Goal: Transaction & Acquisition: Download file/media

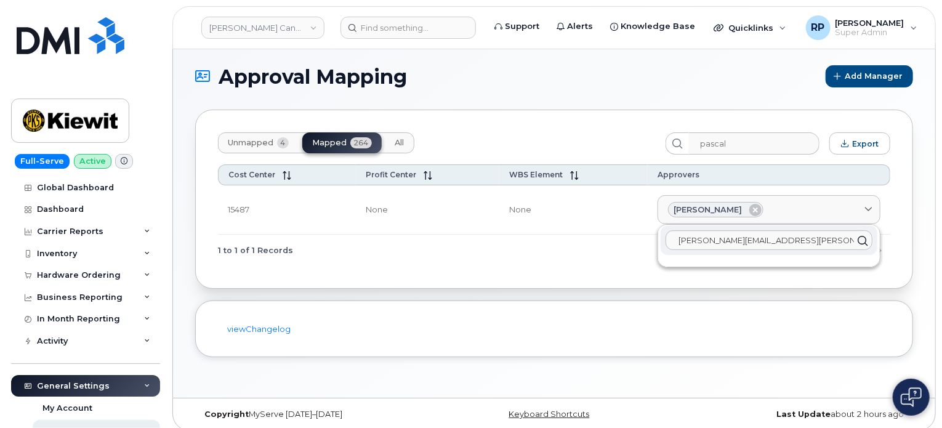
scroll to position [177, 0]
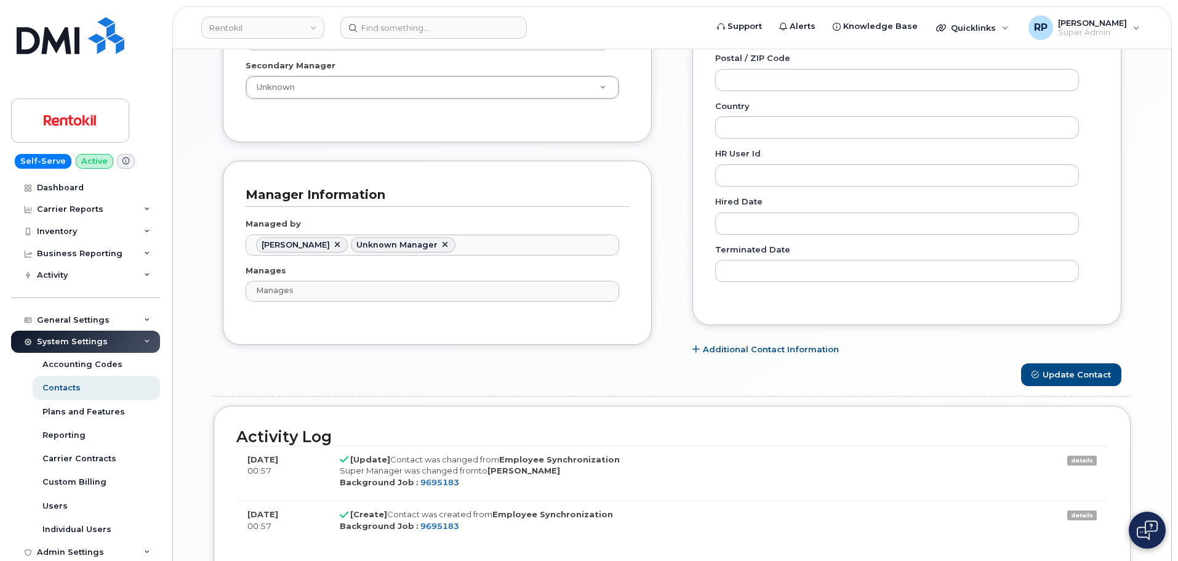
scroll to position [36, 0]
click at [243, 31] on link "Rentokil" at bounding box center [262, 28] width 123 height 22
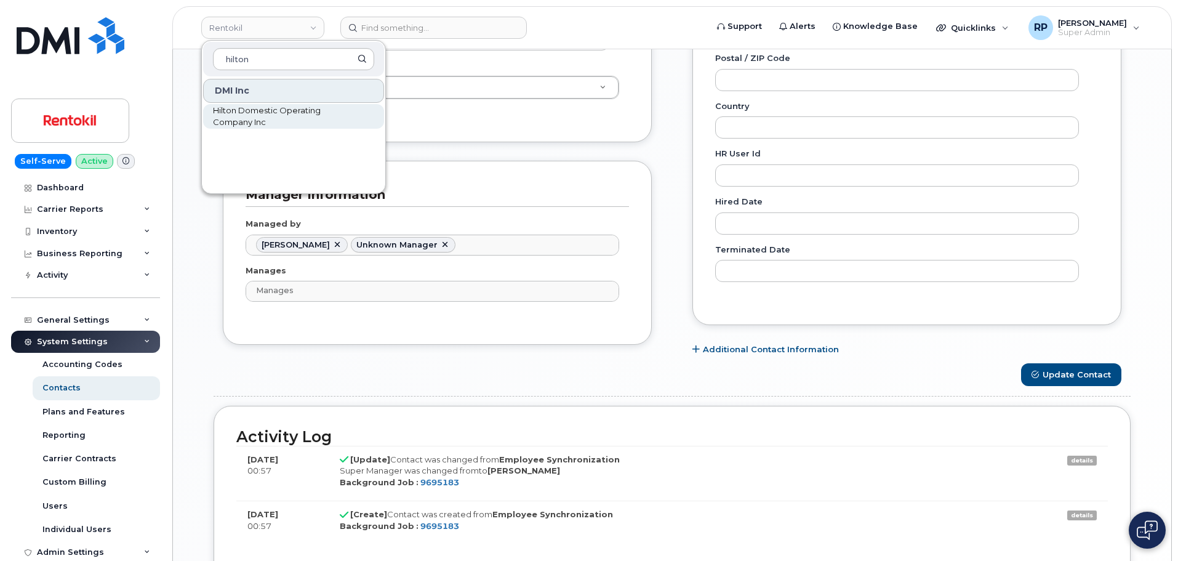
type input "hilton"
click at [234, 122] on span "Hilton Domestic Operating Company Inc" at bounding box center [284, 117] width 142 height 24
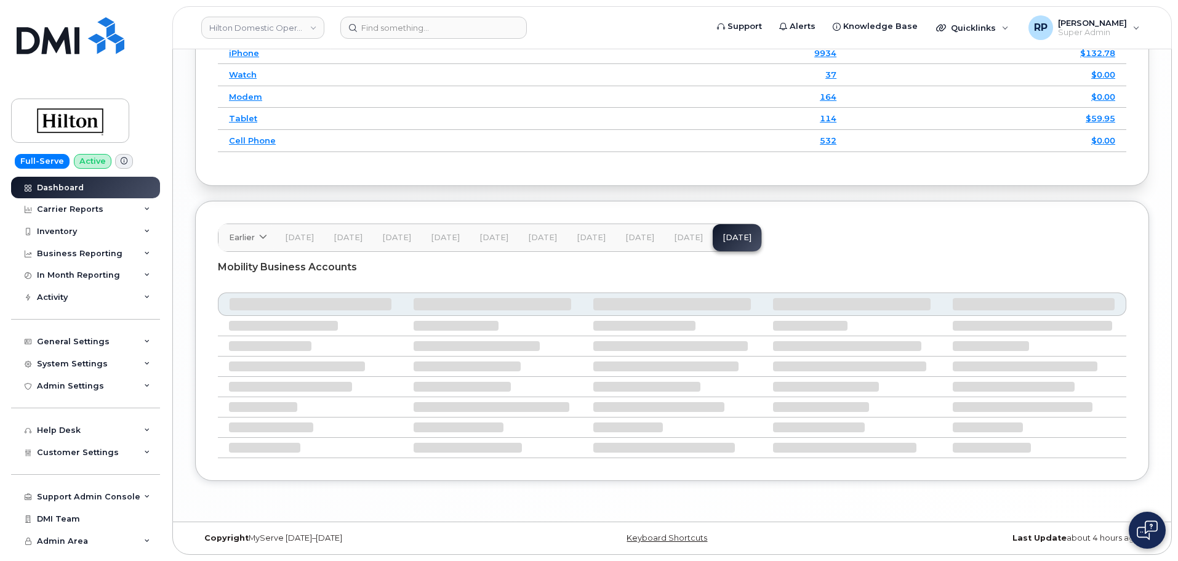
scroll to position [1866, 0]
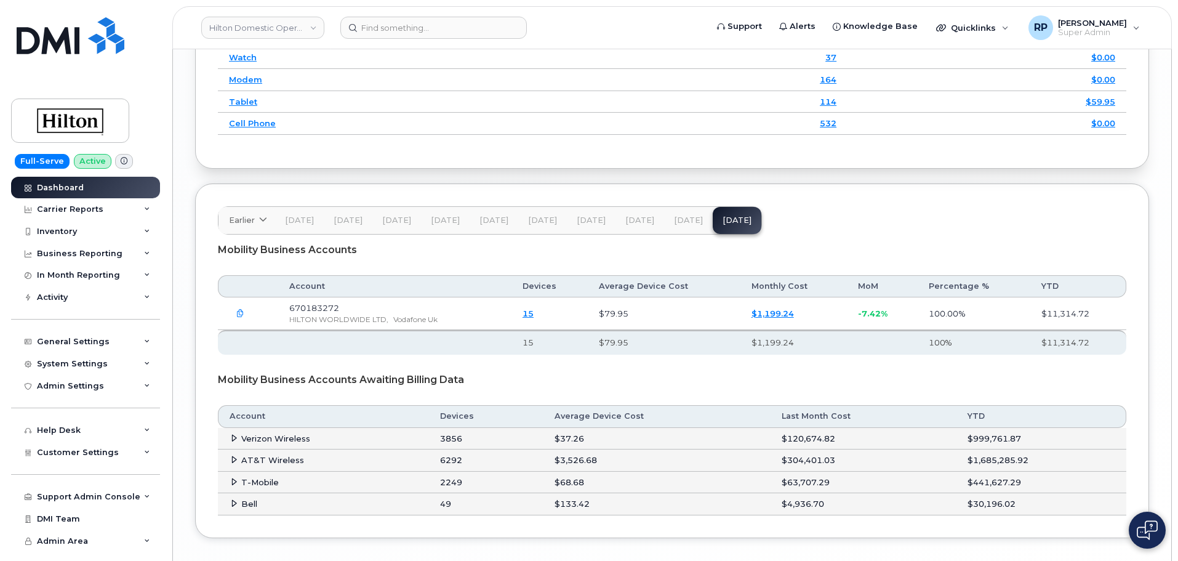
click at [680, 225] on span "[DATE]" at bounding box center [688, 221] width 29 height 10
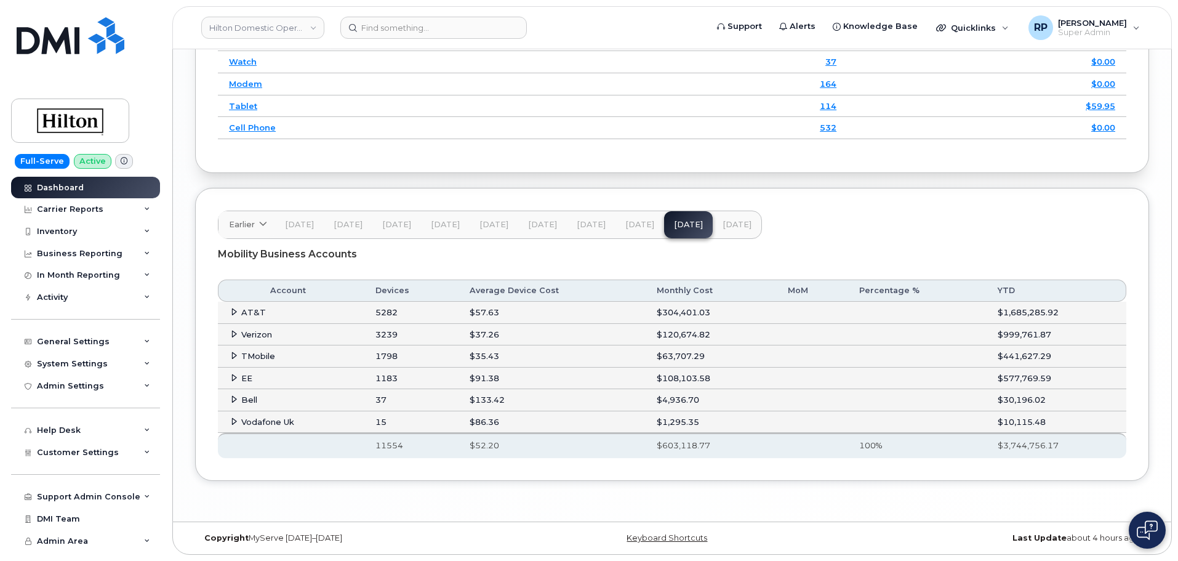
click at [231, 316] on icon at bounding box center [234, 312] width 8 height 8
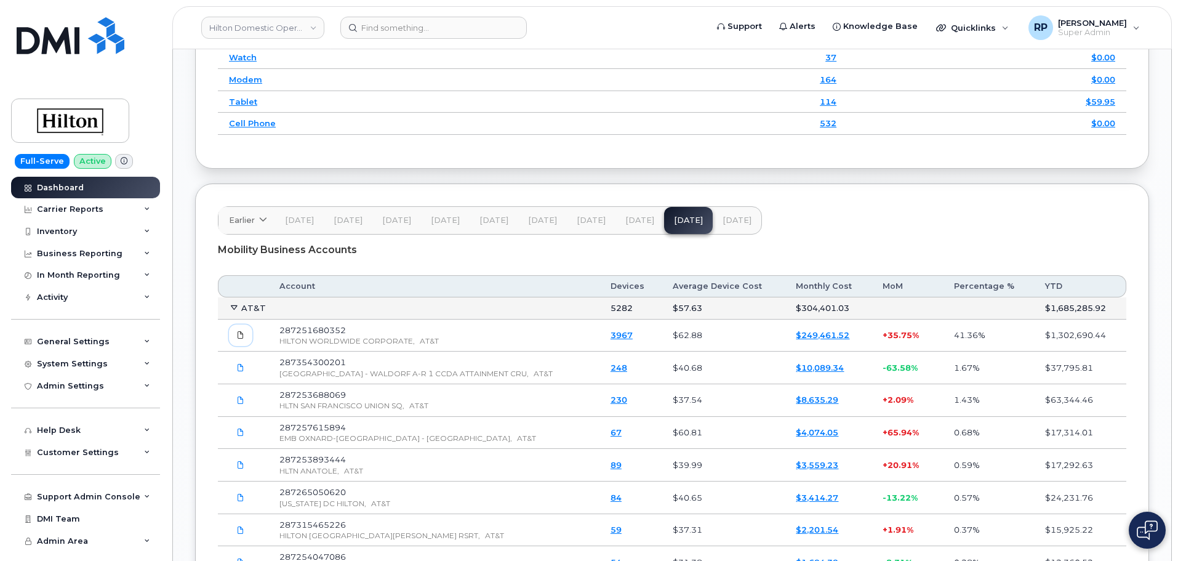
click at [240, 339] on icon at bounding box center [240, 334] width 7 height 7
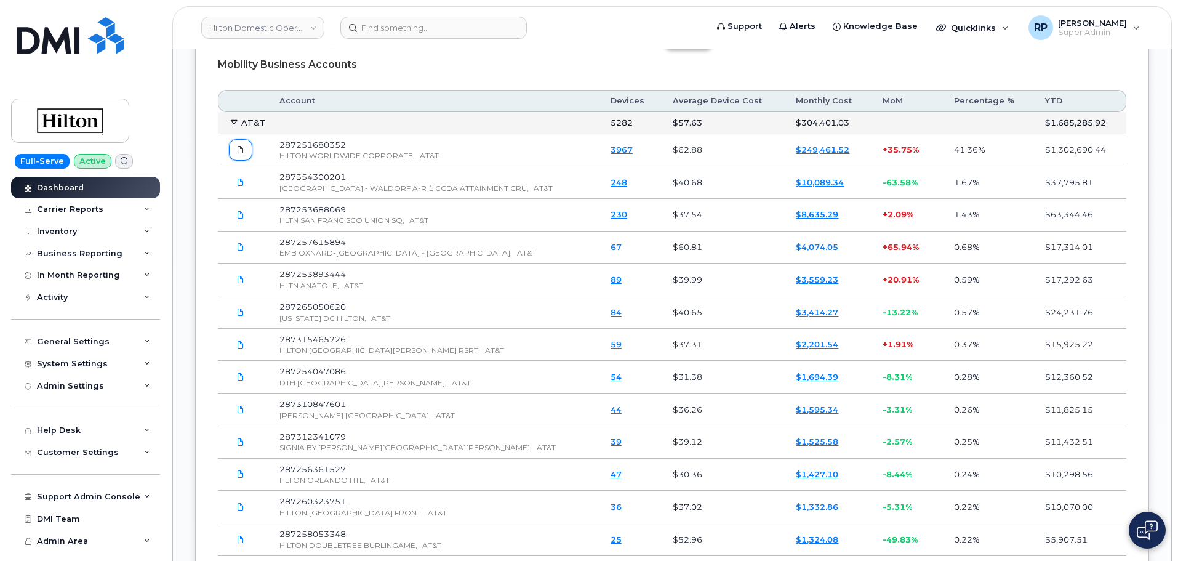
scroll to position [2071, 0]
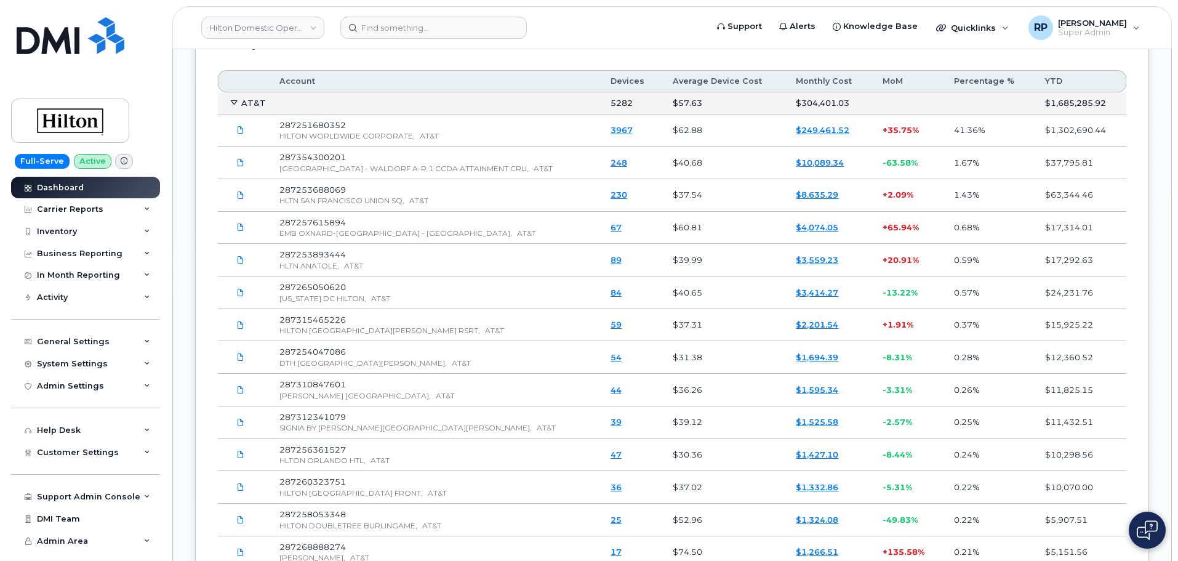
click at [230, 107] on icon at bounding box center [234, 103] width 8 height 8
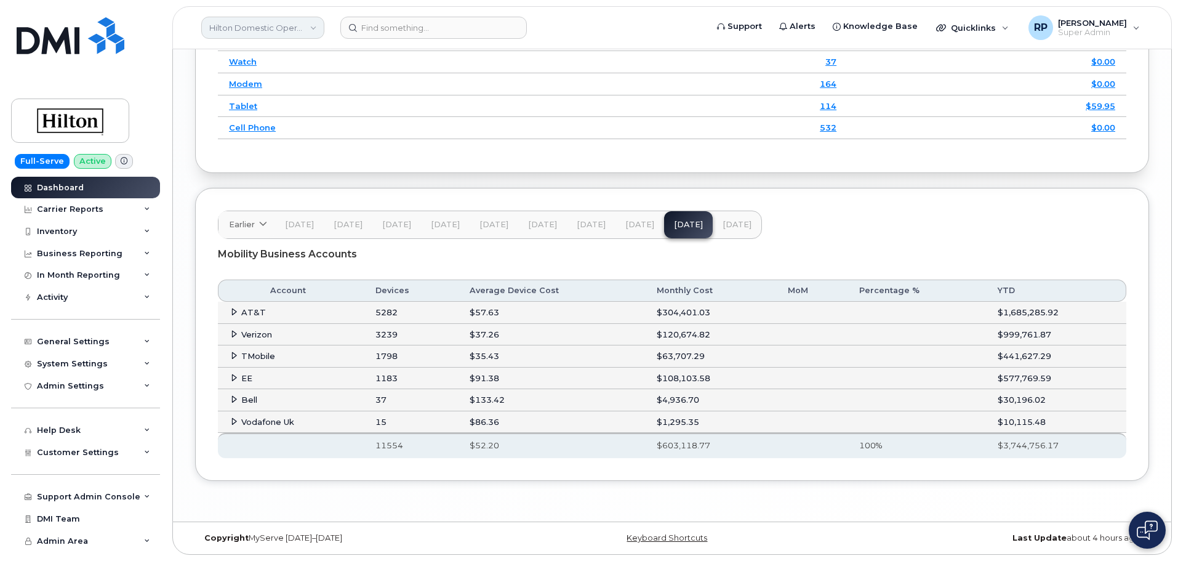
drag, startPoint x: 270, startPoint y: 27, endPoint x: 312, endPoint y: 26, distance: 42.5
click at [270, 26] on link "Hilton Domestic Operating Company Inc" at bounding box center [262, 28] width 123 height 22
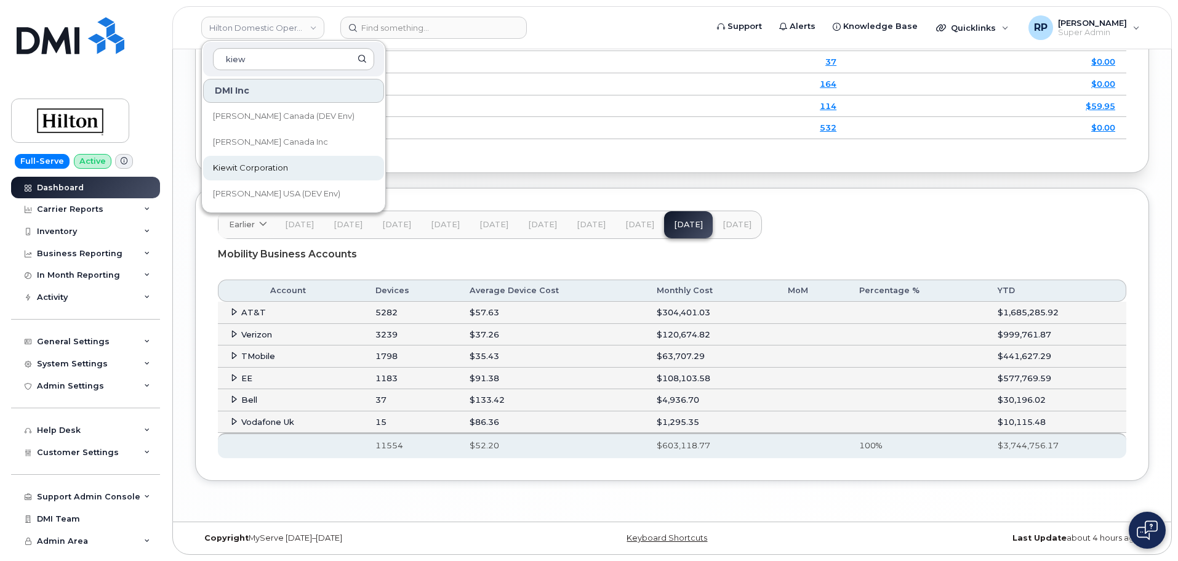
type input "kiew"
click at [260, 166] on span "Kiewit Corporation" at bounding box center [250, 168] width 75 height 12
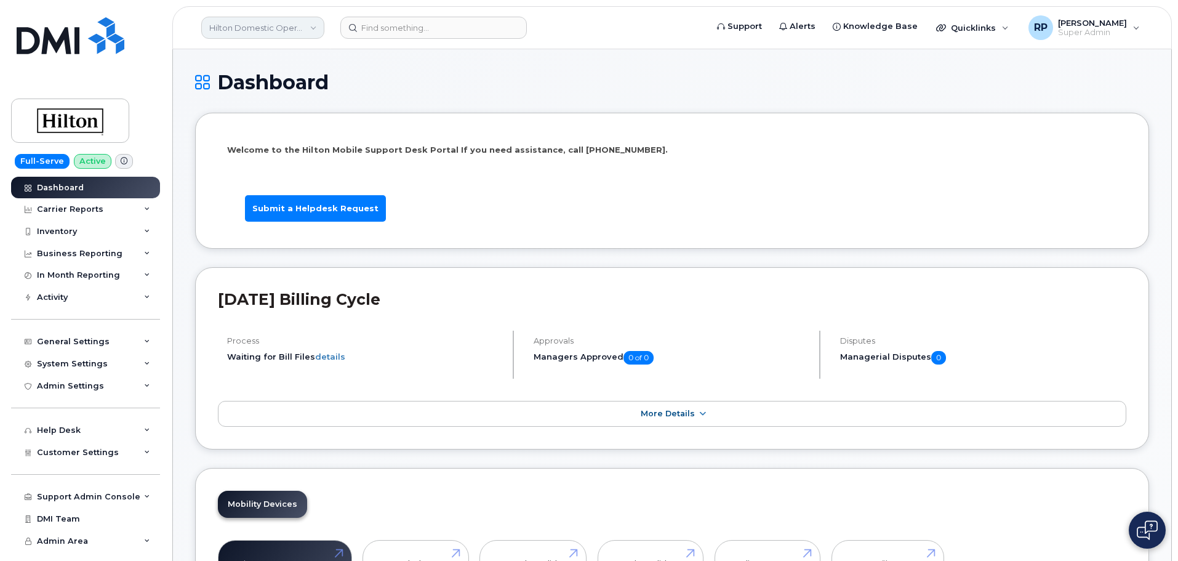
click at [276, 22] on link "Hilton Domestic Operating Company Inc" at bounding box center [262, 28] width 123 height 22
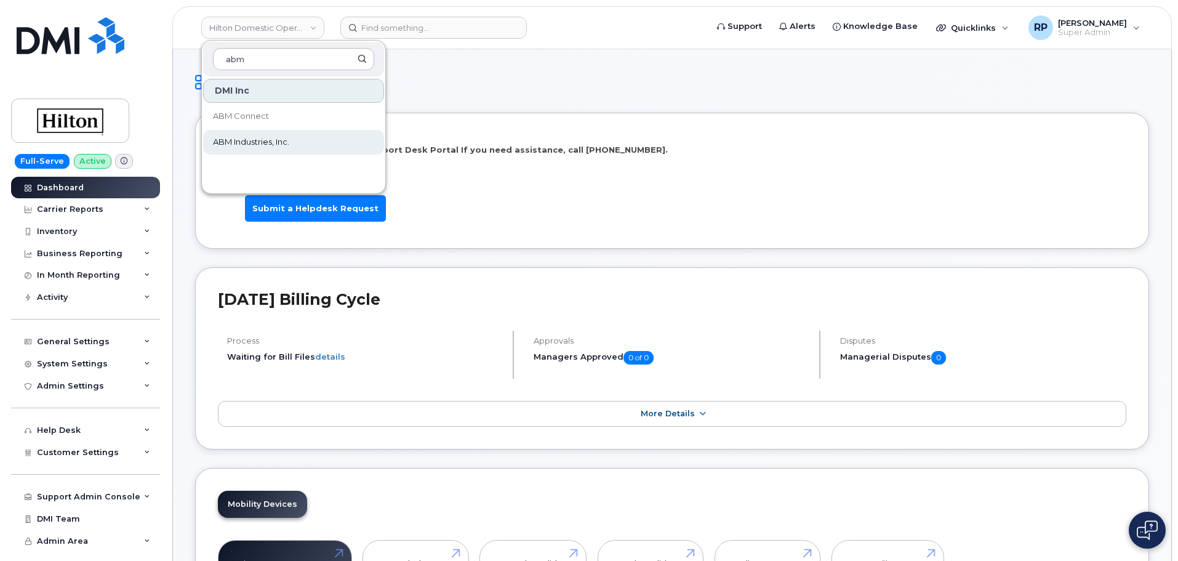
type input "abm"
click at [252, 147] on span "ABM Industries, Inc." at bounding box center [251, 142] width 76 height 12
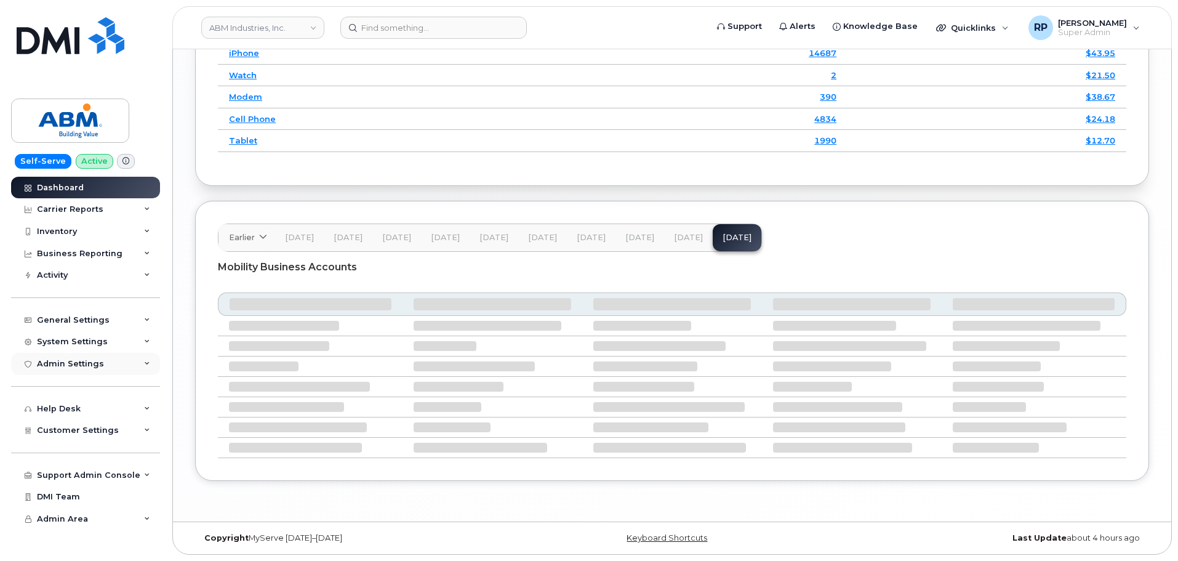
scroll to position [1641, 0]
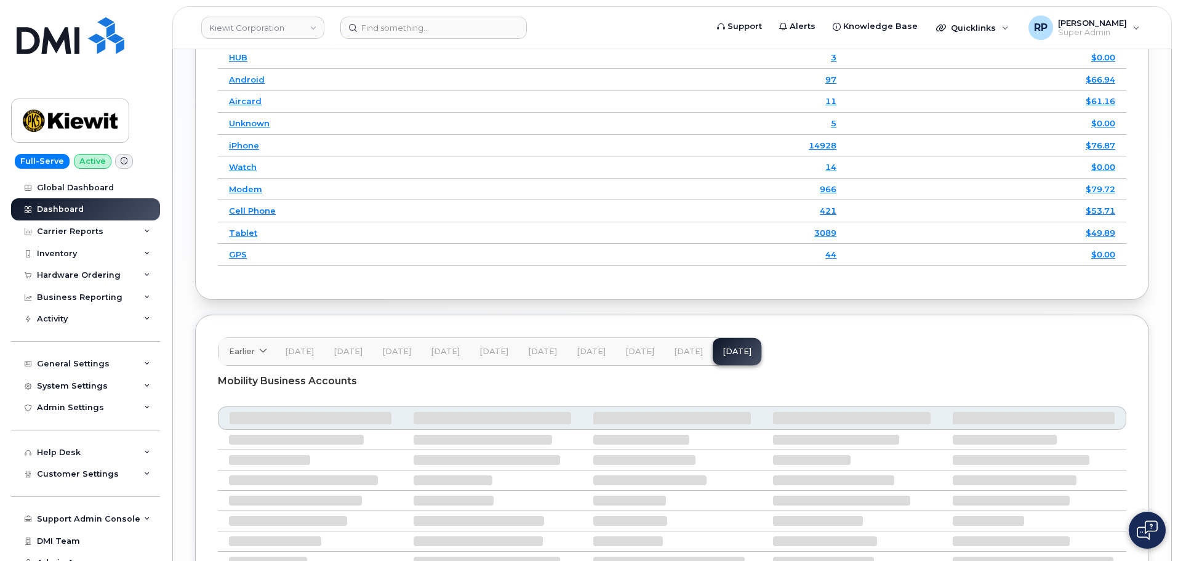
scroll to position [1889, 0]
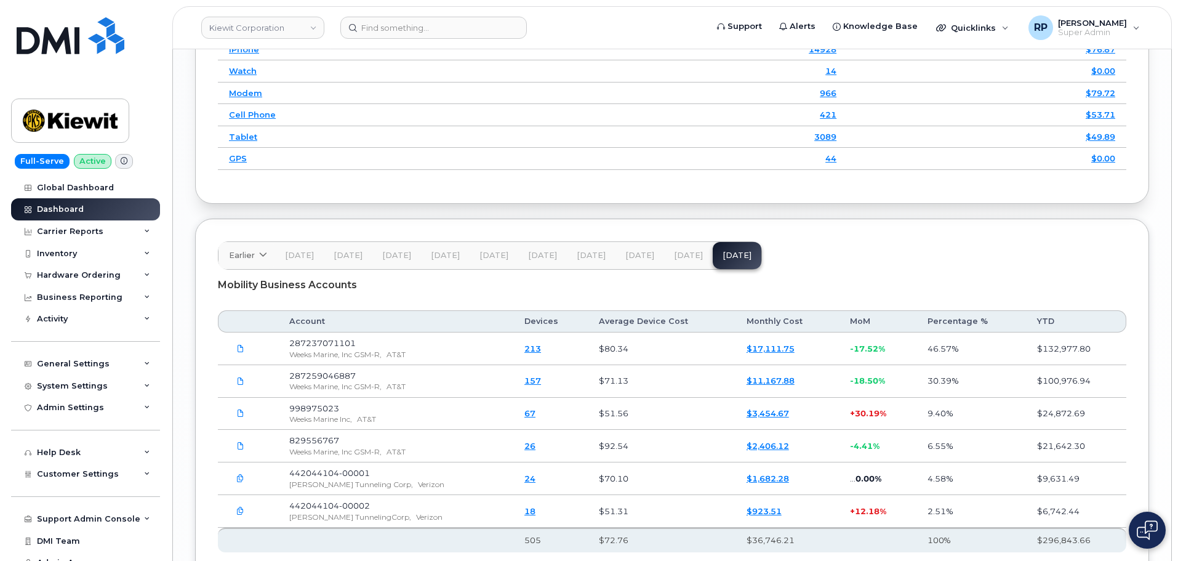
click at [674, 251] on span "Jul 25" at bounding box center [688, 256] width 29 height 10
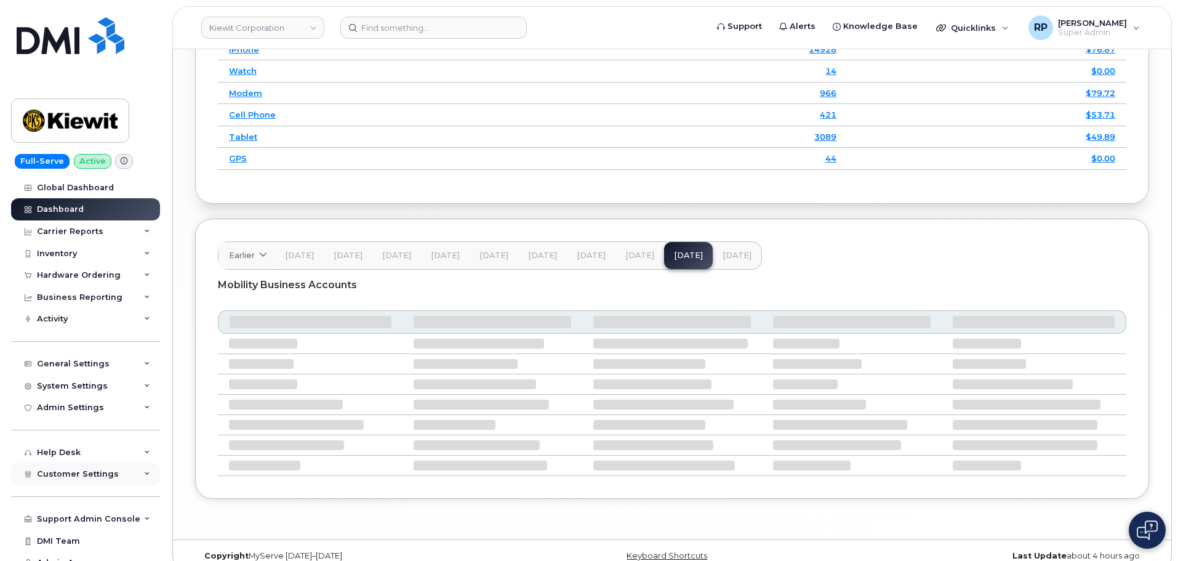
scroll to position [1837, 0]
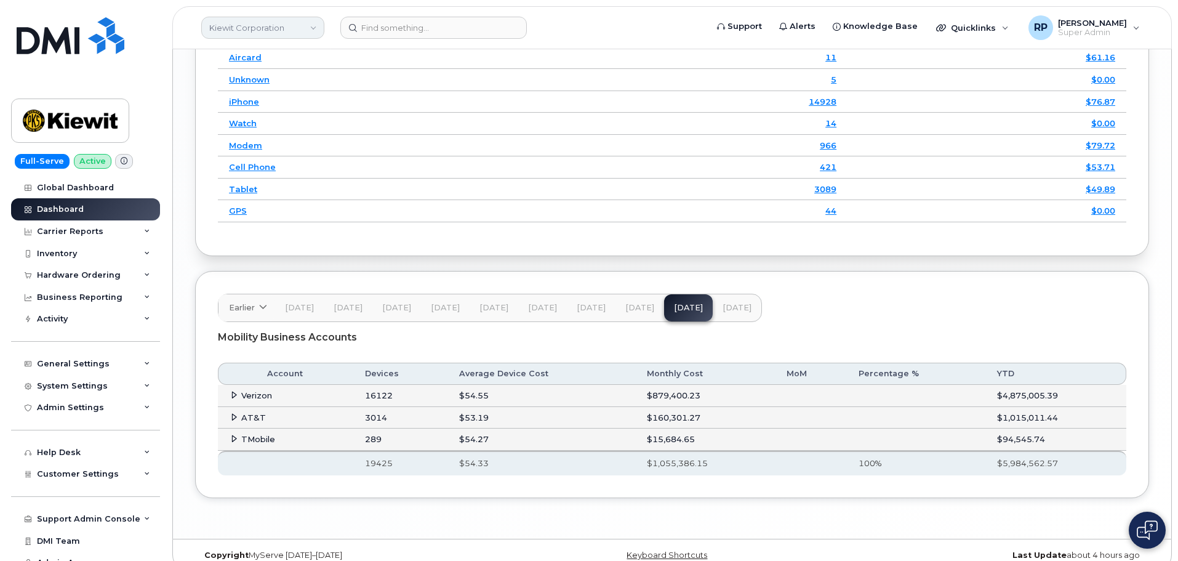
click at [257, 30] on link "Kiewit Corporation" at bounding box center [262, 28] width 123 height 22
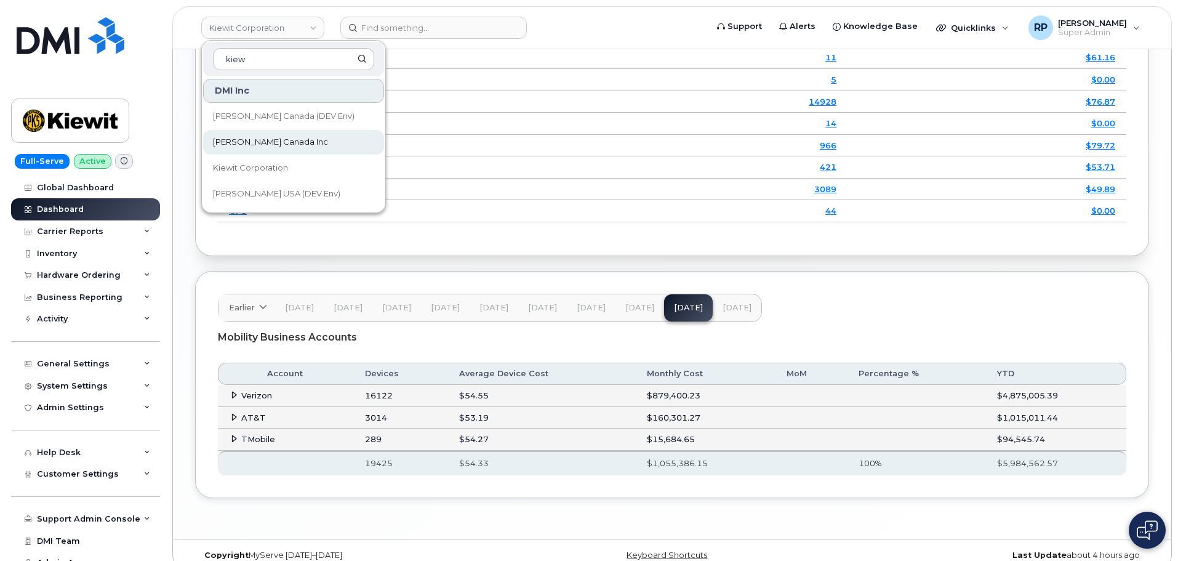
type input "kiew"
click at [254, 137] on span "[PERSON_NAME] Canada Inc" at bounding box center [270, 142] width 115 height 12
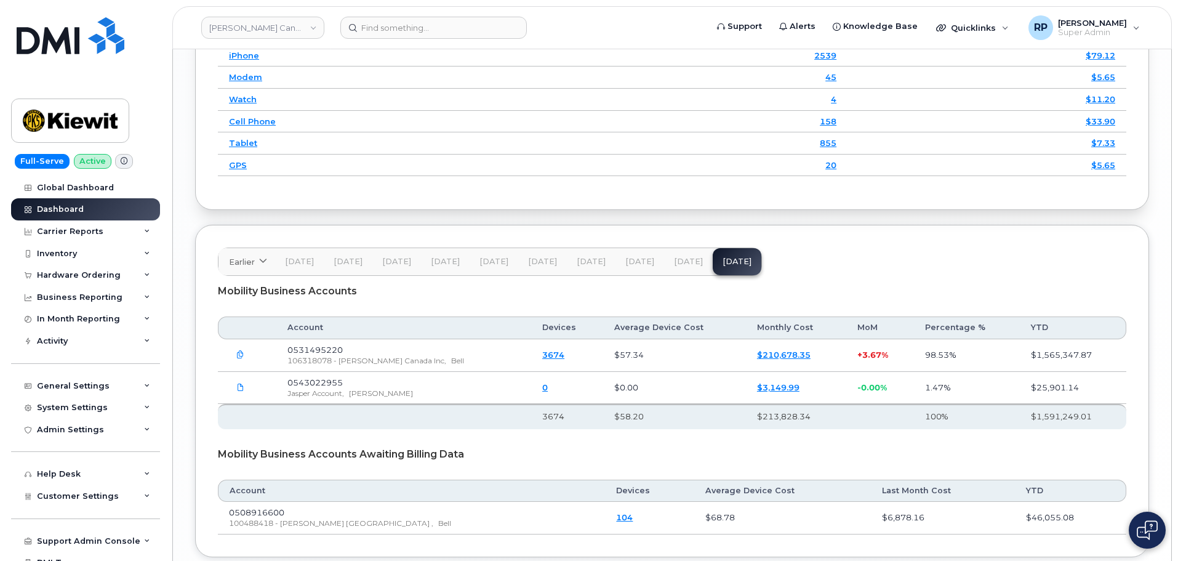
scroll to position [1879, 0]
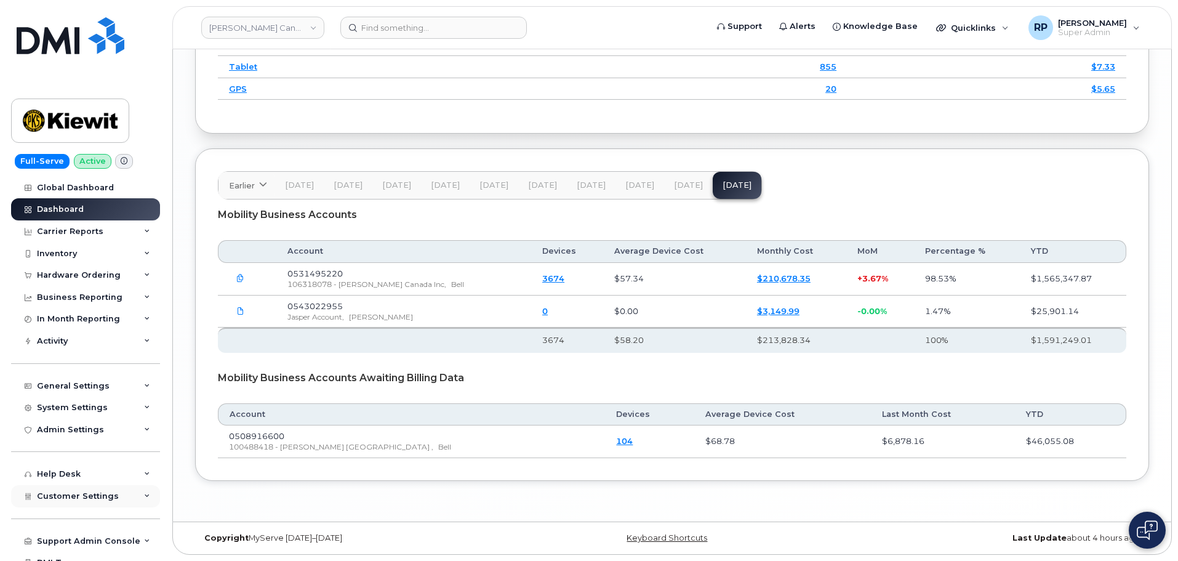
click at [82, 496] on span "Customer Settings" at bounding box center [78, 495] width 82 height 9
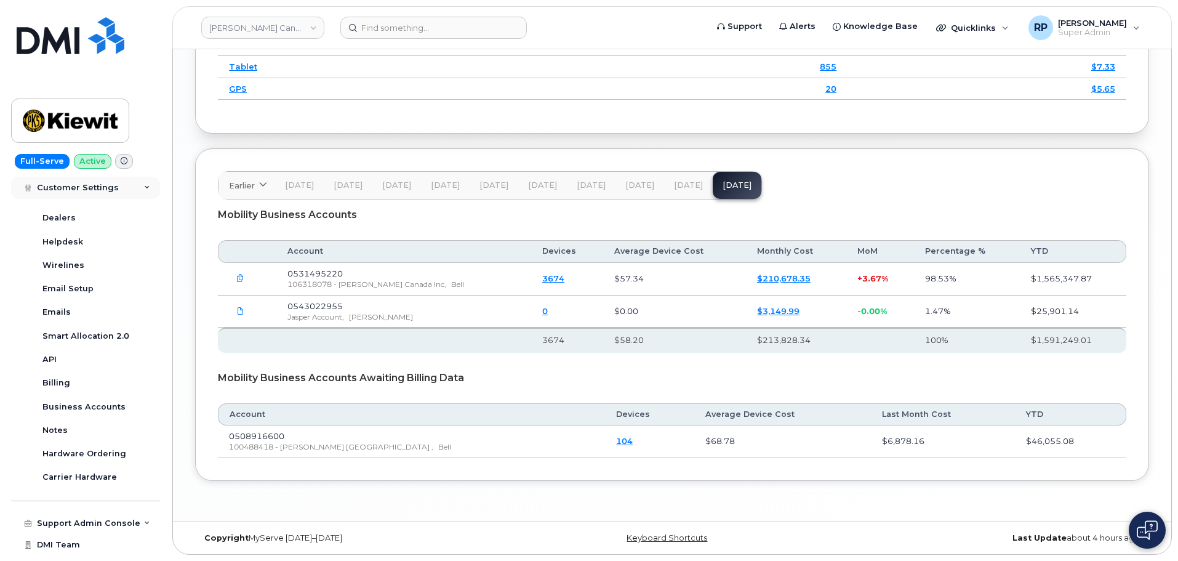
scroll to position [388, 0]
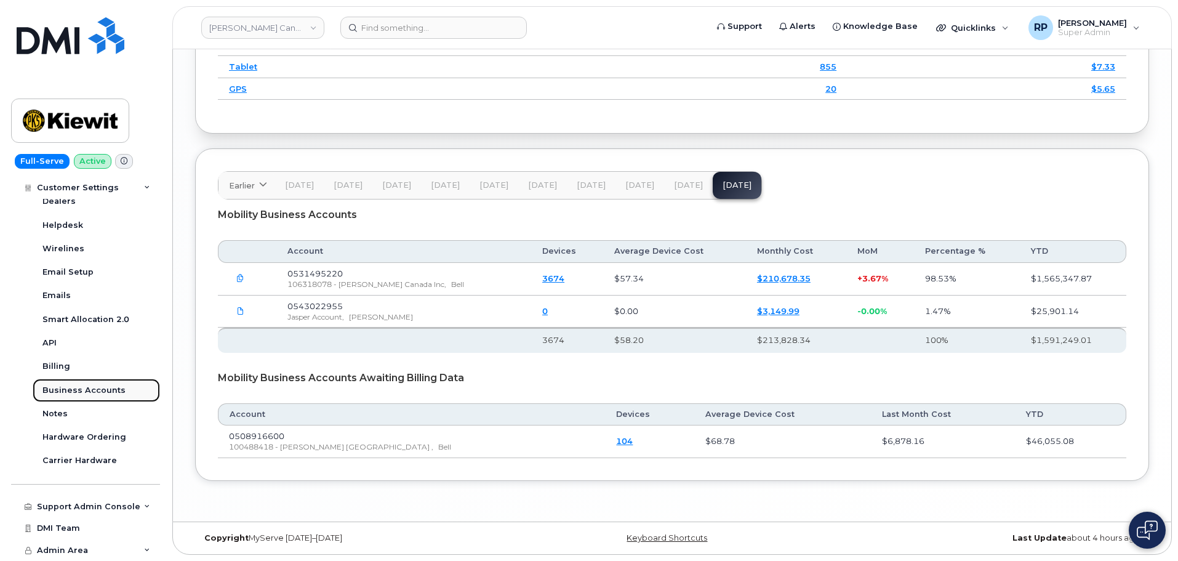
click at [84, 389] on div "Business Accounts" at bounding box center [83, 390] width 83 height 11
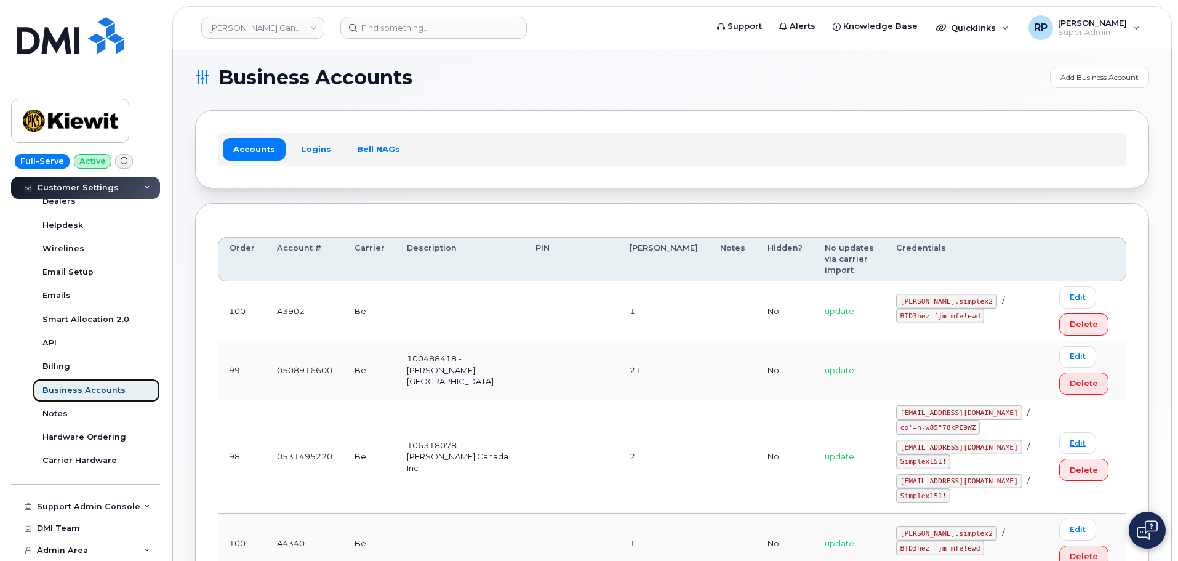
scroll to position [6, 0]
click at [301, 151] on link "Logins" at bounding box center [316, 148] width 51 height 22
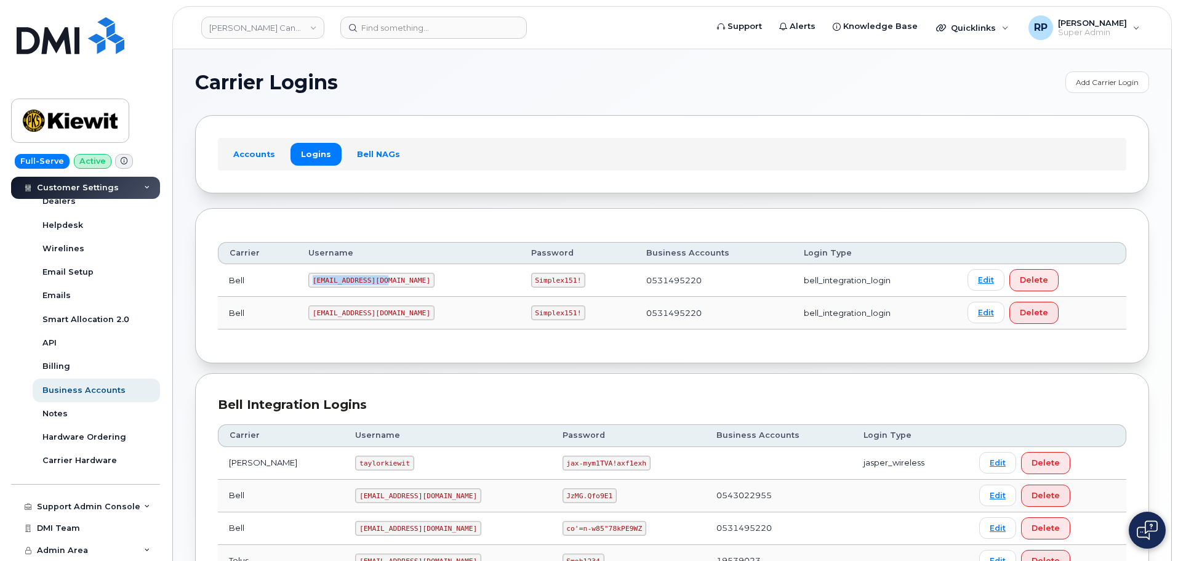
drag, startPoint x: 313, startPoint y: 280, endPoint x: 391, endPoint y: 285, distance: 78.4
click at [391, 285] on td "1PeterK@myserve.ca" at bounding box center [408, 280] width 223 height 33
drag, startPoint x: 373, startPoint y: 282, endPoint x: 326, endPoint y: 365, distance: 94.9
click at [326, 365] on section "Carrier Logins Add Carrier Login Accounts Logins Bell NAGs Carrier Username Pas…" at bounding box center [672, 357] width 954 height 573
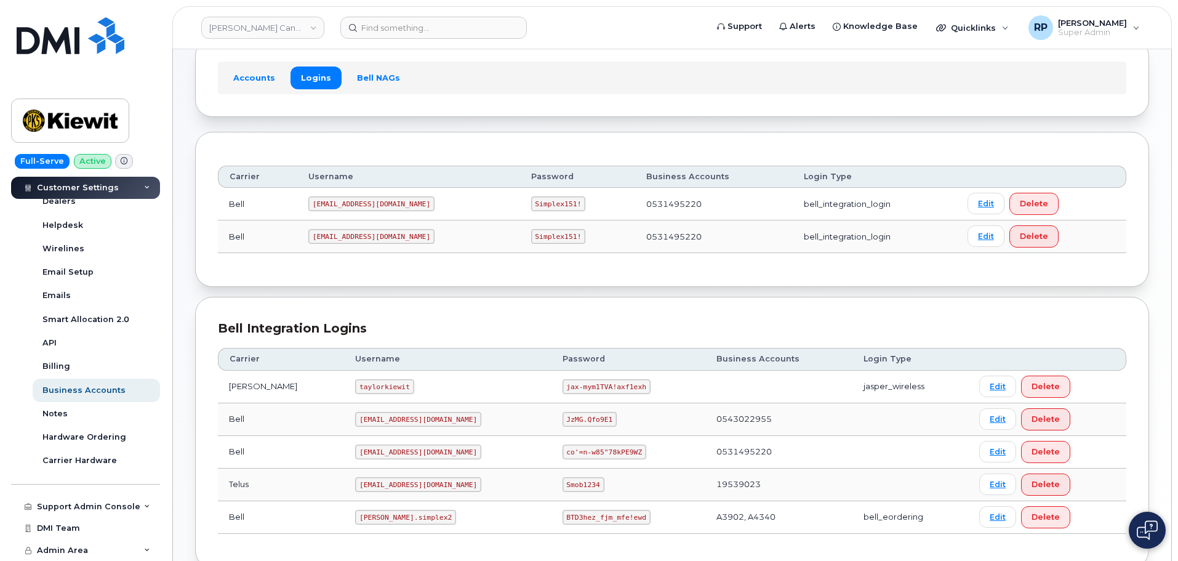
scroll to position [155, 0]
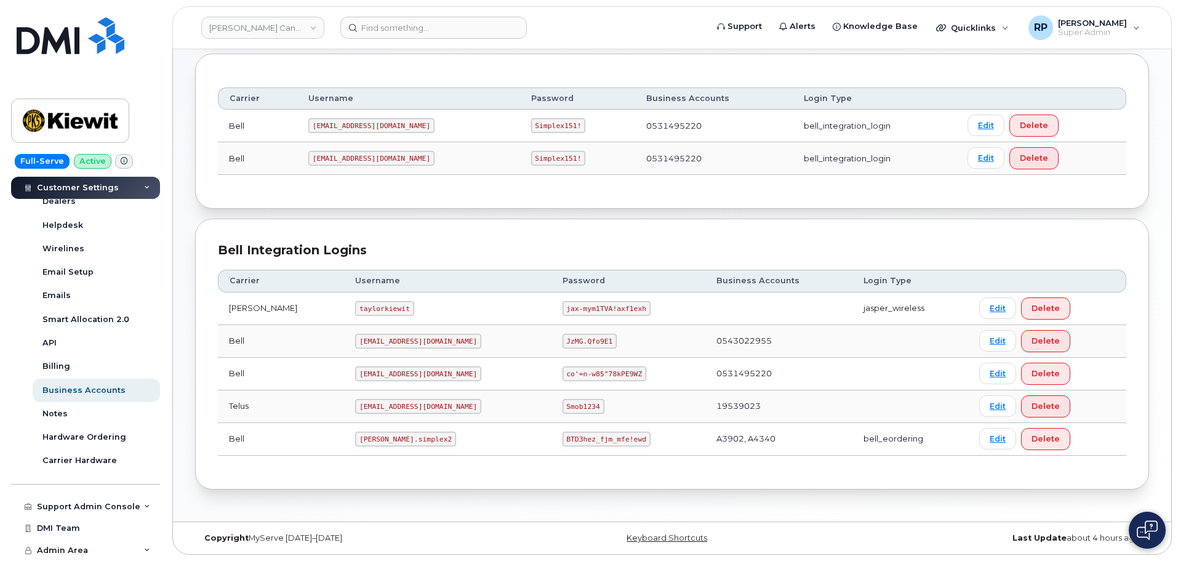
click at [355, 376] on code "PeterKi@smplx.co" at bounding box center [418, 373] width 126 height 15
drag, startPoint x: 335, startPoint y: 376, endPoint x: 401, endPoint y: 374, distance: 66.5
click at [401, 374] on code "PeterKi@smplx.co" at bounding box center [418, 373] width 126 height 15
copy code "PeterKi@smplx.co"
drag, startPoint x: 520, startPoint y: 377, endPoint x: 582, endPoint y: 371, distance: 62.6
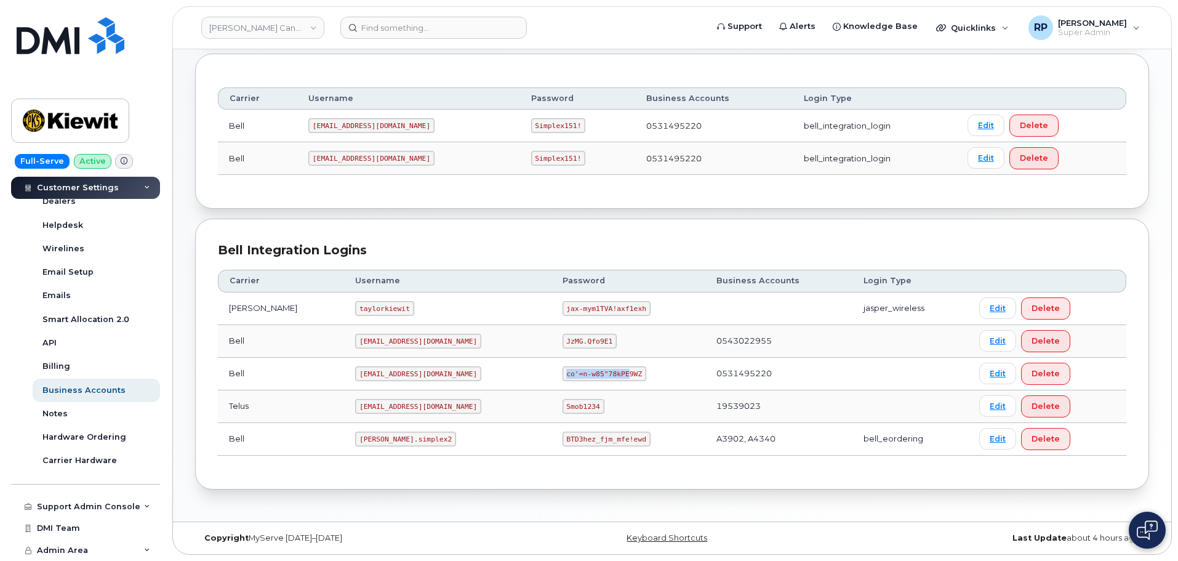
click at [582, 371] on code "co'=n-w85"78kPE9WZ" at bounding box center [605, 373] width 84 height 15
drag, startPoint x: 595, startPoint y: 371, endPoint x: 509, endPoint y: 375, distance: 86.9
click at [506, 390] on tr "Bell PeterKi@smplx.co co'=n-w85"78kPE9WZ 0531495220 Edit Delete" at bounding box center [672, 406] width 909 height 33
copy tr "co'=n-w85"78kPE9WZ"
drag, startPoint x: 316, startPoint y: 159, endPoint x: 381, endPoint y: 160, distance: 64.0
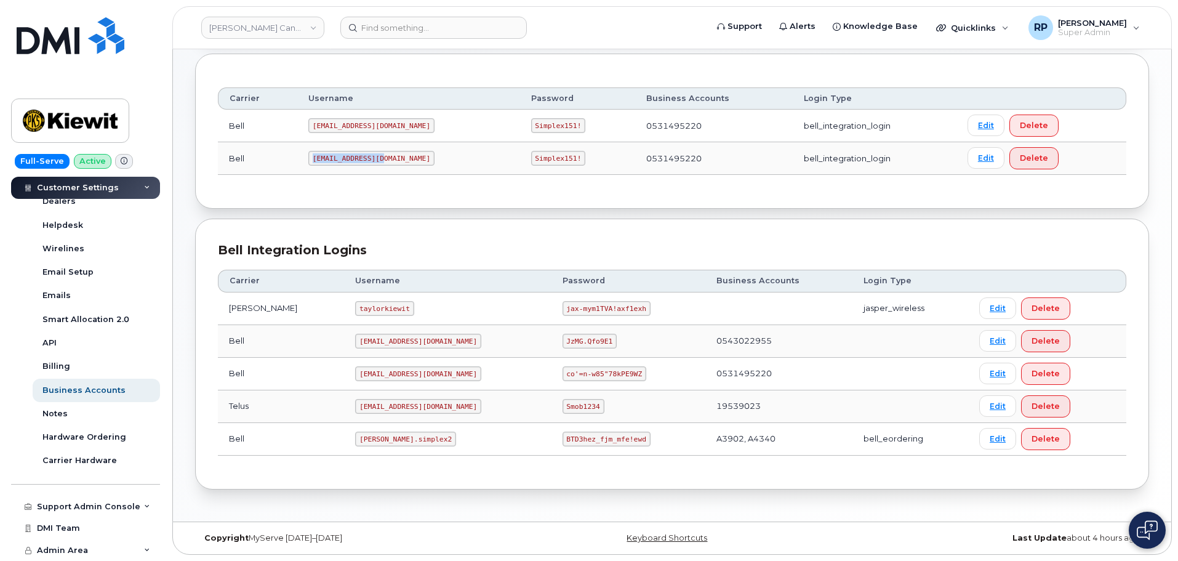
click at [381, 160] on code "PeterKie2@myserve.ca" at bounding box center [371, 158] width 126 height 15
drag, startPoint x: 397, startPoint y: 160, endPoint x: 305, endPoint y: 162, distance: 91.1
click at [305, 162] on td "PeterKie2@myserve.ca" at bounding box center [408, 158] width 223 height 33
copy code "PeterKie2@myserve.ca"
drag, startPoint x: 491, startPoint y: 160, endPoint x: 547, endPoint y: 161, distance: 56.6
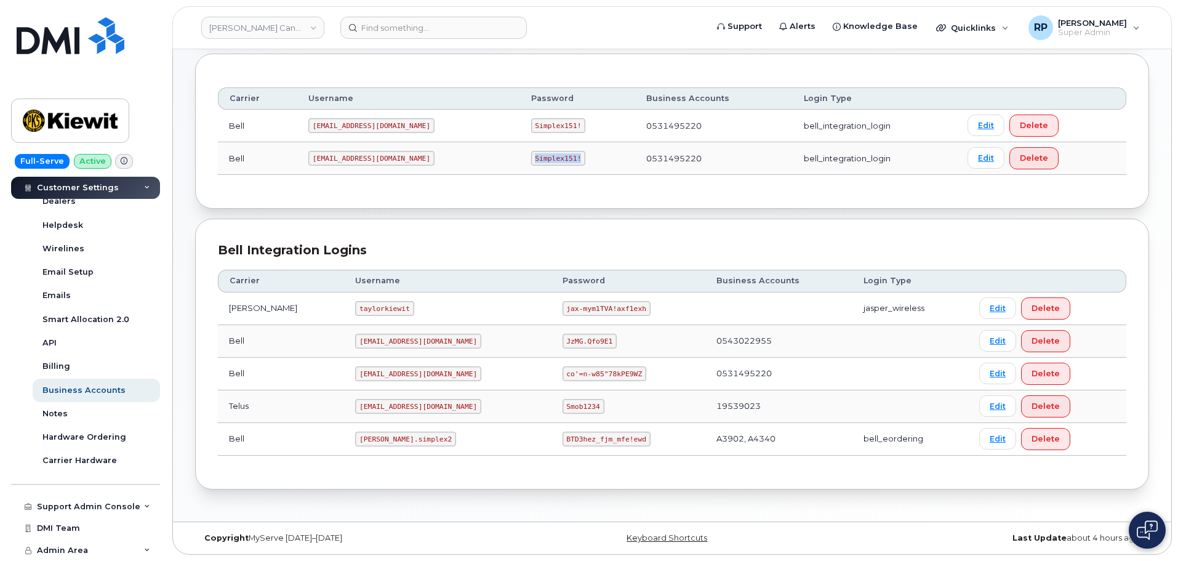
click at [547, 161] on td "Simplex151!" at bounding box center [577, 158] width 115 height 33
copy code "Simplex151!"
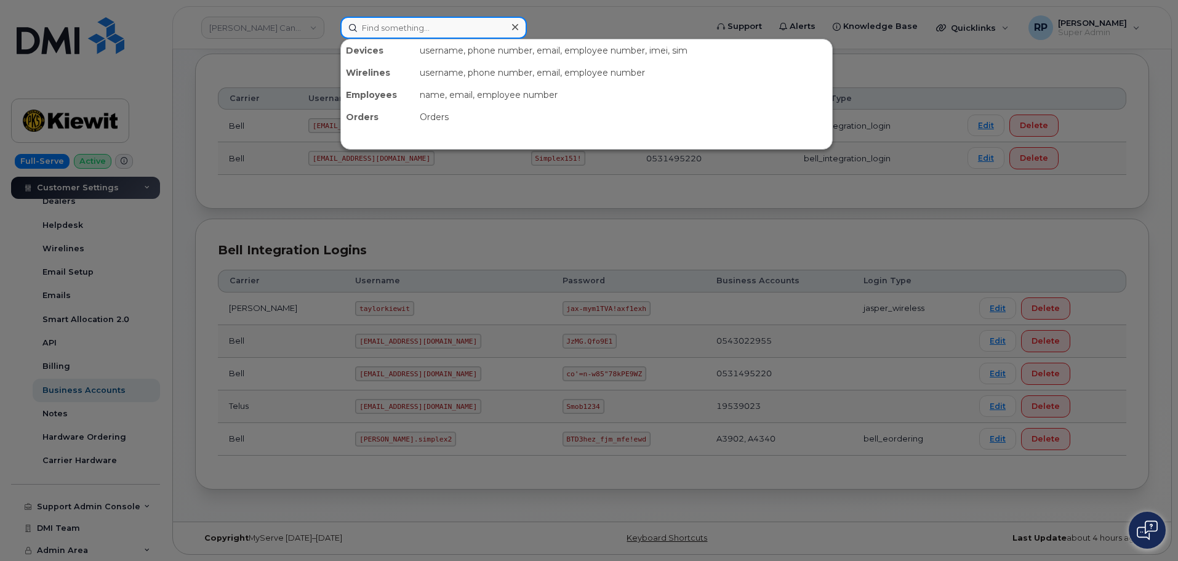
paste input "8647761742"
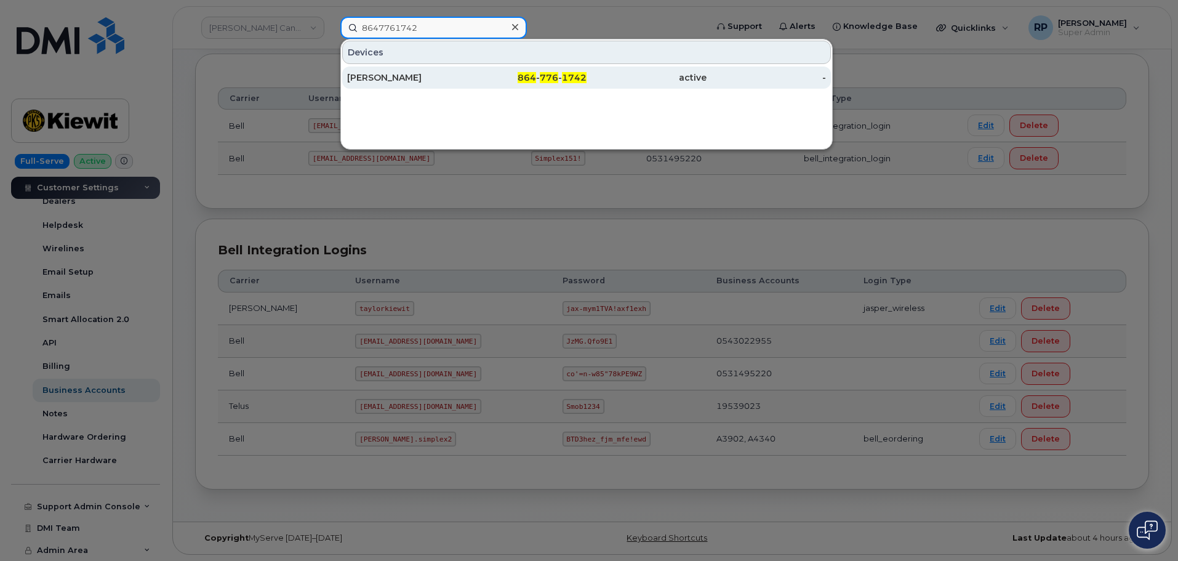
type input "8647761742"
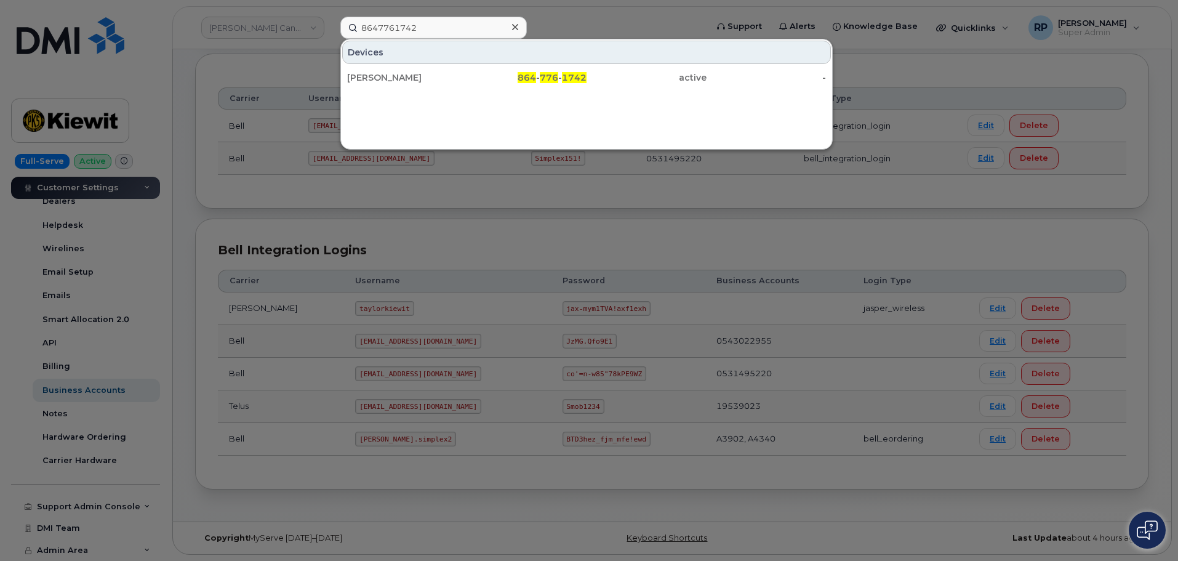
drag, startPoint x: 472, startPoint y: 79, endPoint x: 436, endPoint y: 58, distance: 41.1
click at [472, 79] on div "864 - 776 - 1742" at bounding box center [527, 77] width 120 height 12
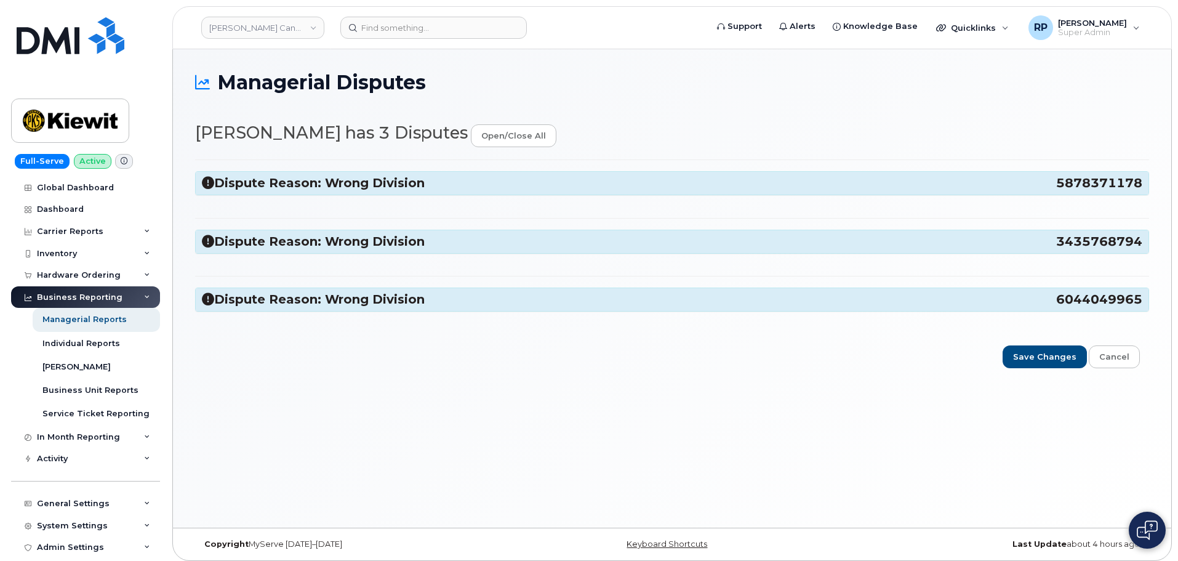
click at [1071, 296] on span "6044049965" at bounding box center [1100, 299] width 86 height 17
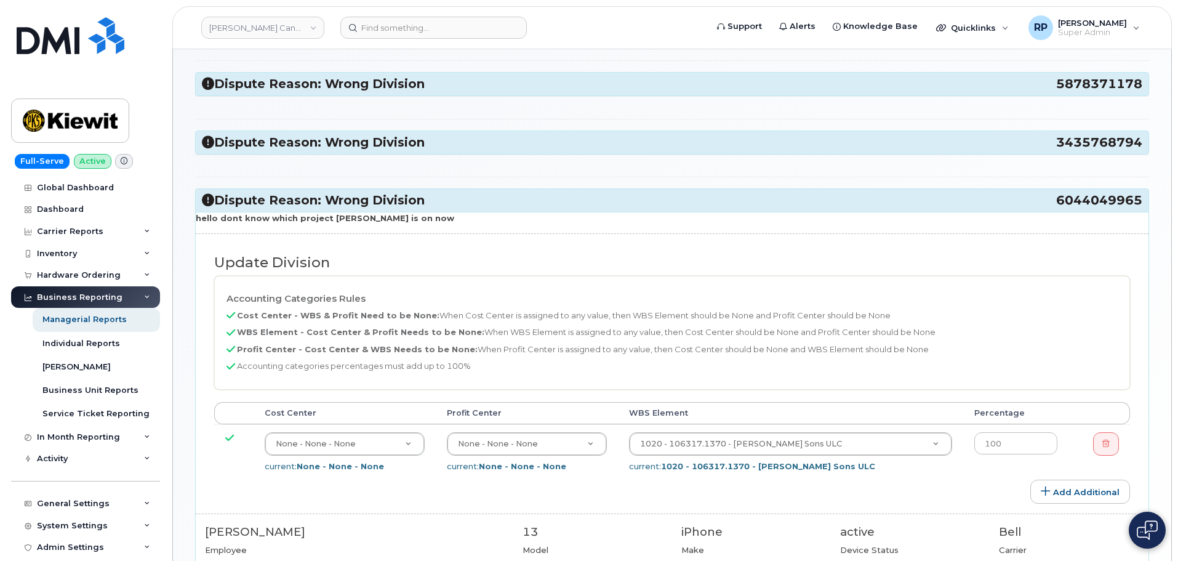
scroll to position [205, 0]
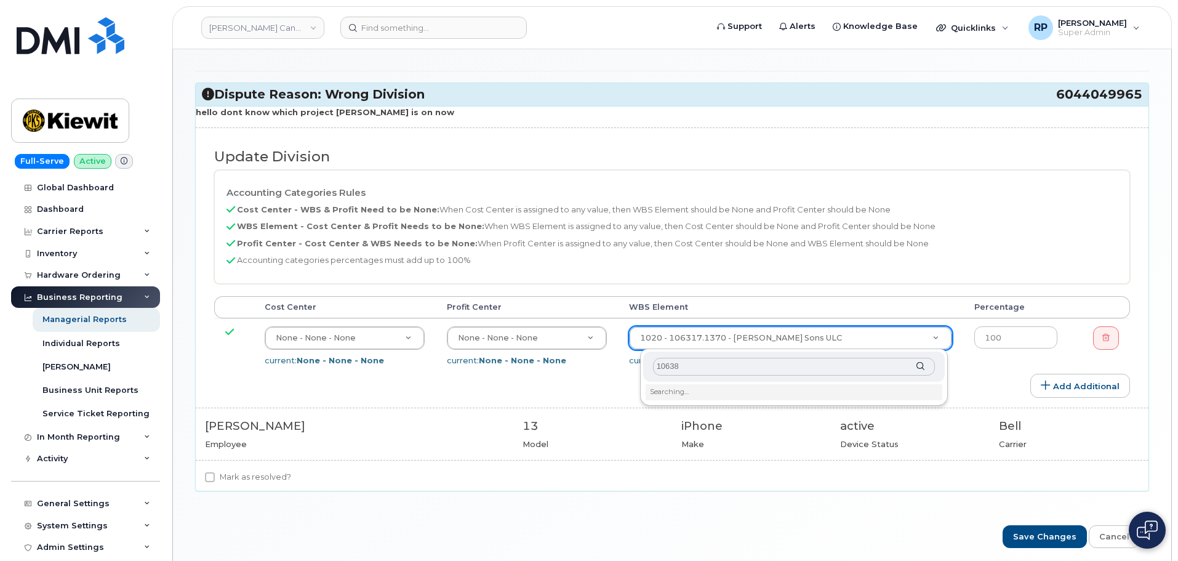
type input "106380"
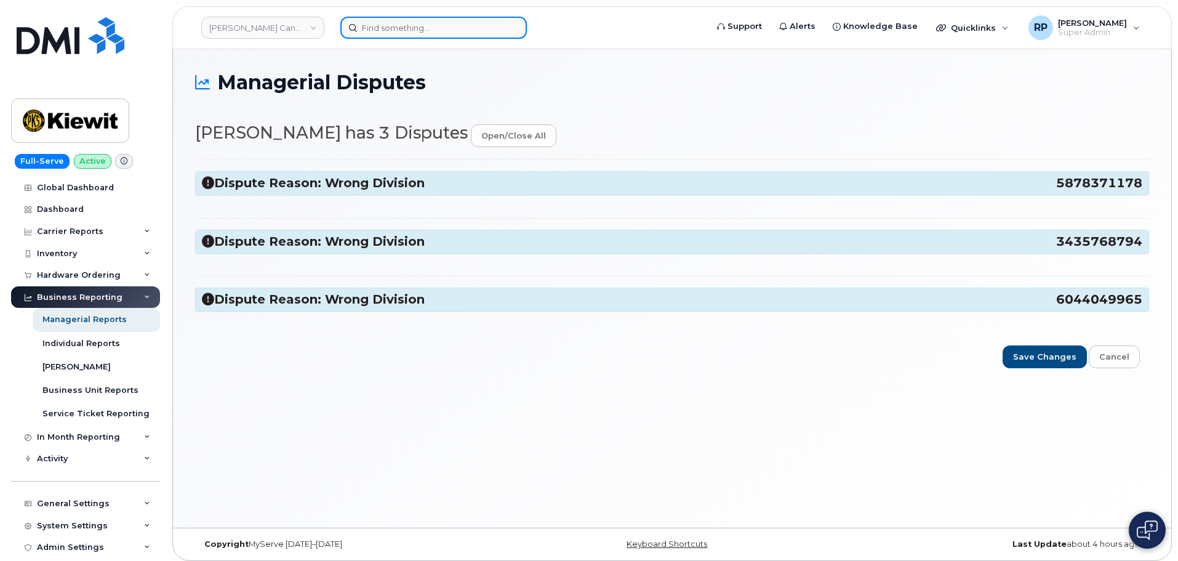
click at [397, 25] on input at bounding box center [433, 28] width 187 height 22
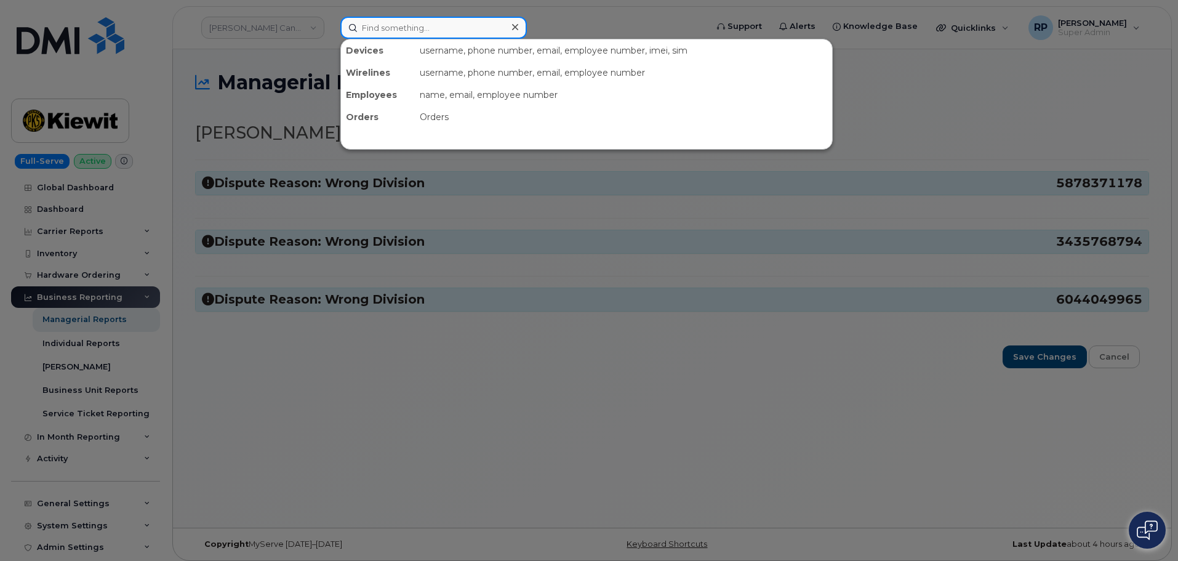
paste input "[PERSON_NAME][EMAIL_ADDRESS][PERSON_NAME][PERSON_NAME][DOMAIN_NAME]"
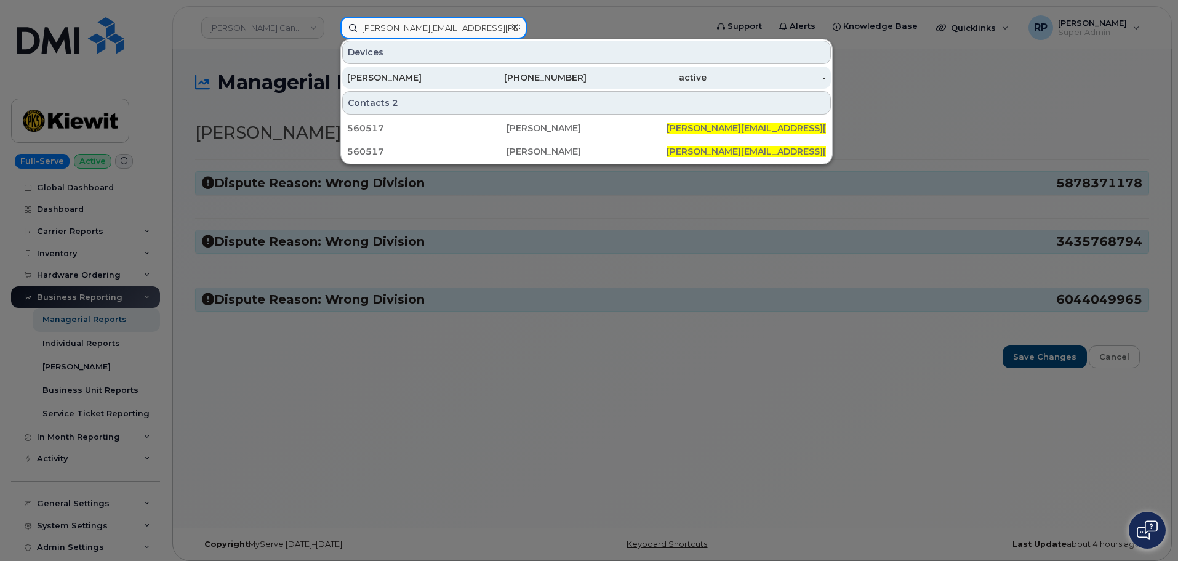
type input "[PERSON_NAME][EMAIL_ADDRESS][PERSON_NAME][PERSON_NAME][DOMAIN_NAME]"
click at [431, 76] on div "[PERSON_NAME]" at bounding box center [407, 77] width 120 height 12
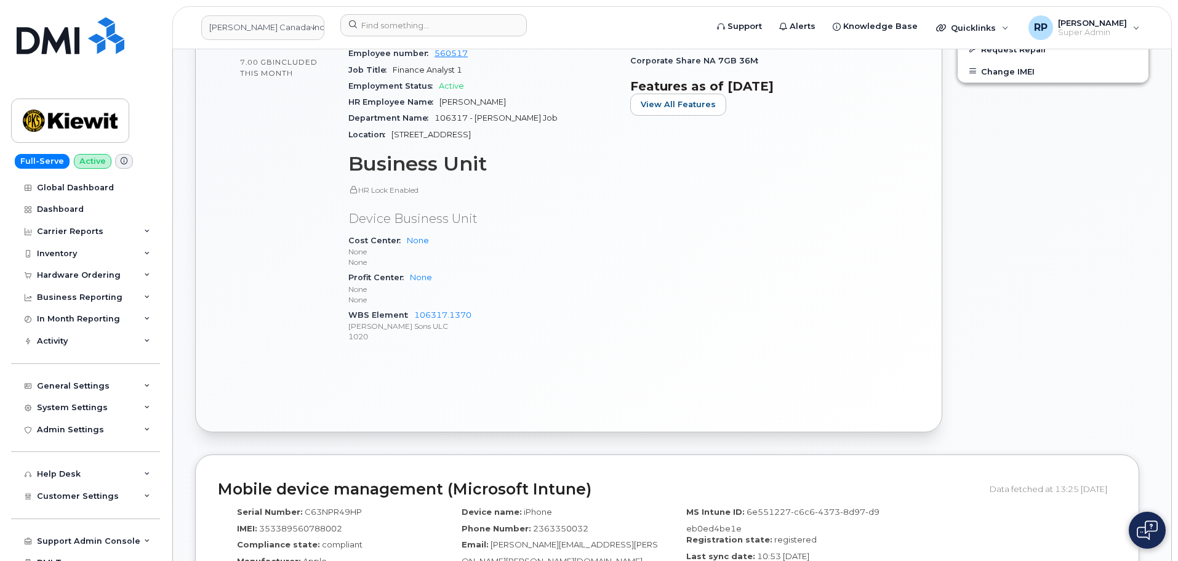
scroll to position [513, 0]
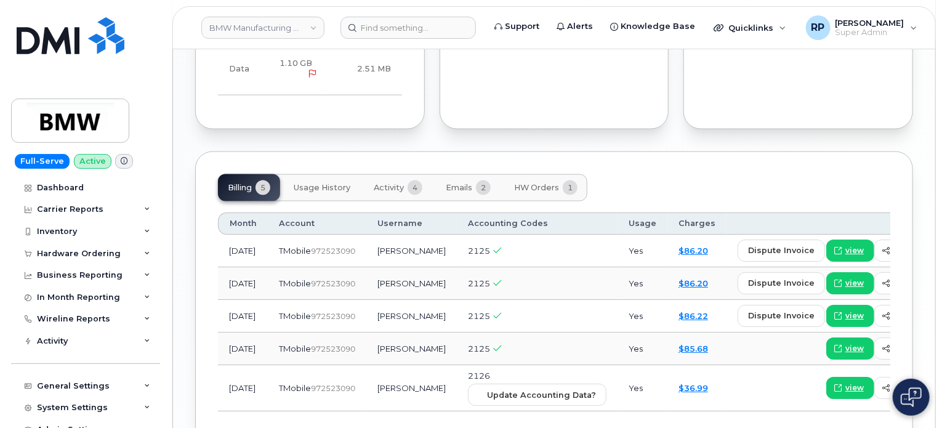
scroll to position [805, 0]
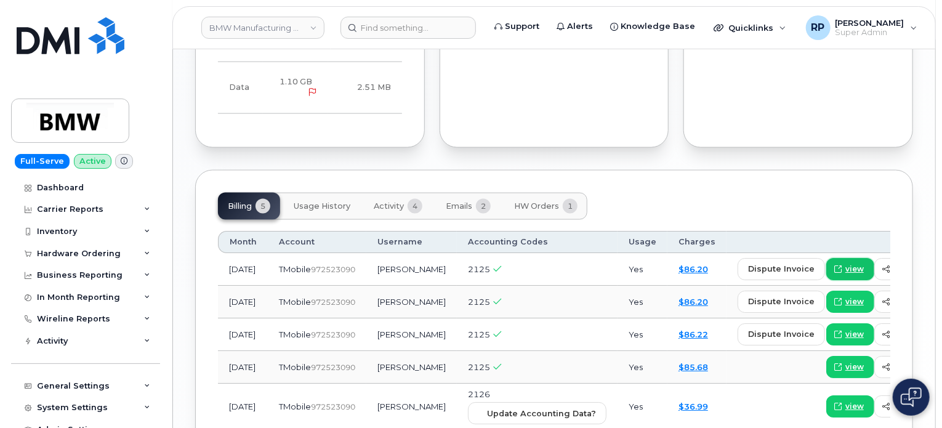
click at [845, 272] on span "view" at bounding box center [854, 269] width 18 height 11
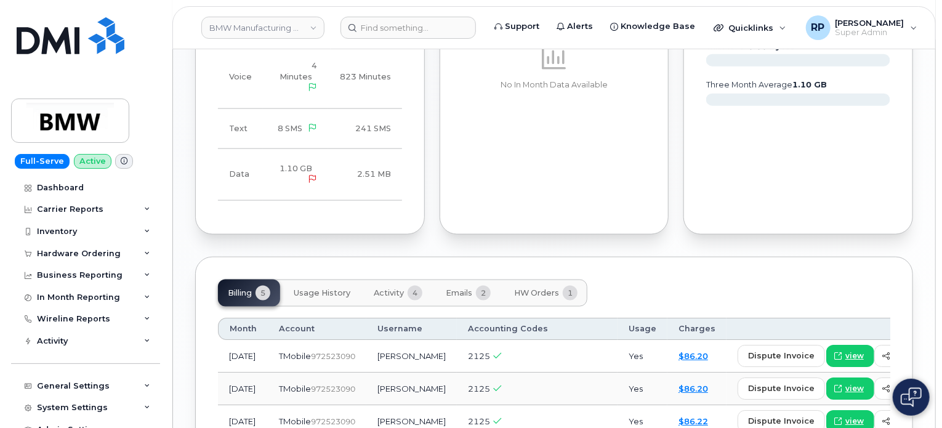
scroll to position [907, 0]
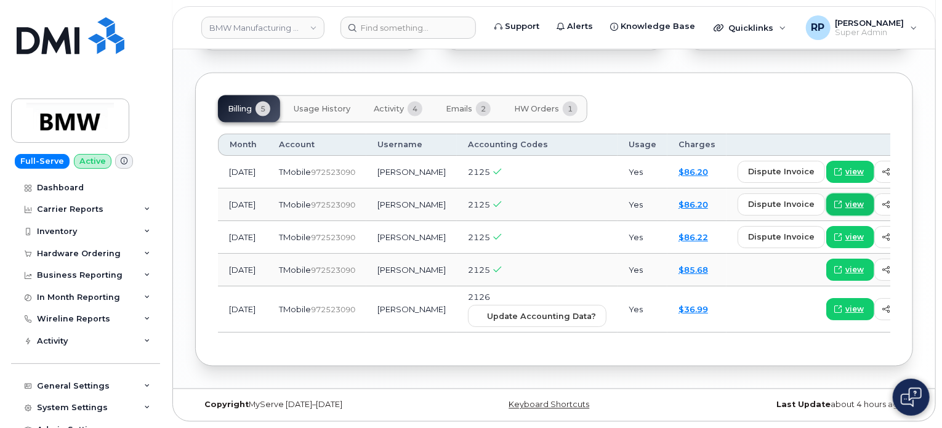
click at [832, 201] on span at bounding box center [837, 204] width 11 height 11
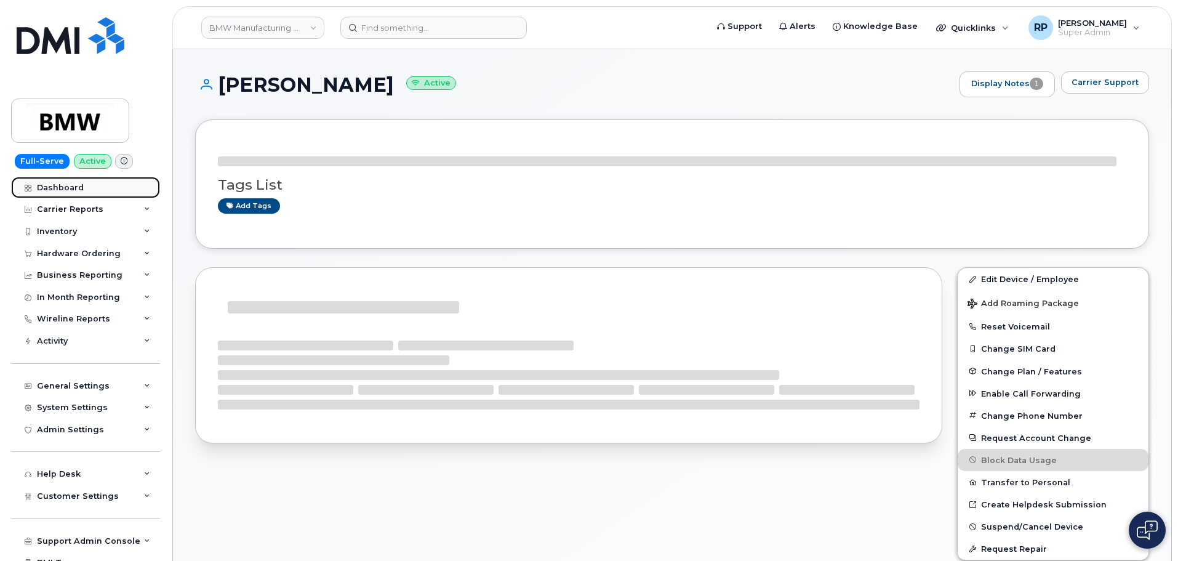
click at [62, 187] on div "Dashboard" at bounding box center [60, 188] width 47 height 10
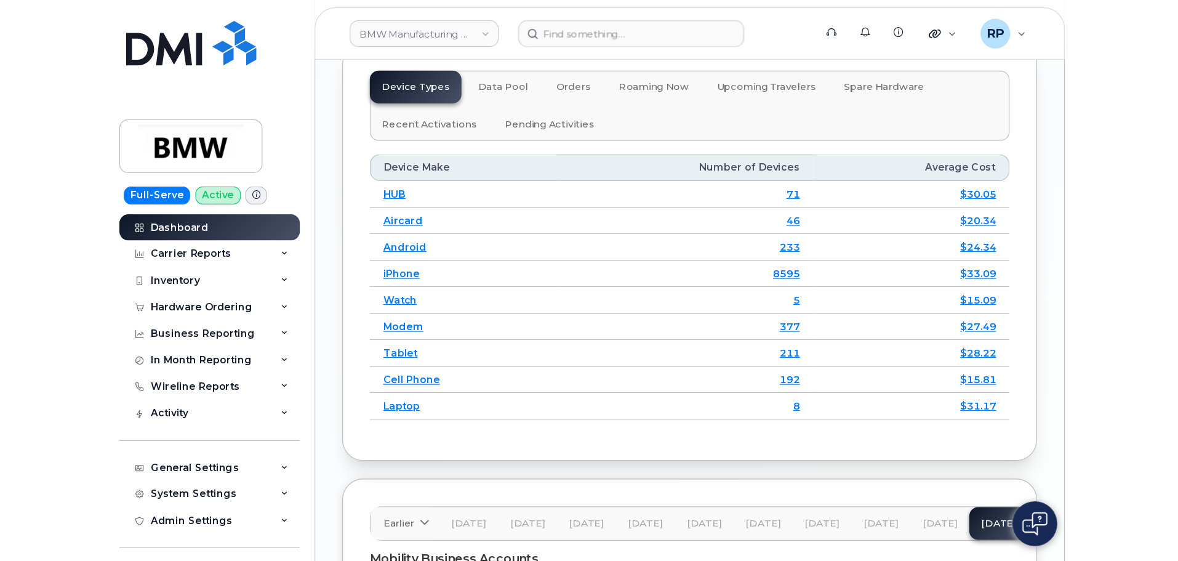
scroll to position [1950, 0]
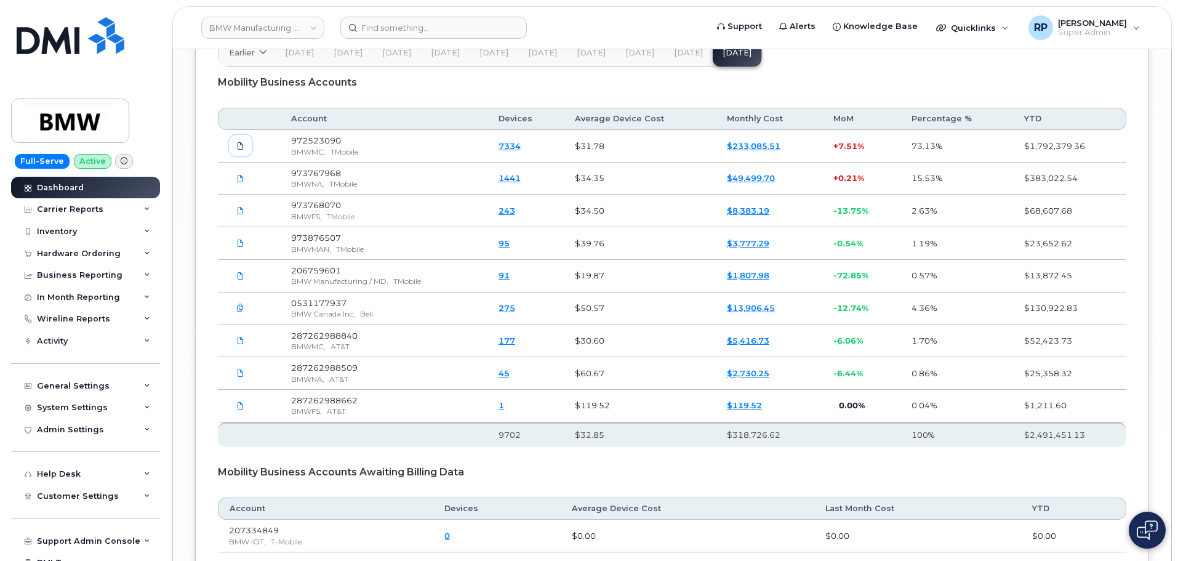
click at [243, 151] on span at bounding box center [240, 145] width 11 height 11
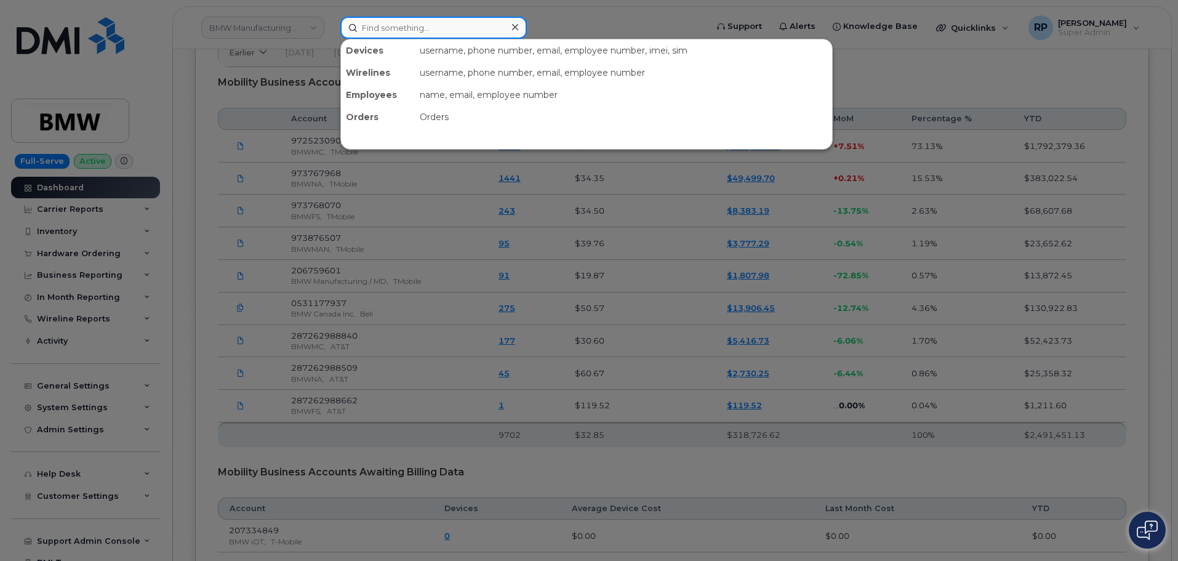
click at [374, 30] on input at bounding box center [433, 28] width 187 height 22
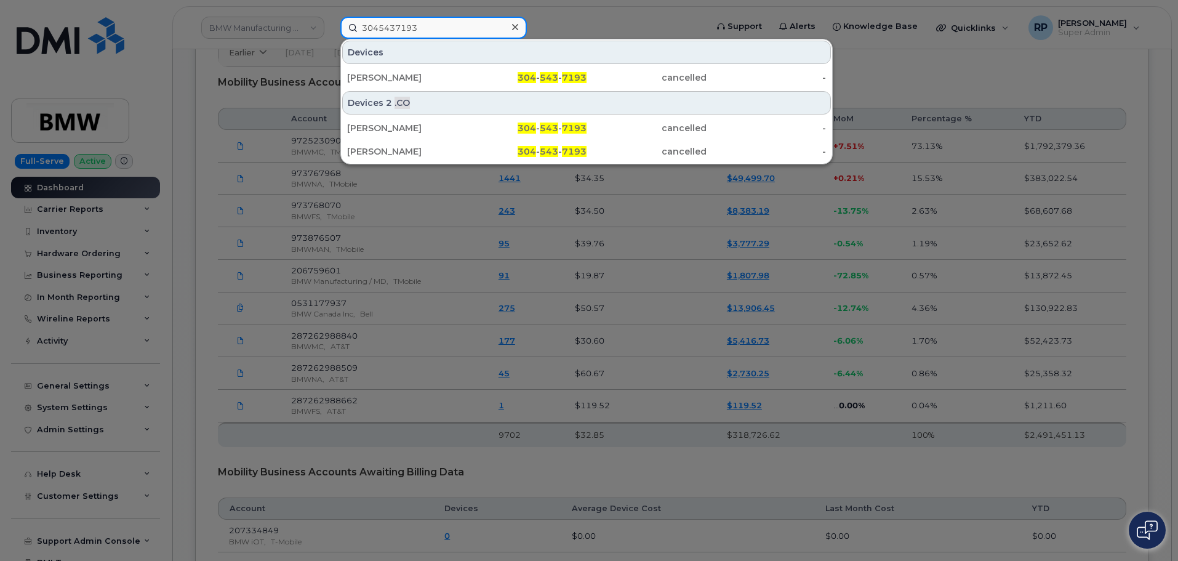
type input "3045437193"
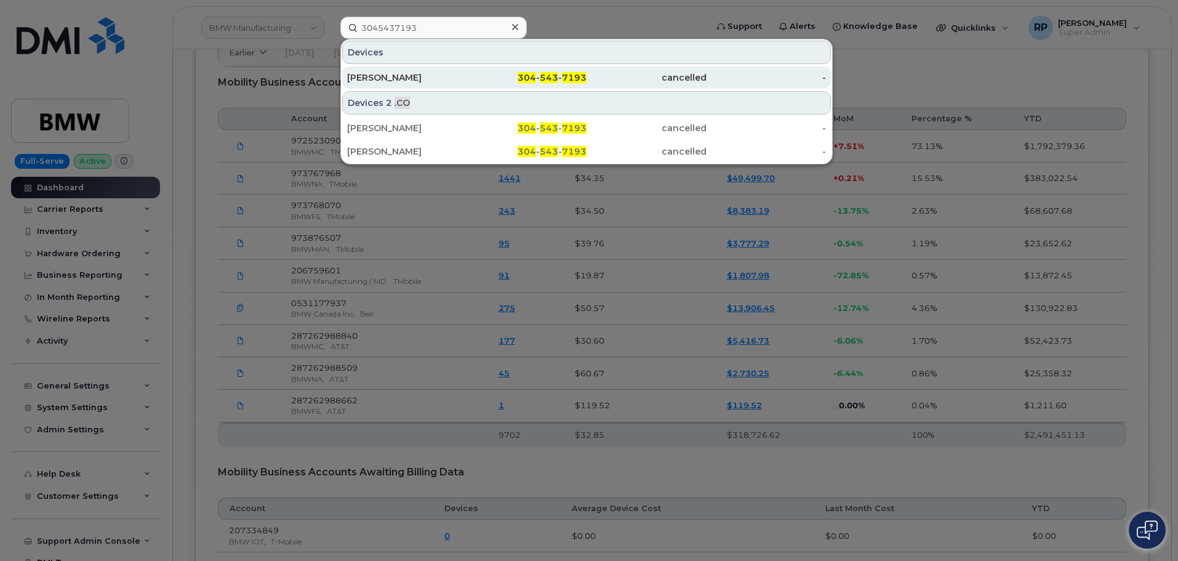
click at [424, 79] on div "[PERSON_NAME]" at bounding box center [407, 77] width 120 height 12
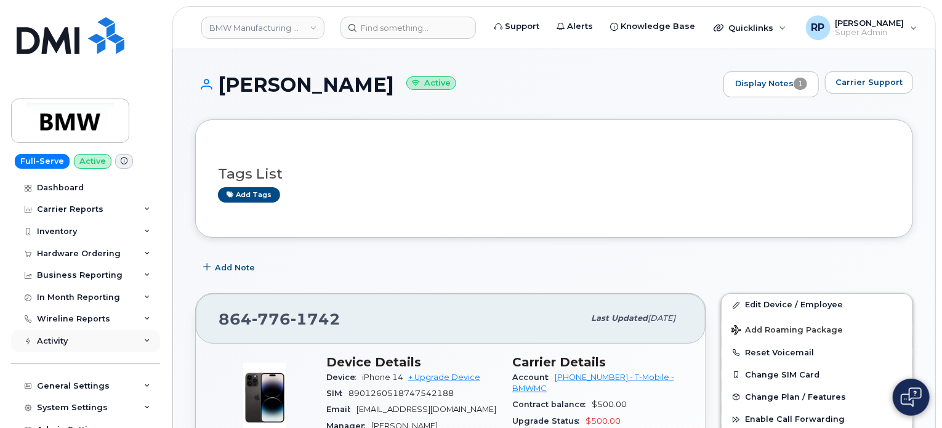
scroll to position [167, 0]
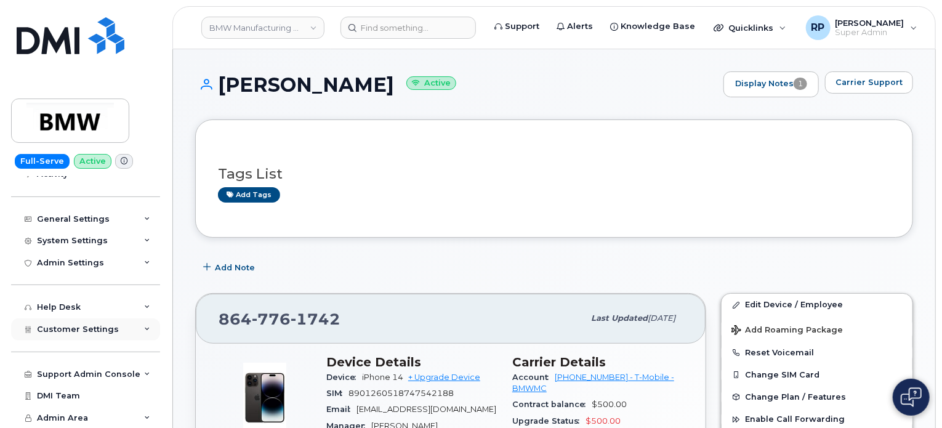
click at [79, 323] on div "Customer Settings" at bounding box center [85, 329] width 149 height 22
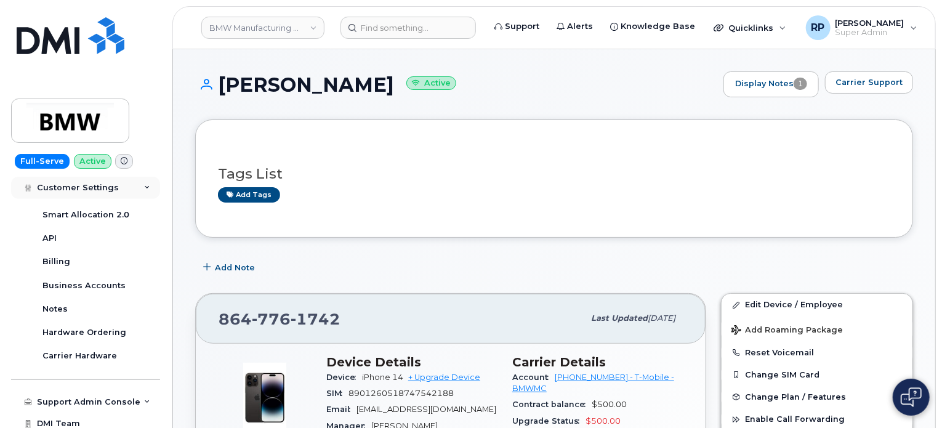
scroll to position [520, 0]
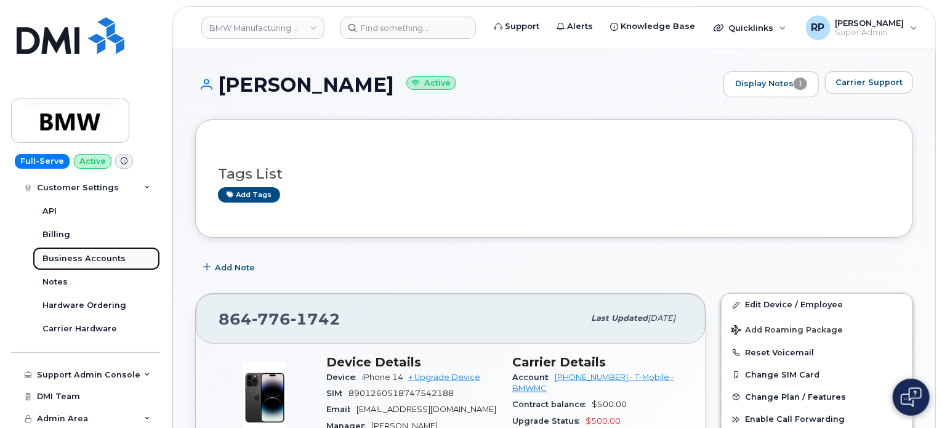
click at [84, 264] on link "Business Accounts" at bounding box center [96, 258] width 127 height 23
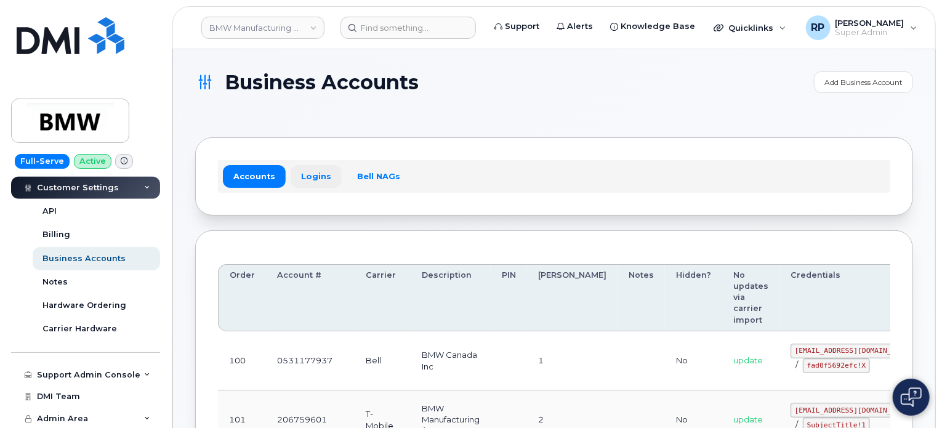
click at [305, 175] on link "Logins" at bounding box center [316, 176] width 51 height 22
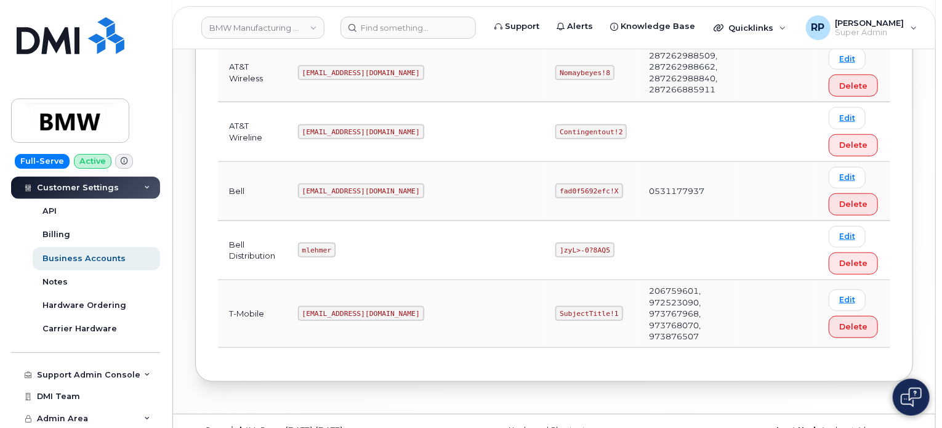
scroll to position [451, 0]
click at [829, 288] on link "Edit" at bounding box center [847, 299] width 37 height 22
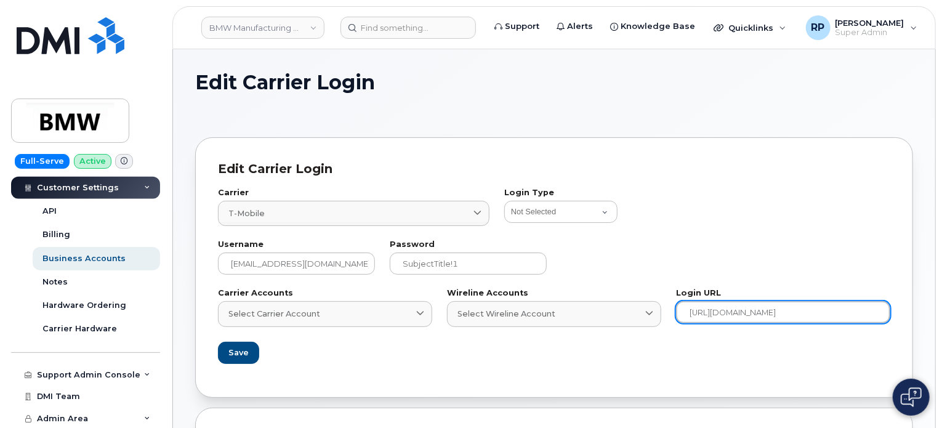
click at [776, 313] on input "https://enterprise.tmorders.com/portal/dashboard/index" at bounding box center [783, 312] width 214 height 22
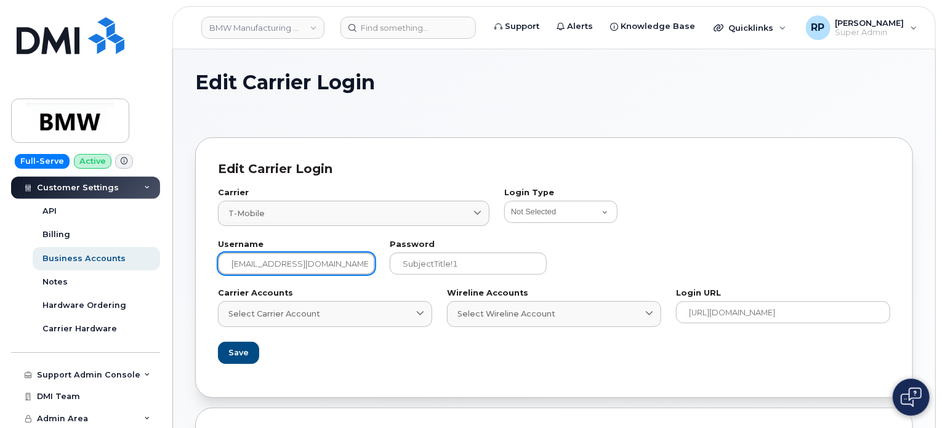
drag, startPoint x: 337, startPoint y: 270, endPoint x: 219, endPoint y: 264, distance: 118.4
click at [219, 264] on input "MS-BMW@dminc.com" at bounding box center [296, 263] width 157 height 22
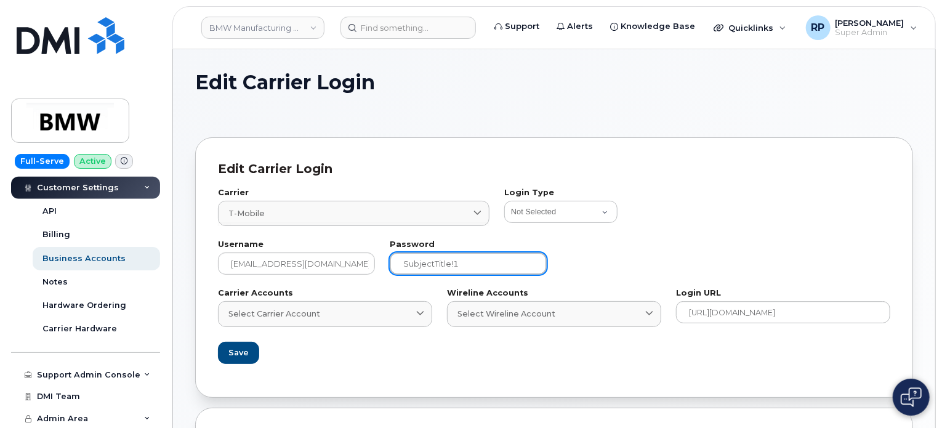
drag, startPoint x: 473, startPoint y: 268, endPoint x: 387, endPoint y: 265, distance: 86.2
click at [371, 265] on div "Username MS-BMW@dminc.com Password SubjectTitle!1" at bounding box center [554, 257] width 687 height 49
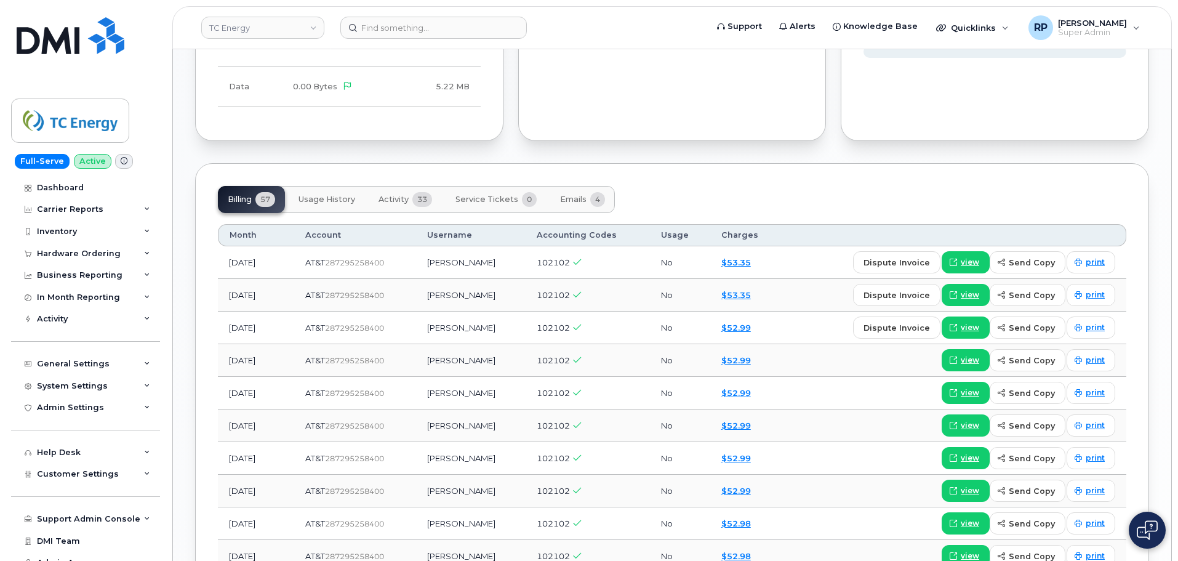
scroll to position [954, 0]
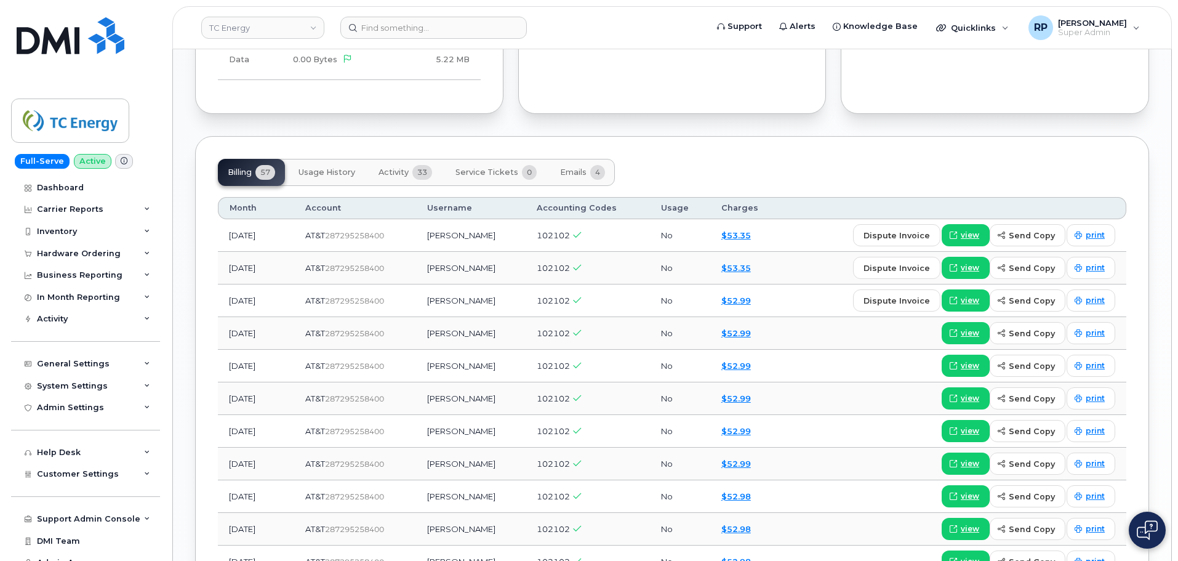
click at [570, 171] on span "Emails" at bounding box center [573, 172] width 26 height 10
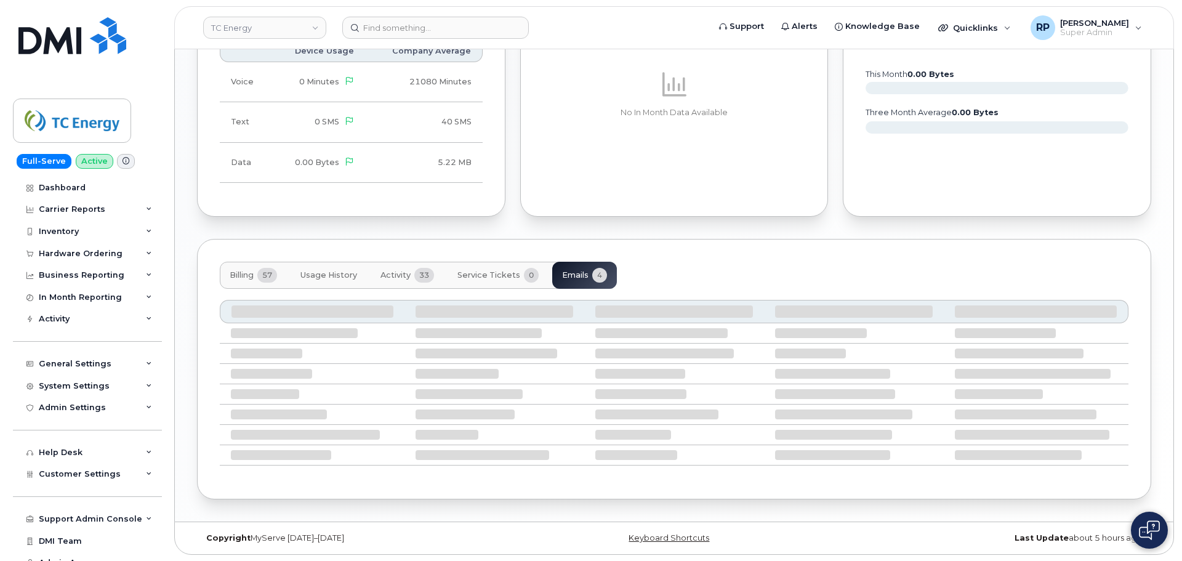
scroll to position [796, 0]
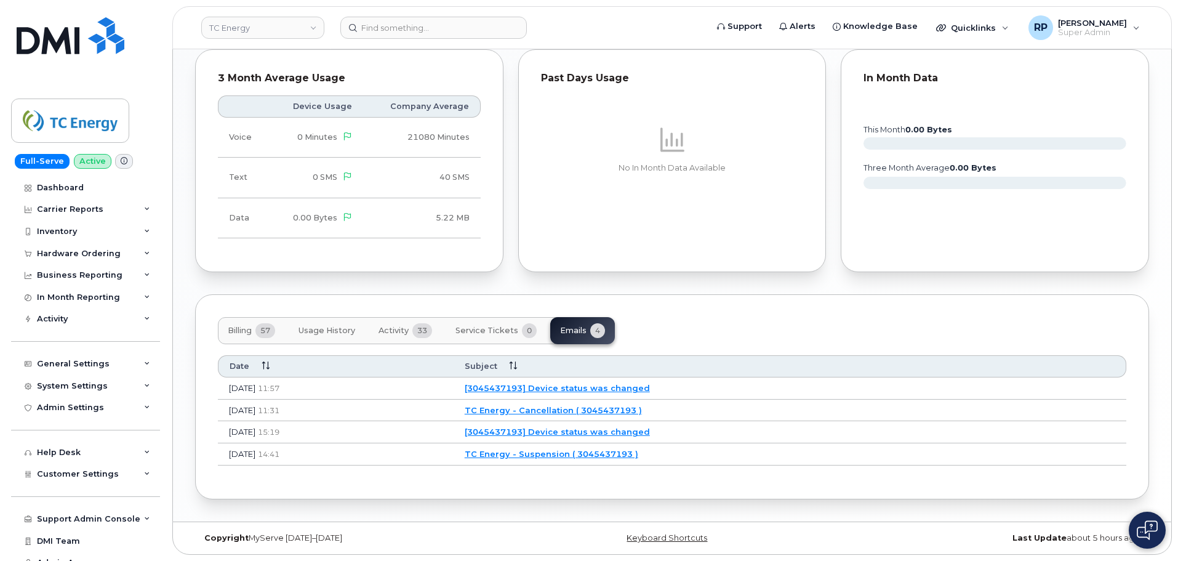
click at [593, 412] on link "TC Energy - Cancellation ( 3045437193 )" at bounding box center [553, 410] width 177 height 10
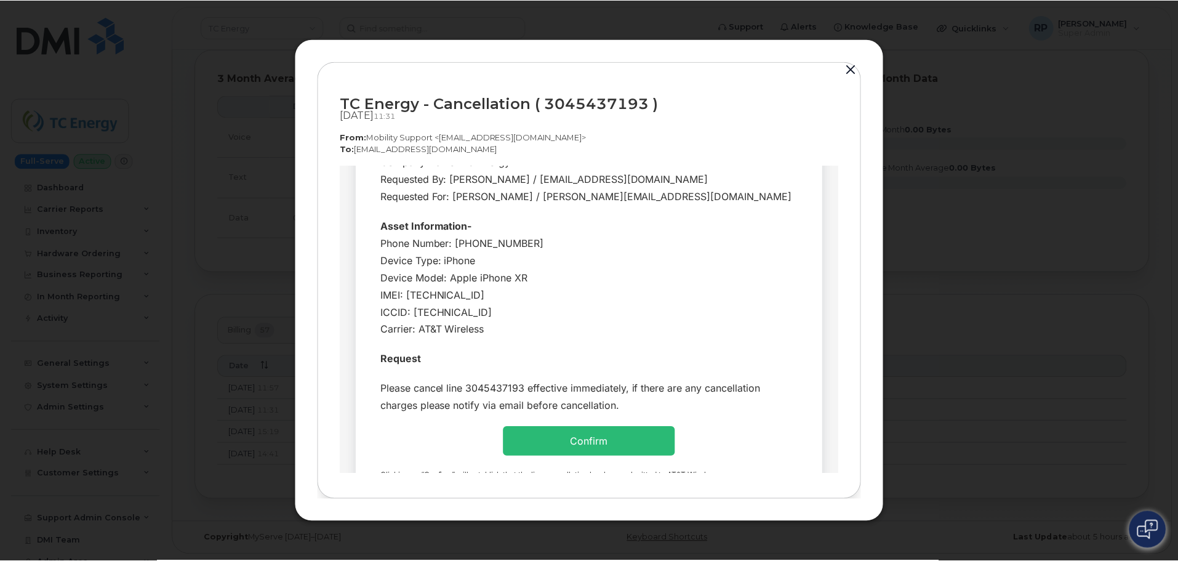
scroll to position [103, 0]
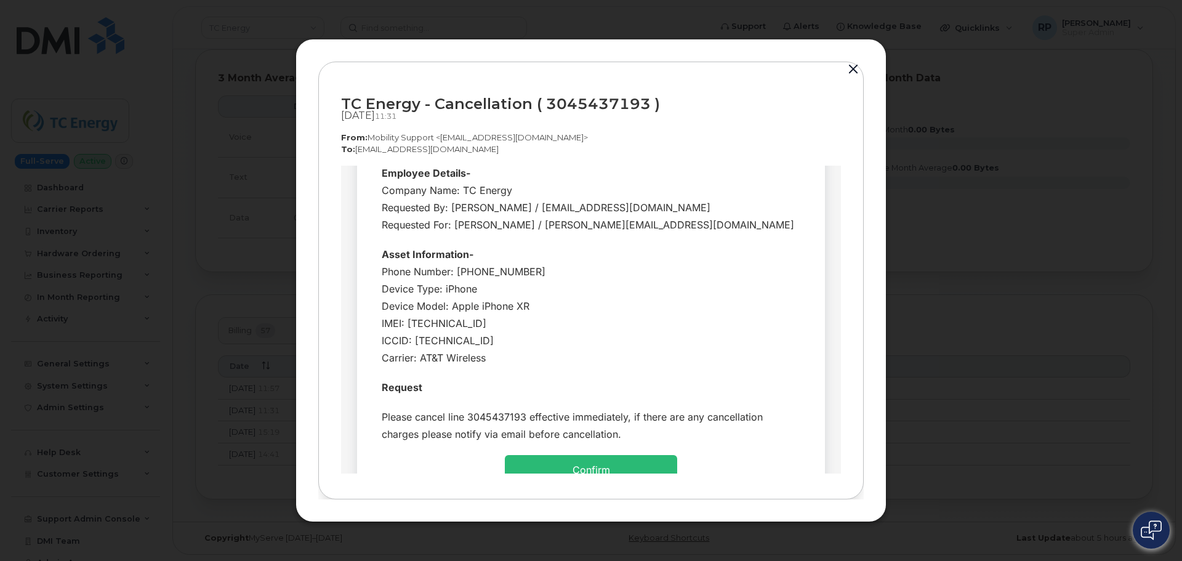
click at [852, 71] on button "button" at bounding box center [853, 69] width 18 height 17
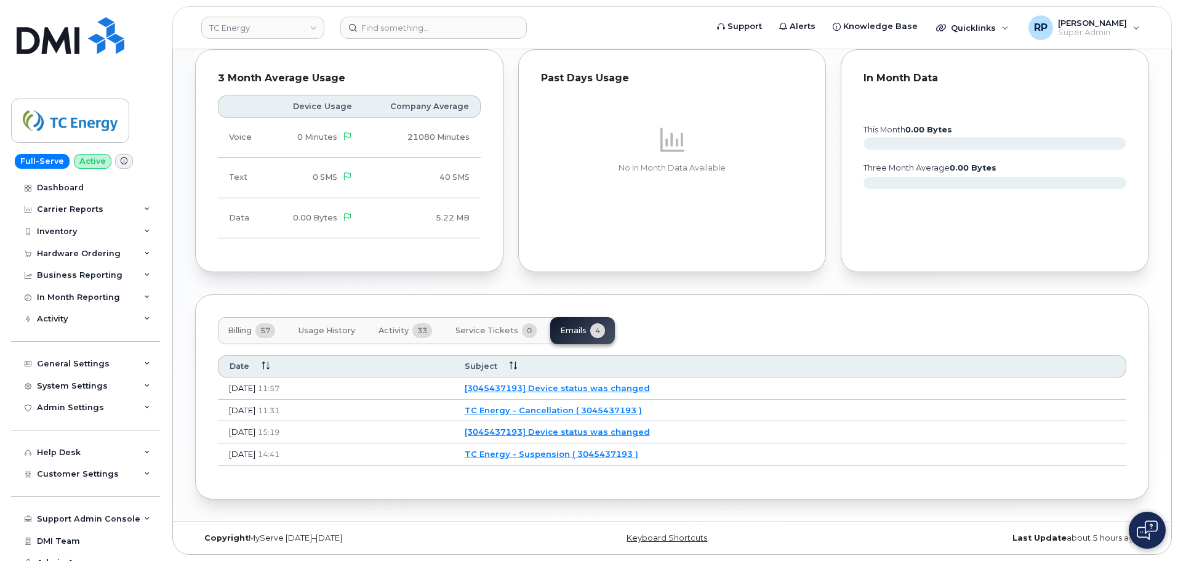
click at [242, 328] on span "Billing" at bounding box center [240, 331] width 24 height 10
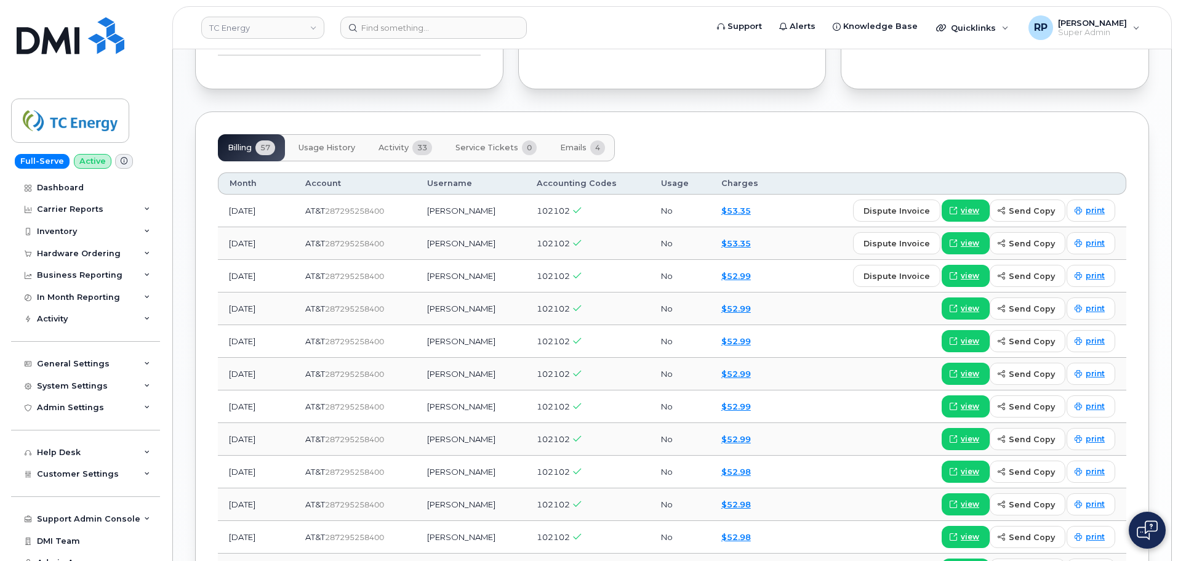
scroll to position [1001, 0]
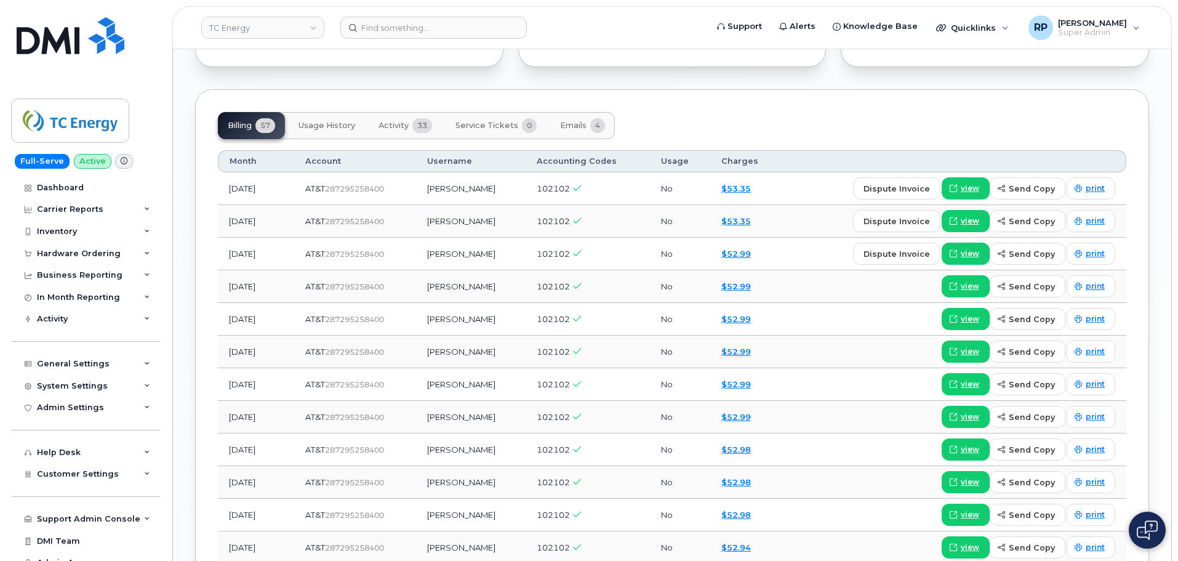
click at [388, 127] on span "Activity" at bounding box center [394, 126] width 30 height 10
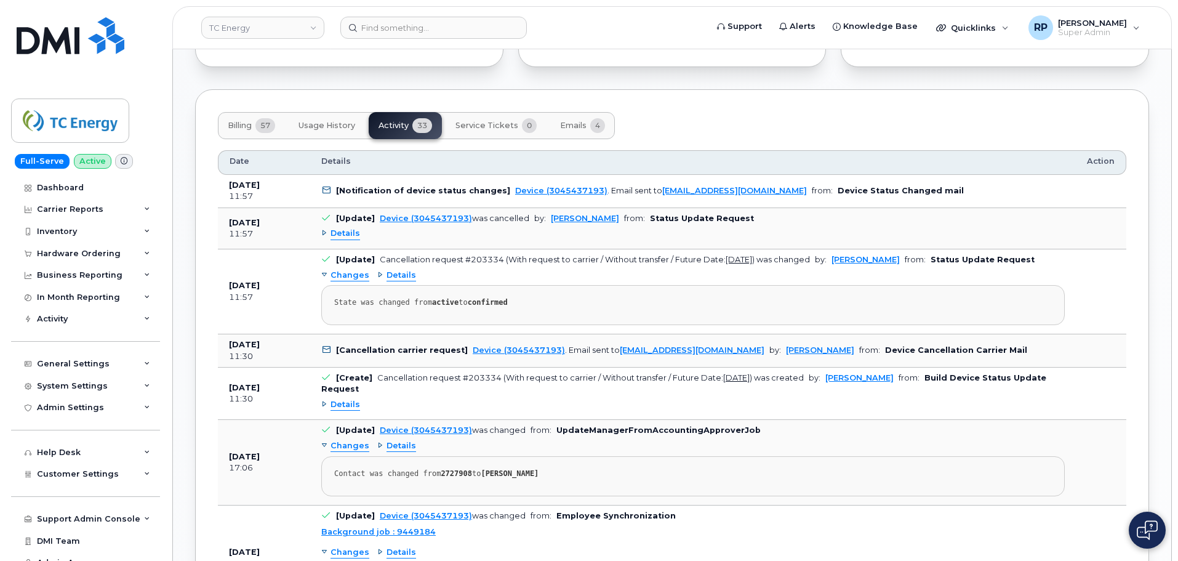
click at [838, 193] on b "Device Status Changed mail" at bounding box center [901, 190] width 126 height 9
click at [345, 236] on span "Details" at bounding box center [346, 234] width 30 height 12
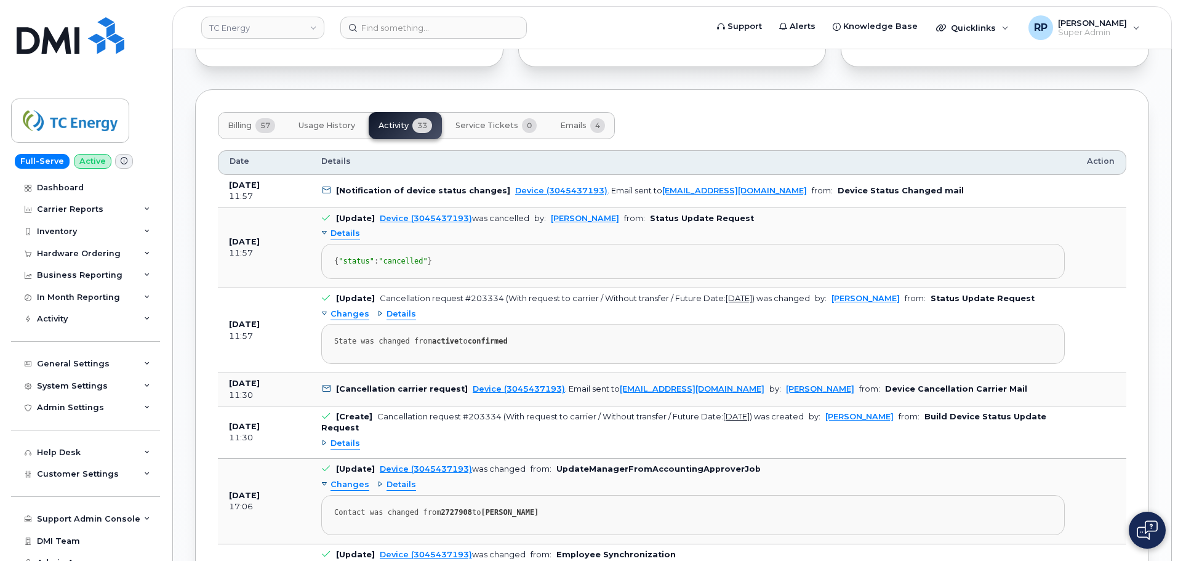
click at [345, 236] on span "Details" at bounding box center [346, 234] width 30 height 12
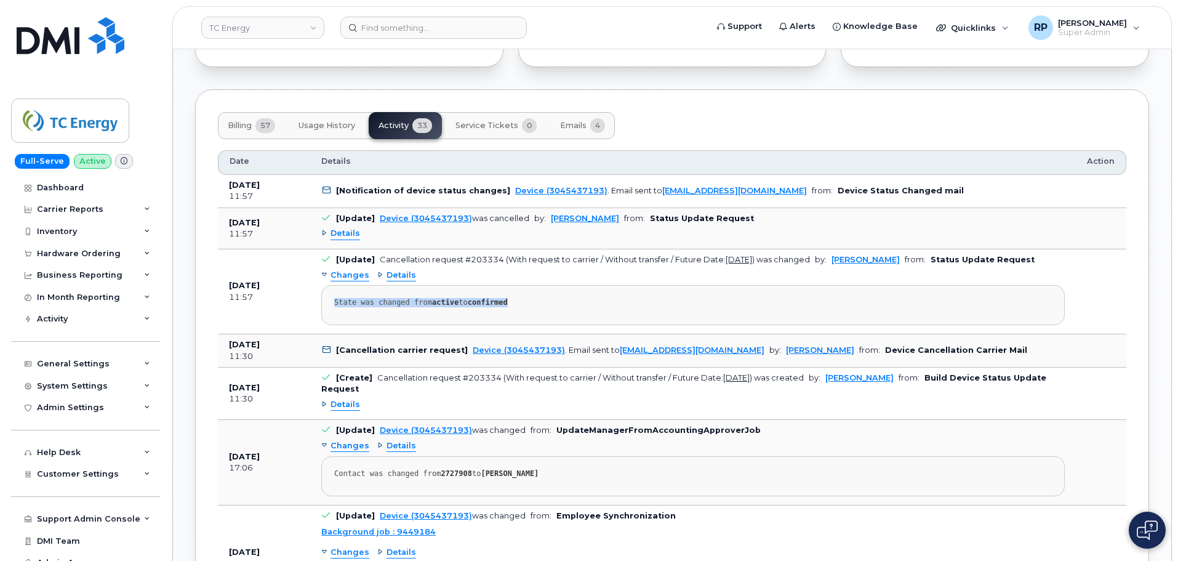
drag, startPoint x: 554, startPoint y: 310, endPoint x: 335, endPoint y: 307, distance: 218.6
click at [335, 307] on pre "State was changed from active to confirmed" at bounding box center [693, 305] width 744 height 40
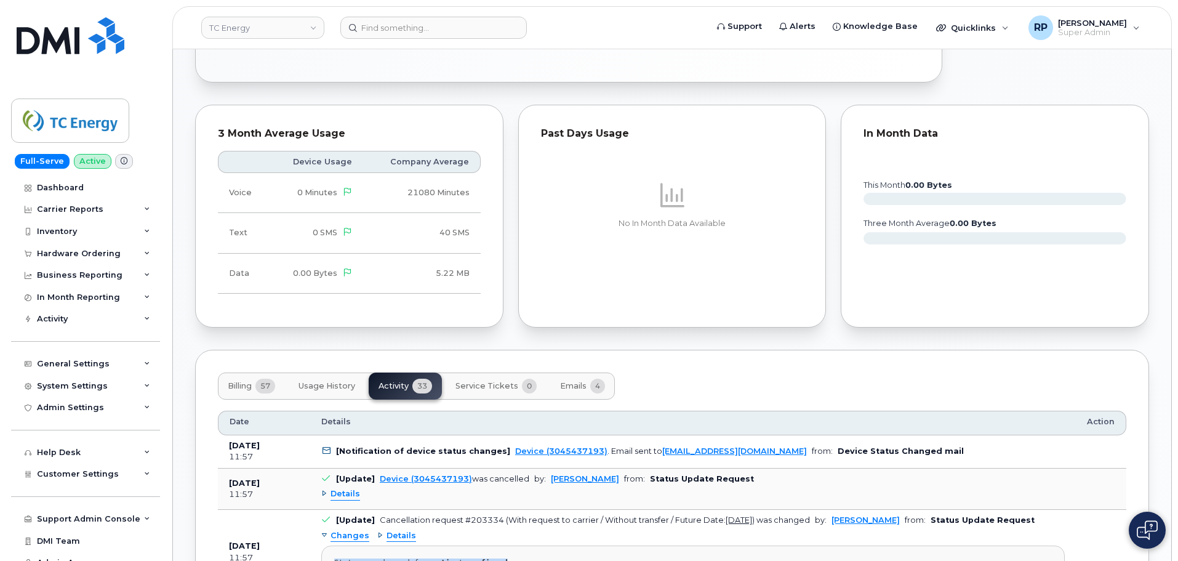
scroll to position [796, 0]
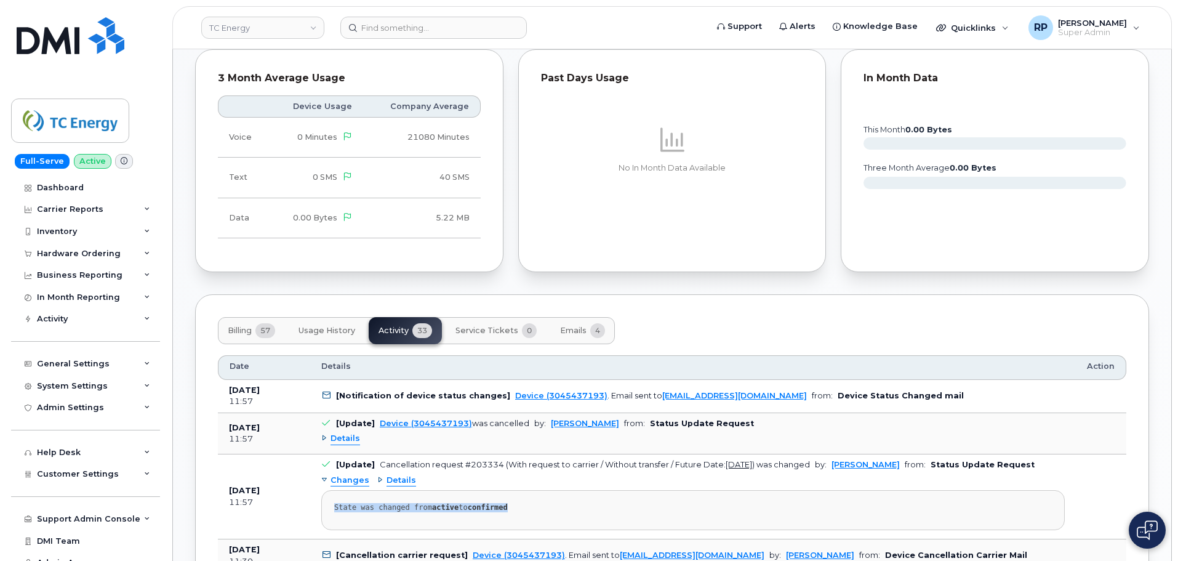
click at [238, 332] on span "Billing" at bounding box center [240, 331] width 24 height 10
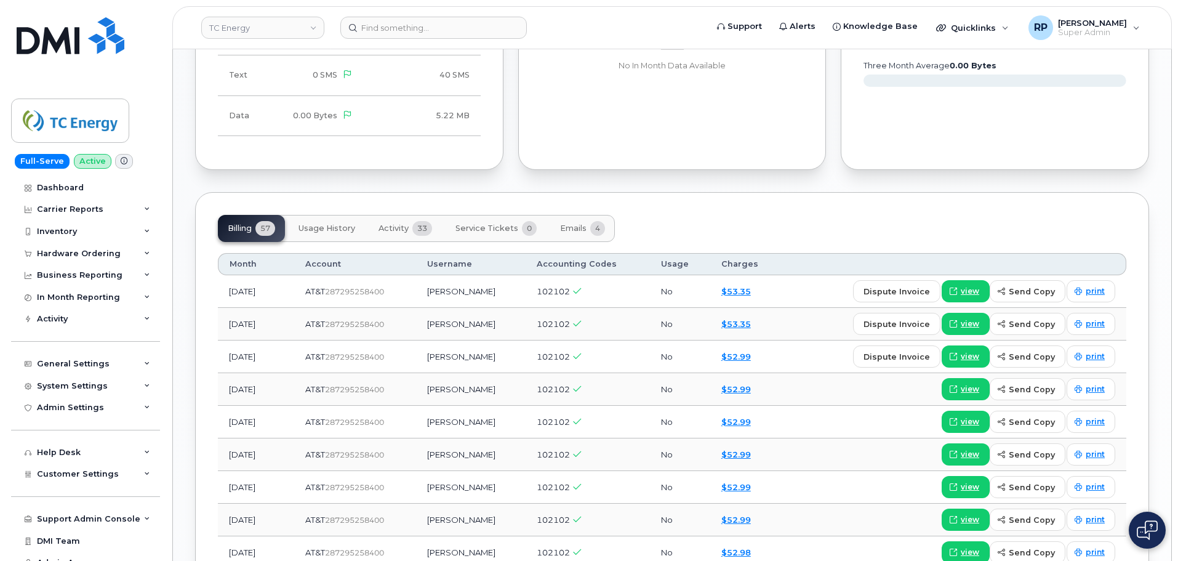
scroll to position [283, 0]
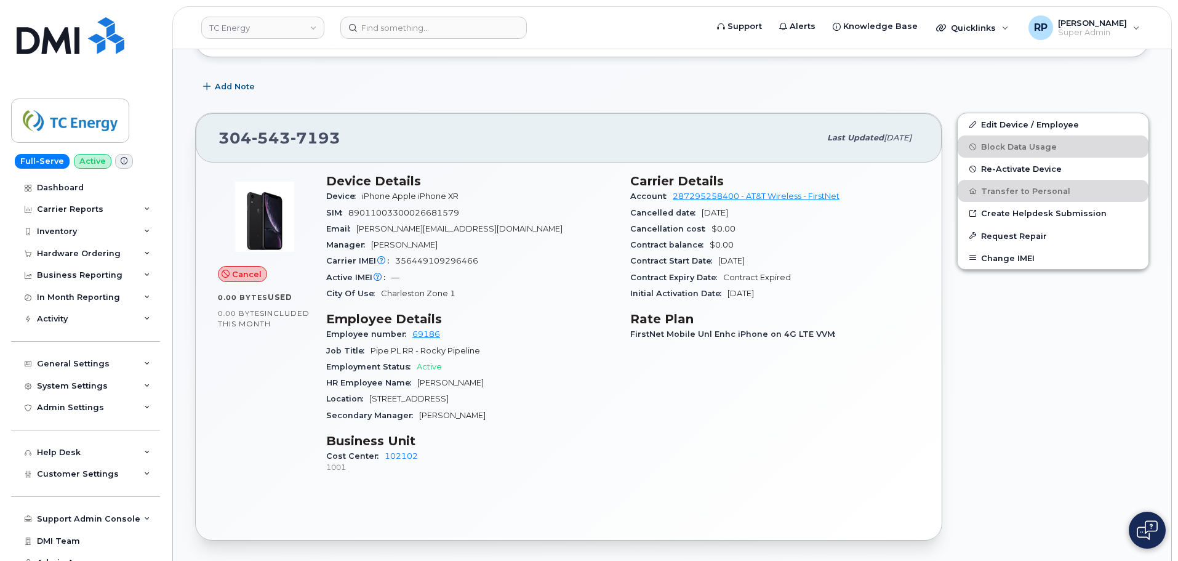
drag, startPoint x: 418, startPoint y: 419, endPoint x: 486, endPoint y: 417, distance: 67.7
click at [486, 417] on div "Secondary Manager Kent Armstrong" at bounding box center [470, 416] width 289 height 16
click at [502, 421] on div "Secondary Manager Kent Armstrong" at bounding box center [470, 416] width 289 height 16
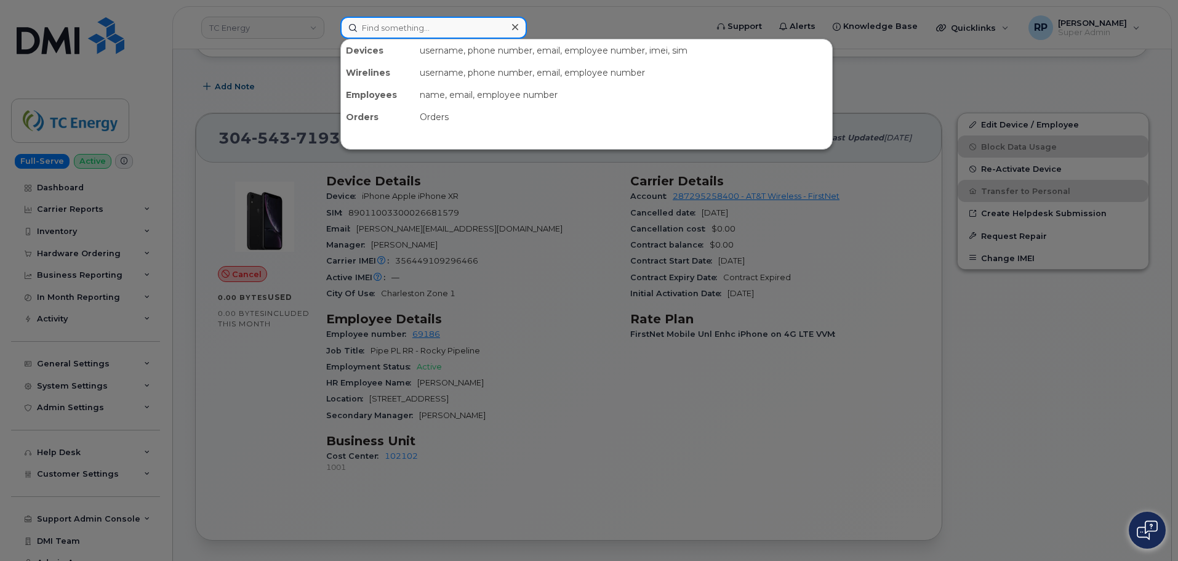
click at [435, 25] on input at bounding box center [433, 28] width 187 height 22
paste input "7138875626"
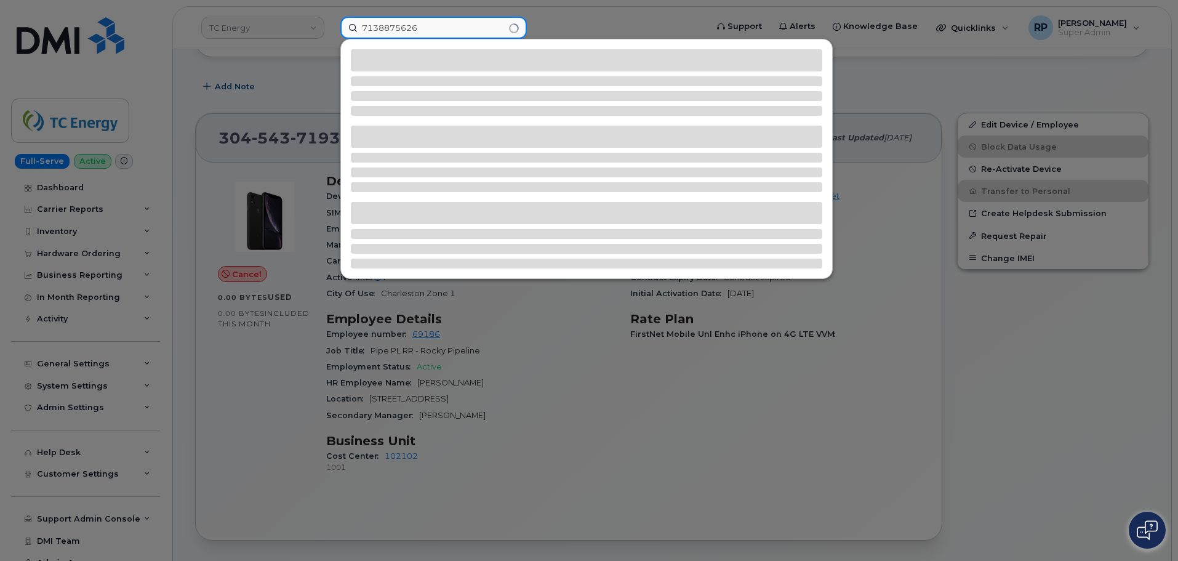
click at [362, 29] on input "7138875626" at bounding box center [433, 28] width 187 height 22
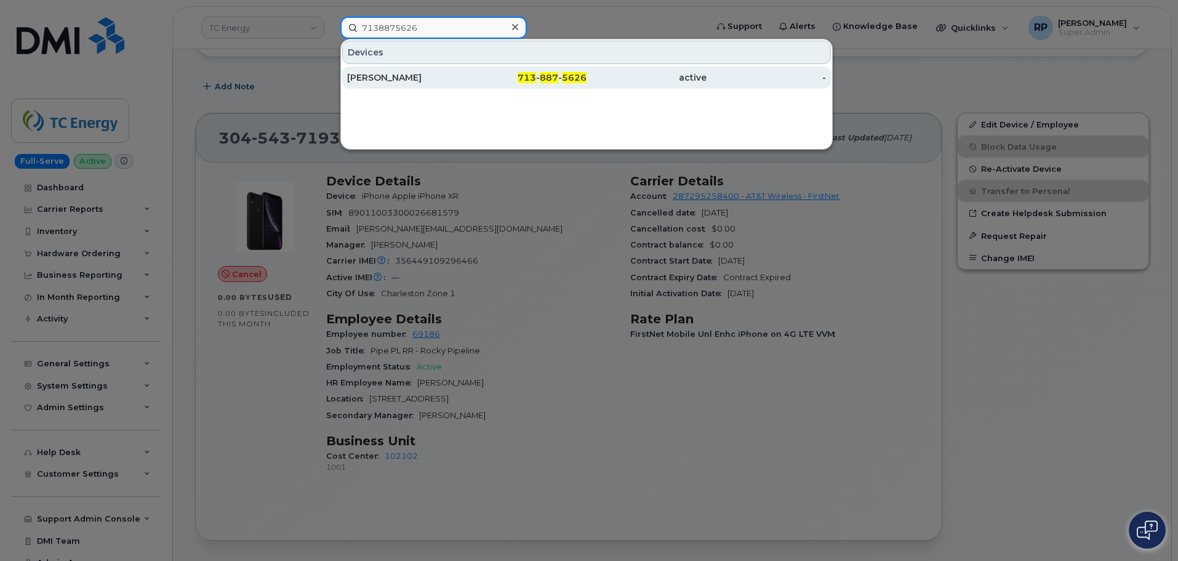
type input "7138875626"
click at [472, 76] on div "713 - 887 - 5626" at bounding box center [527, 77] width 120 height 12
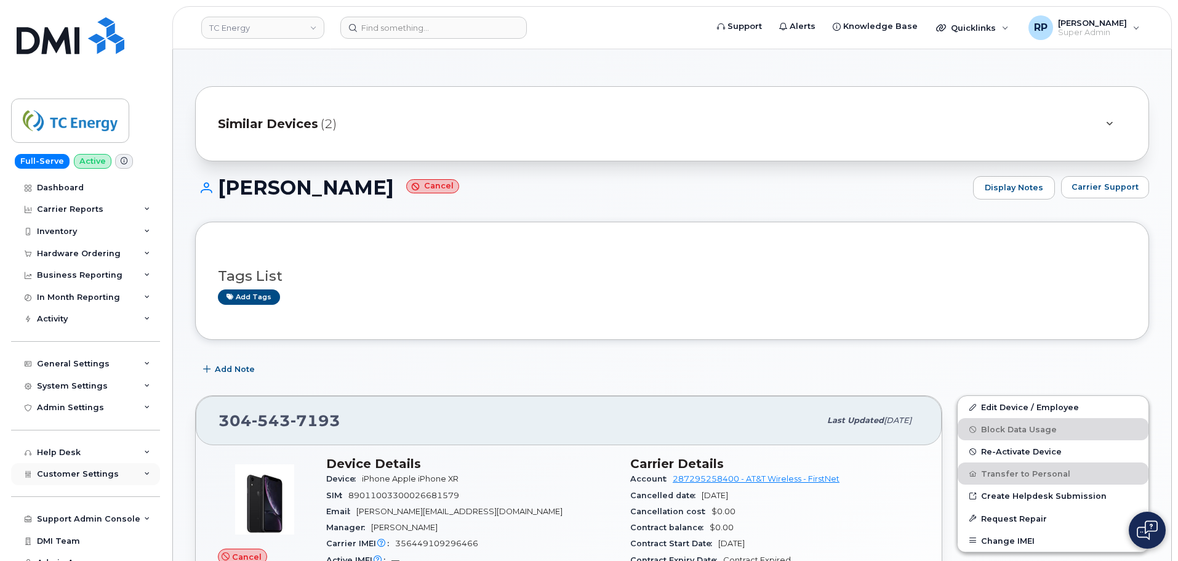
click at [90, 479] on div "Customer Settings" at bounding box center [85, 474] width 149 height 22
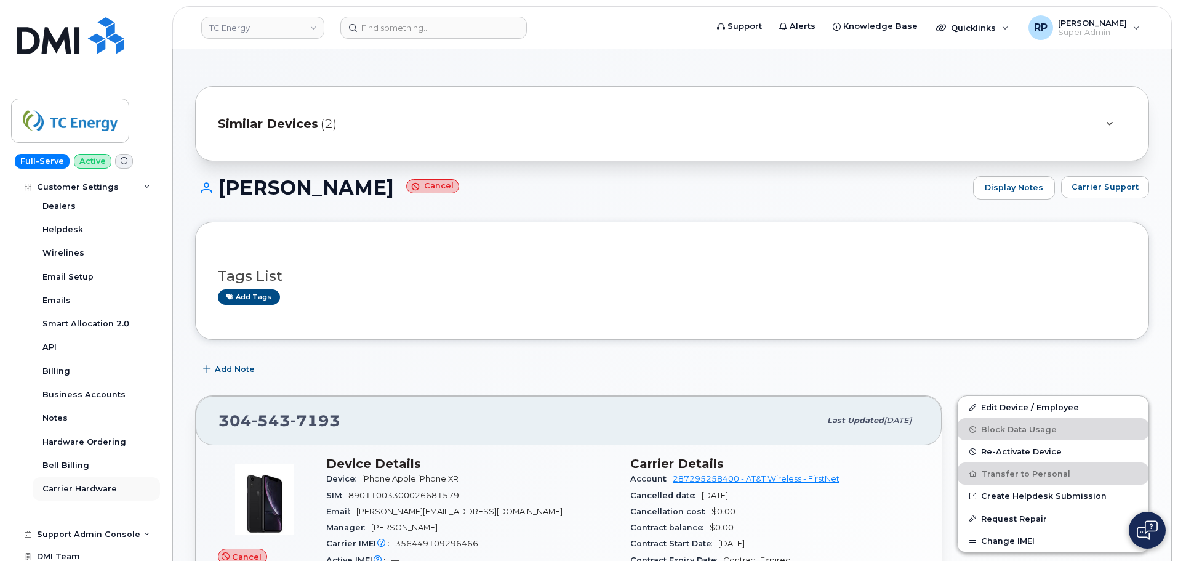
scroll to position [389, 0]
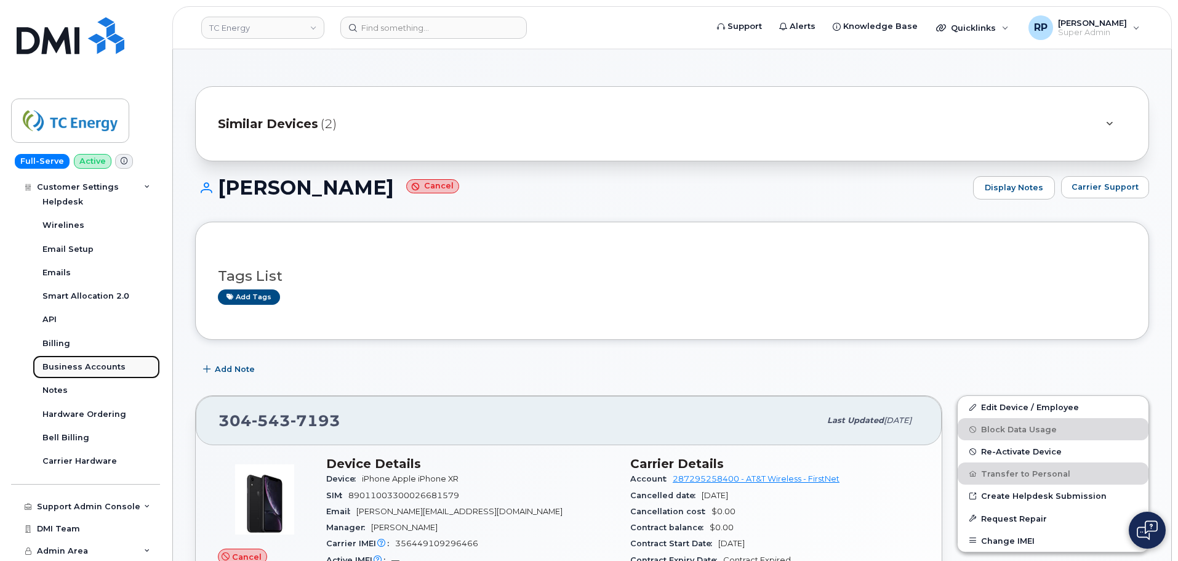
click at [83, 373] on div "Business Accounts" at bounding box center [83, 366] width 83 height 11
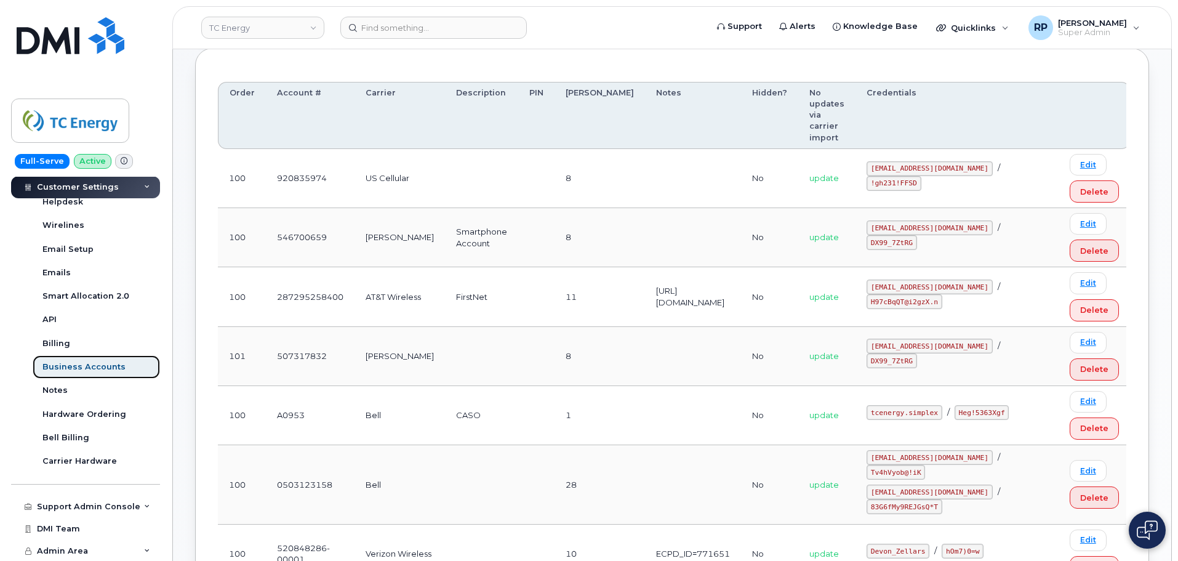
scroll to position [103, 0]
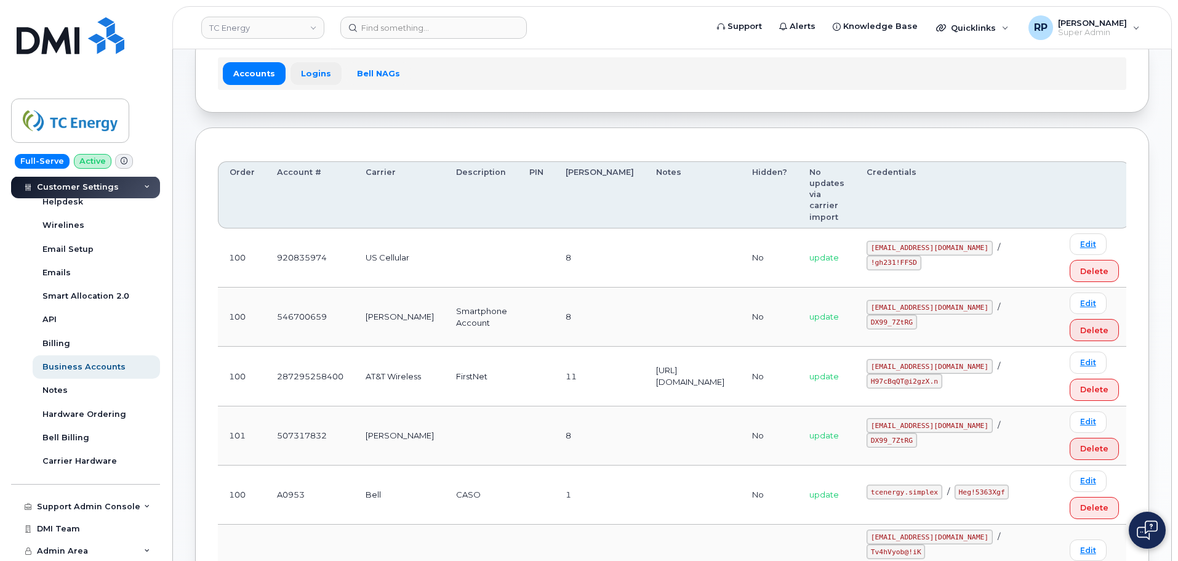
click at [317, 73] on link "Logins" at bounding box center [316, 73] width 51 height 22
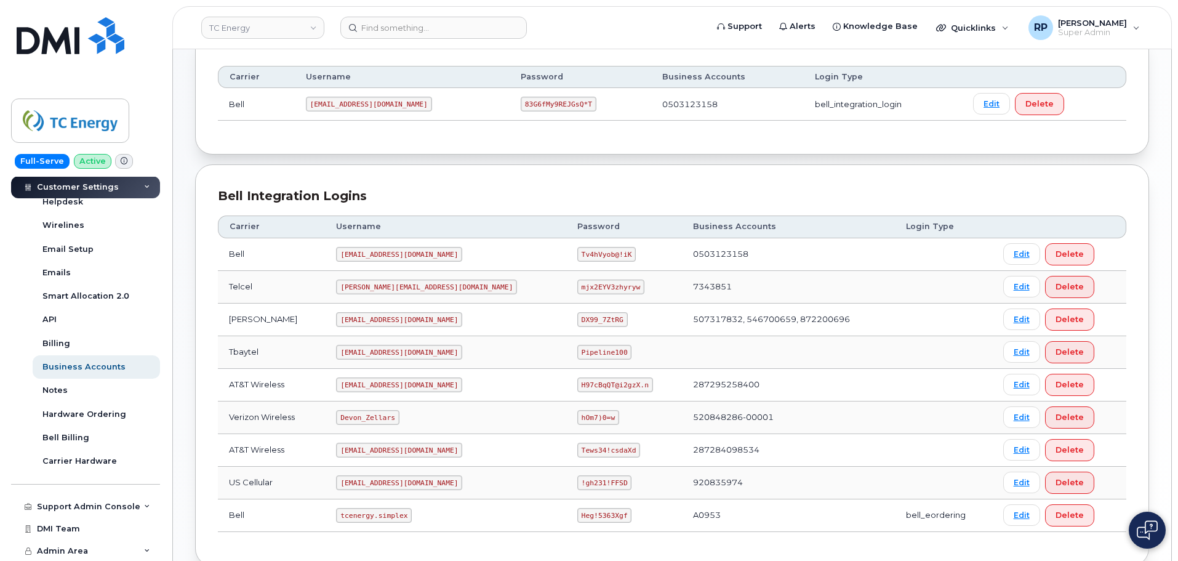
scroll to position [205, 0]
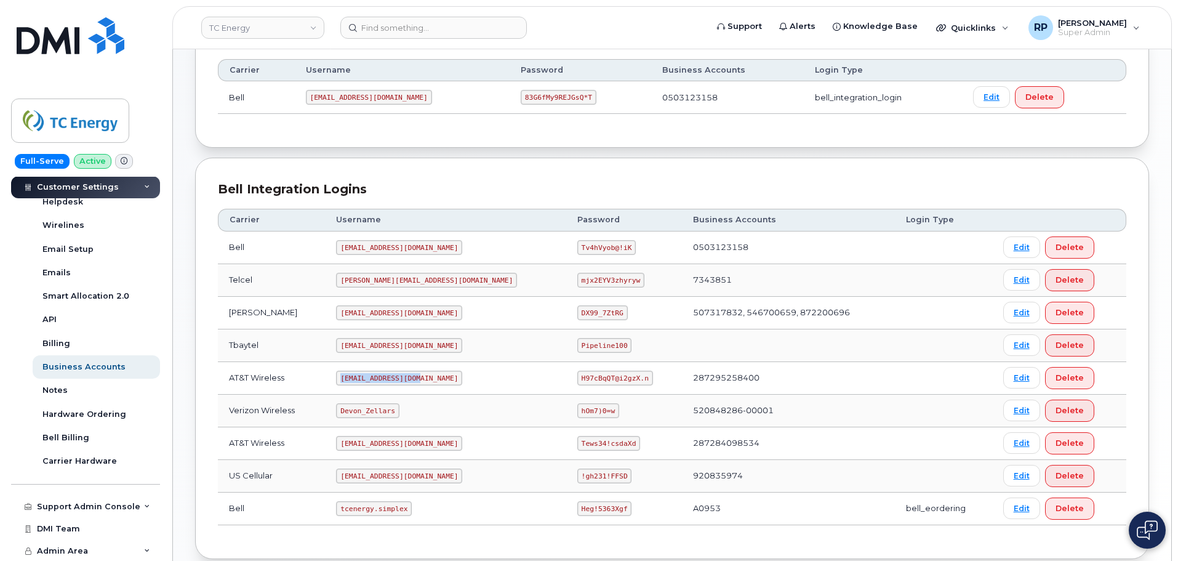
drag, startPoint x: 388, startPoint y: 377, endPoint x: 432, endPoint y: 377, distance: 43.7
click at [432, 377] on td "tcenergy@myserve.ca" at bounding box center [445, 378] width 241 height 33
copy code "tcenergy@myserve.ca"
click at [578, 377] on code "H97cBqQT@i2gzX.n" at bounding box center [616, 378] width 76 height 15
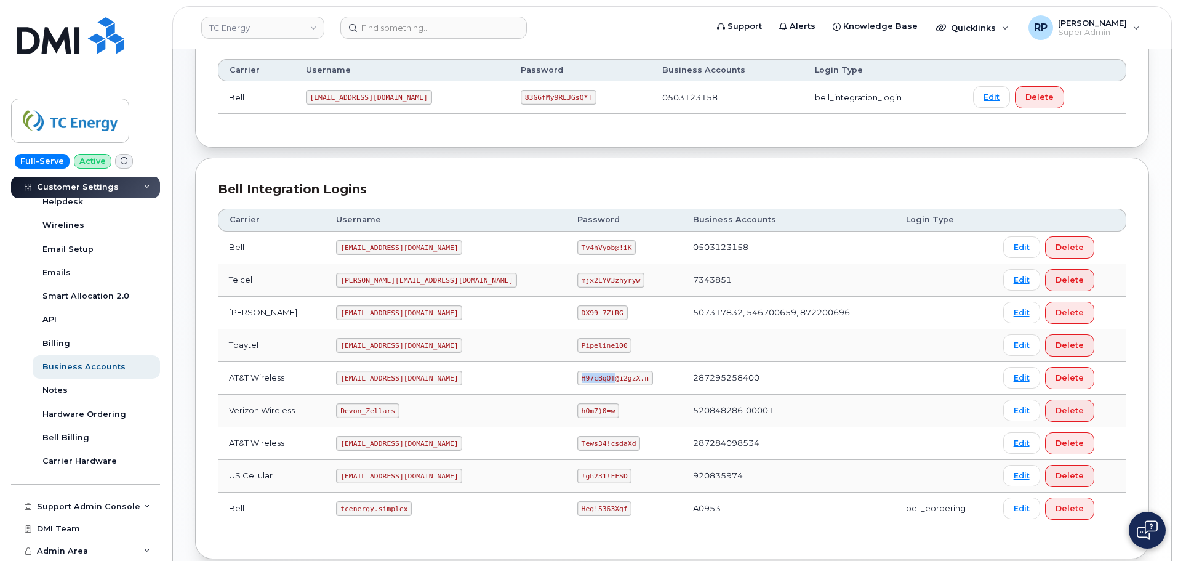
click at [578, 377] on code "H97cBqQT@i2gzX.n" at bounding box center [616, 378] width 76 height 15
copy code "H97cBqQT@i2gzX.n"
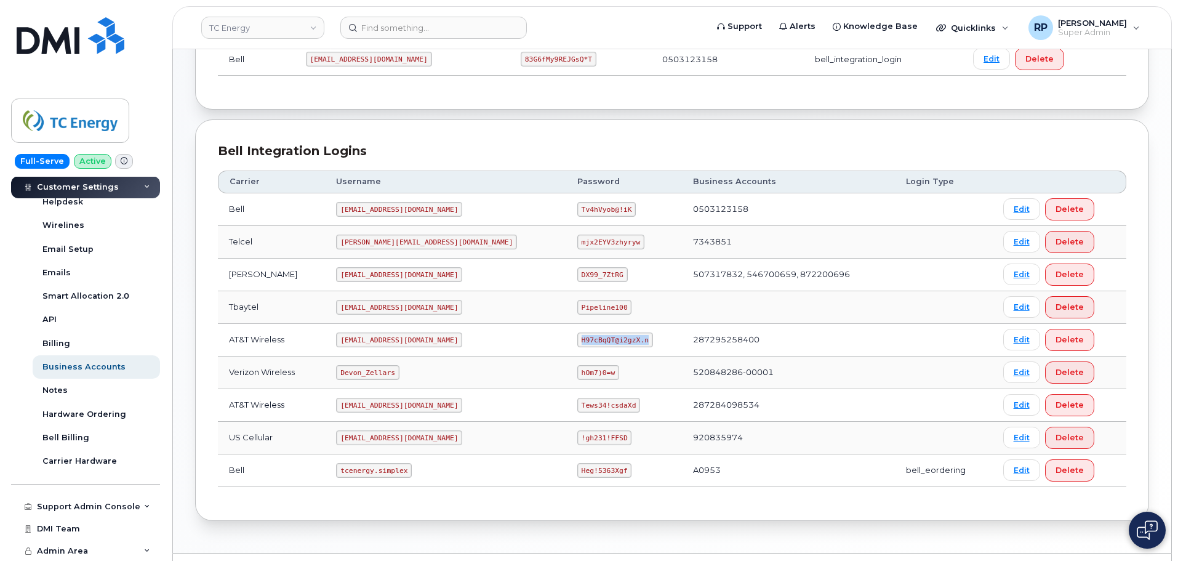
scroll to position [275, 0]
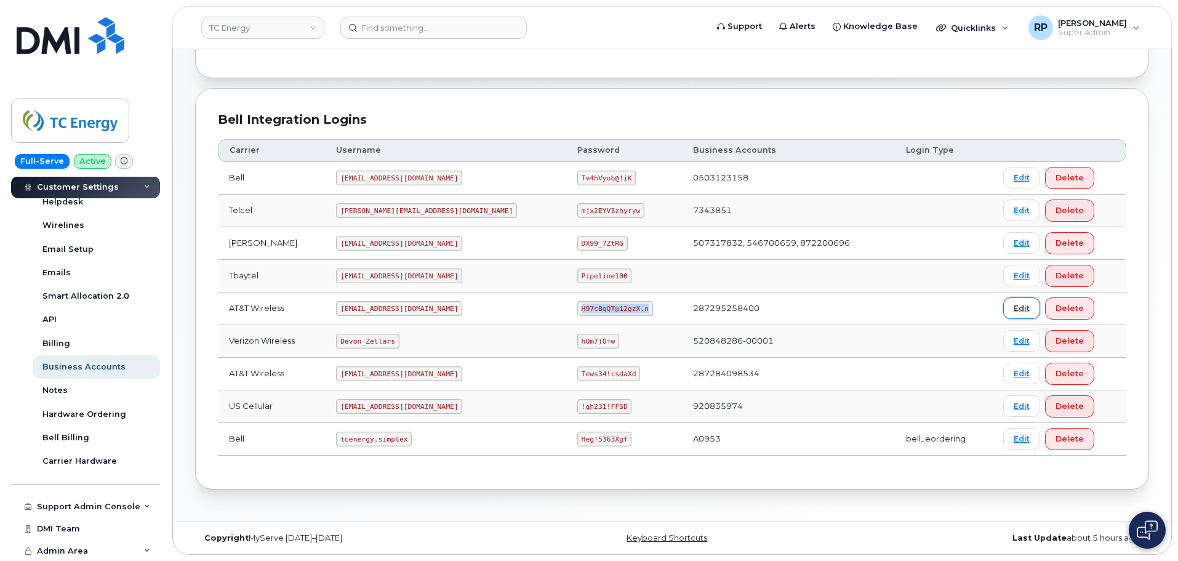
click at [1012, 308] on link "Edit" at bounding box center [1022, 308] width 37 height 22
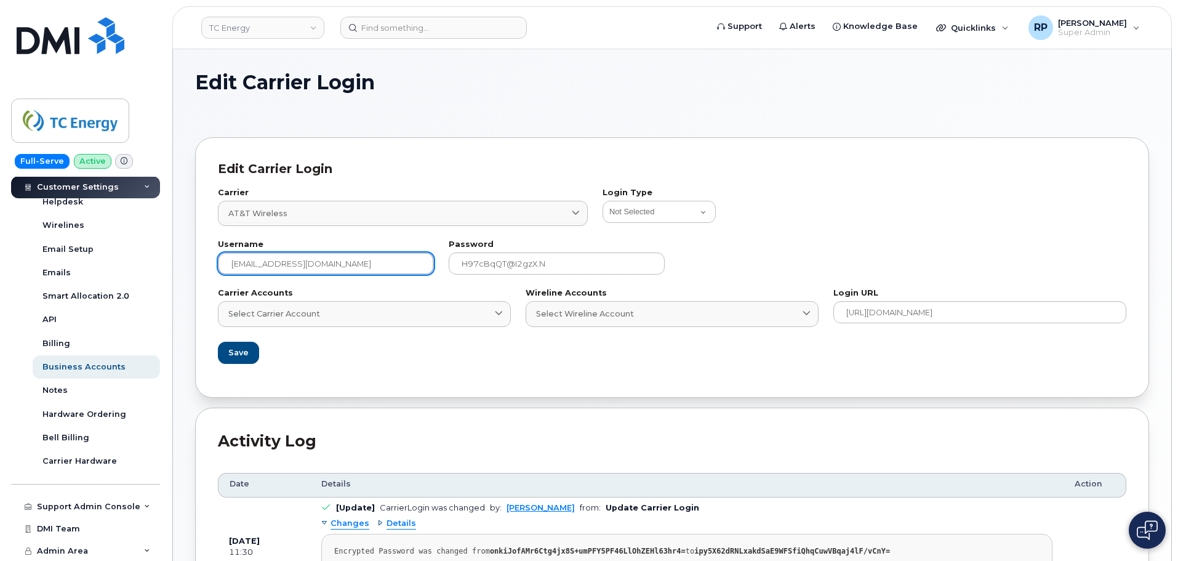
drag, startPoint x: 318, startPoint y: 270, endPoint x: 232, endPoint y: 266, distance: 86.3
click at [232, 266] on input "tcenergy@myserve.ca" at bounding box center [326, 263] width 216 height 22
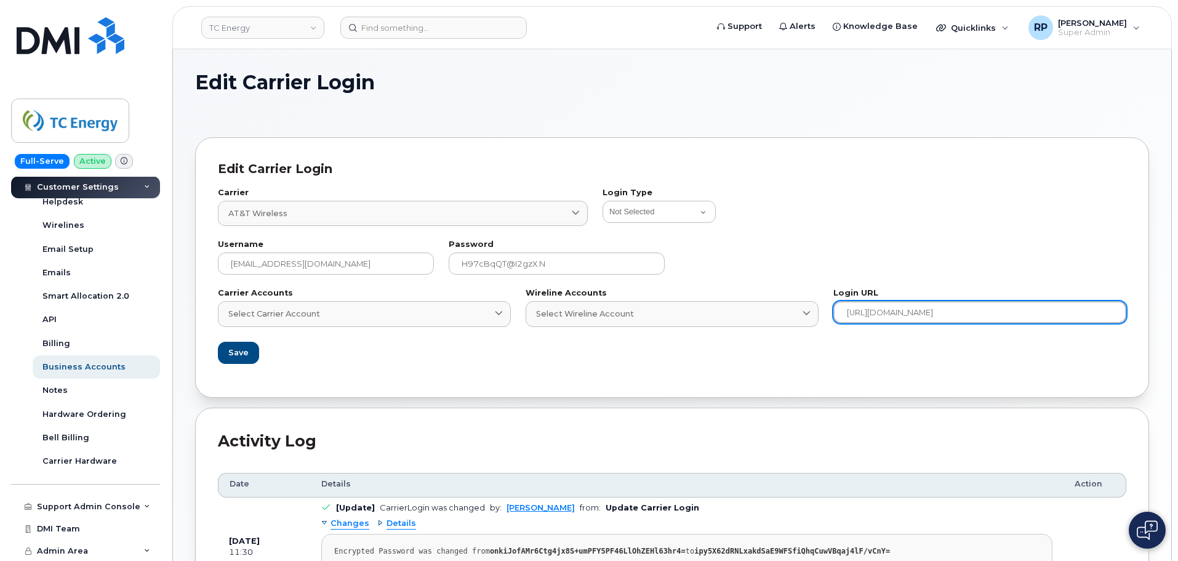
drag, startPoint x: 851, startPoint y: 312, endPoint x: 1010, endPoint y: 314, distance: 158.9
click at [1010, 314] on input "https://localcontrol.firstnet.att.com/" at bounding box center [980, 312] width 293 height 22
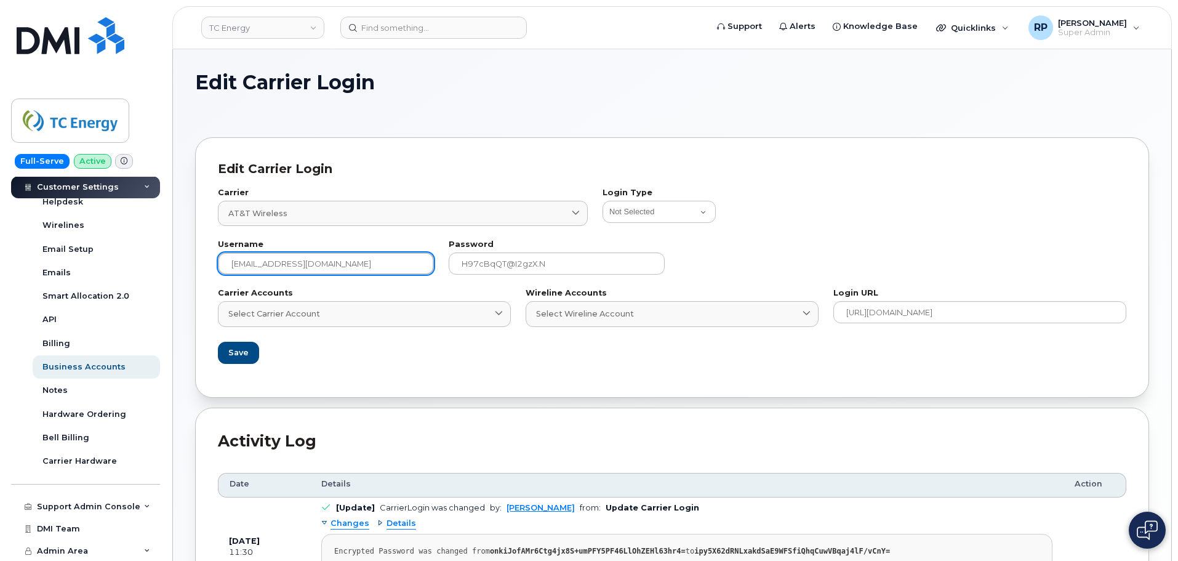
drag, startPoint x: 316, startPoint y: 267, endPoint x: 276, endPoint y: 263, distance: 40.9
click at [276, 263] on input "tcenergy@myserve.ca" at bounding box center [326, 263] width 216 height 22
drag, startPoint x: 321, startPoint y: 265, endPoint x: 225, endPoint y: 260, distance: 95.6
click at [225, 260] on input "tcenergy@myserve.ca" at bounding box center [326, 263] width 216 height 22
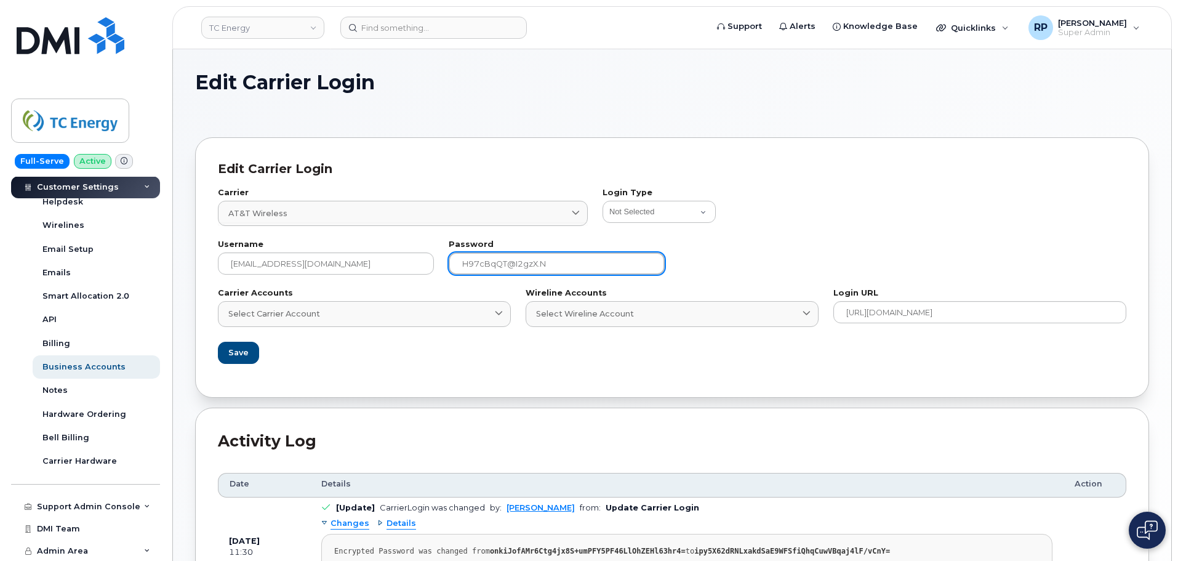
drag, startPoint x: 541, startPoint y: 264, endPoint x: 464, endPoint y: 262, distance: 77.0
click at [464, 262] on input "H97cBqQT@i2gzX.n" at bounding box center [557, 263] width 216 height 22
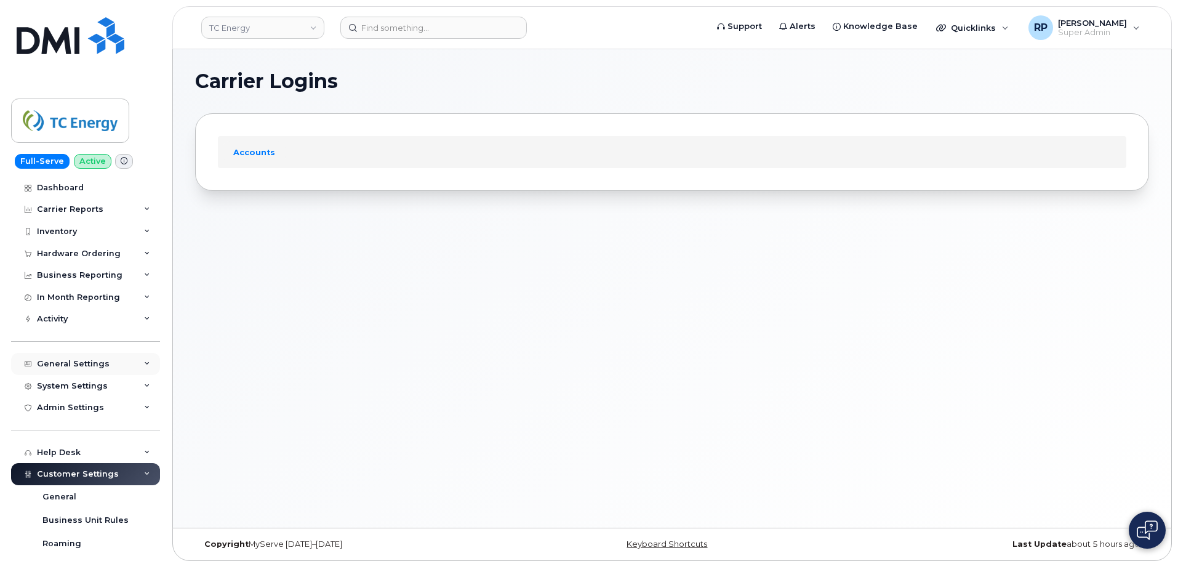
click at [78, 370] on div "General Settings" at bounding box center [85, 364] width 149 height 22
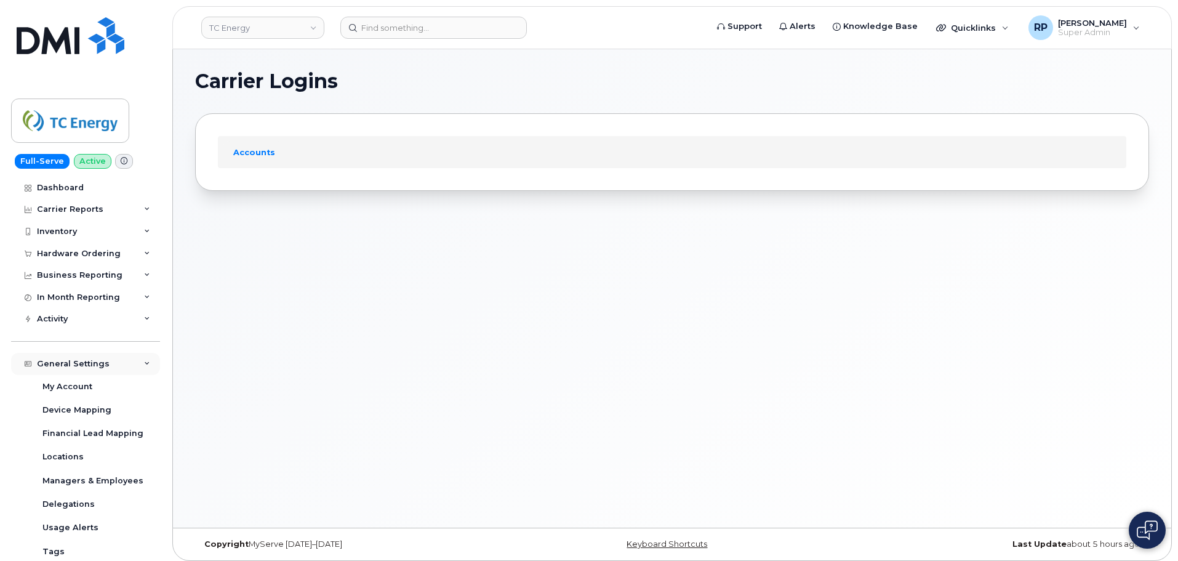
click at [78, 370] on div "General Settings" at bounding box center [85, 364] width 149 height 22
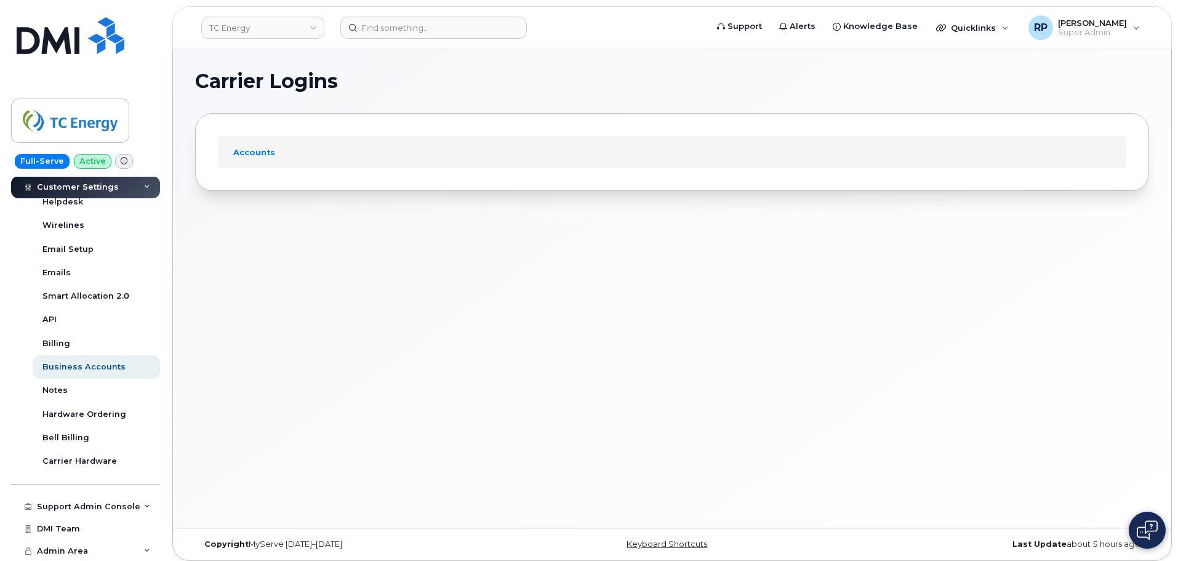
scroll to position [81, 0]
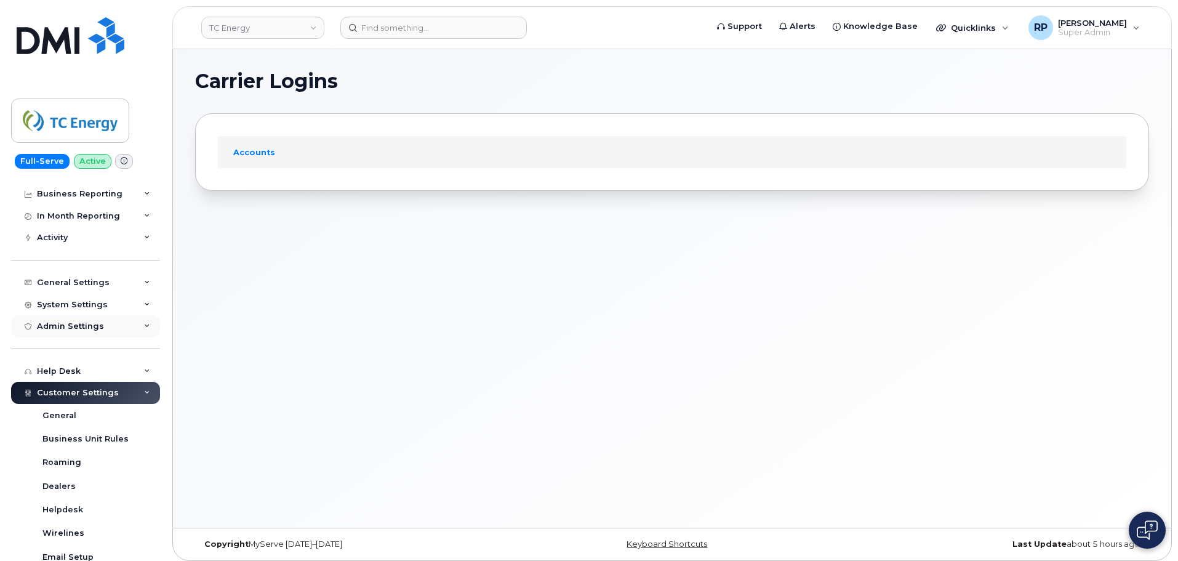
click at [83, 329] on div "Admin Settings" at bounding box center [70, 326] width 67 height 10
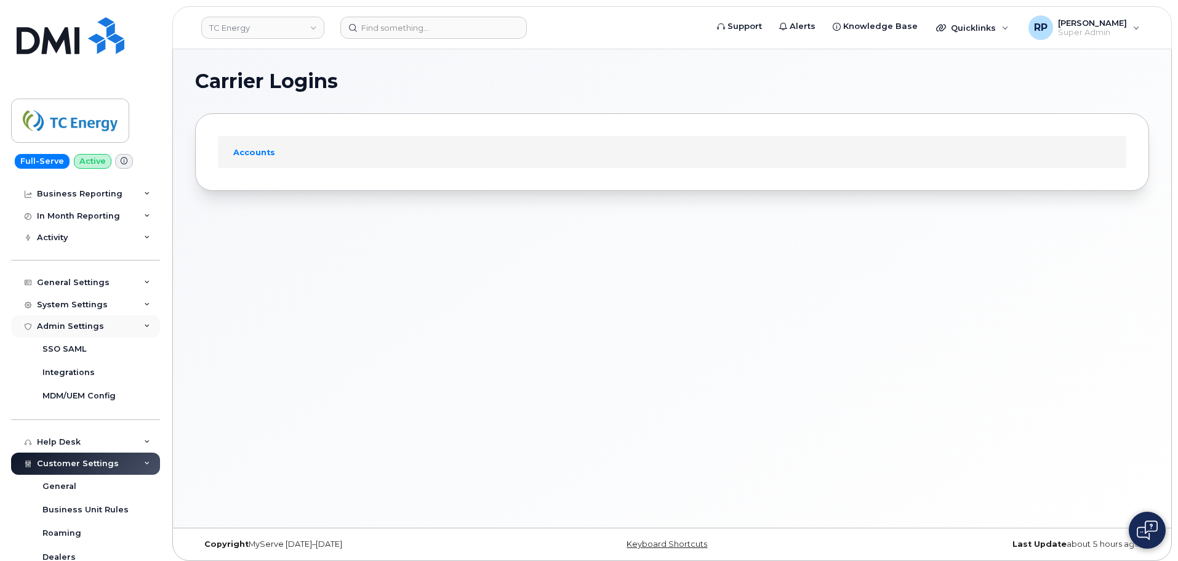
click at [83, 329] on div "Admin Settings" at bounding box center [70, 326] width 67 height 10
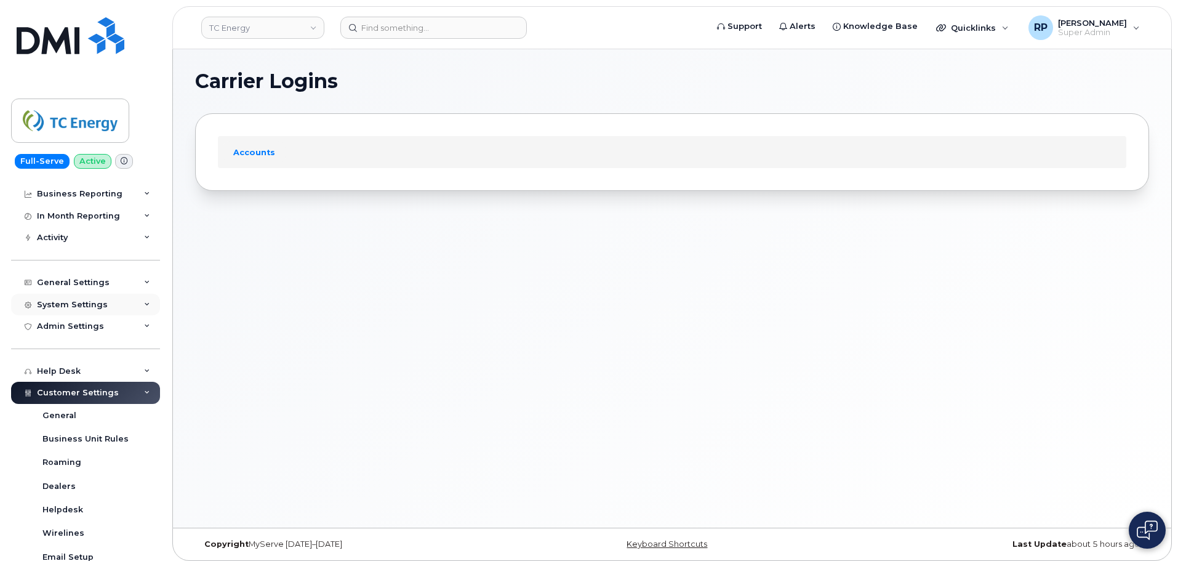
click at [83, 302] on div "System Settings" at bounding box center [72, 305] width 71 height 10
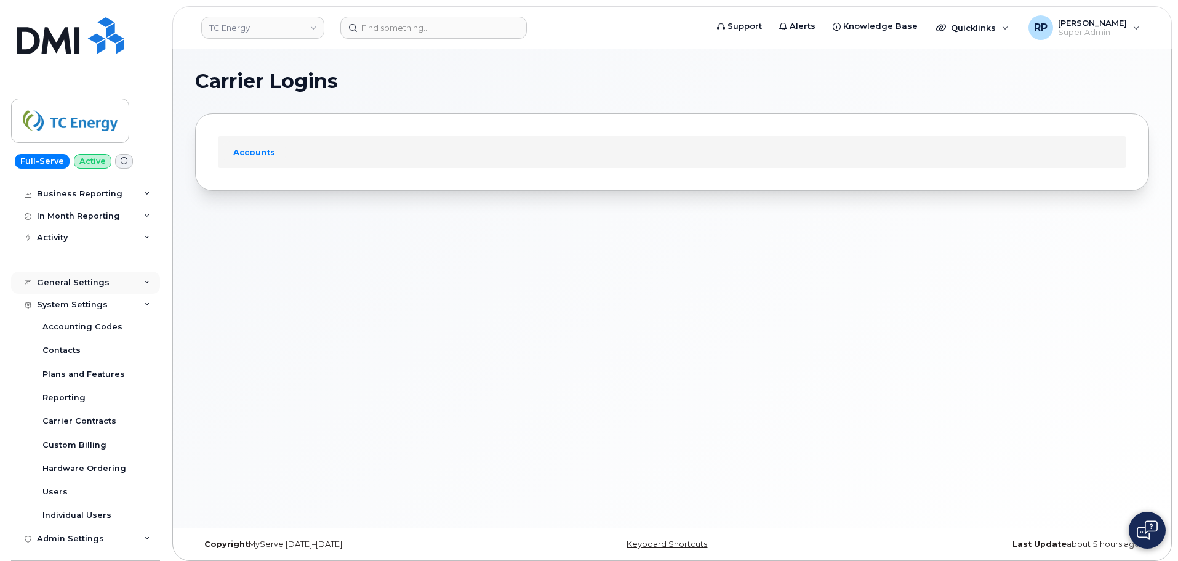
click at [92, 285] on div "General Settings" at bounding box center [73, 283] width 73 height 10
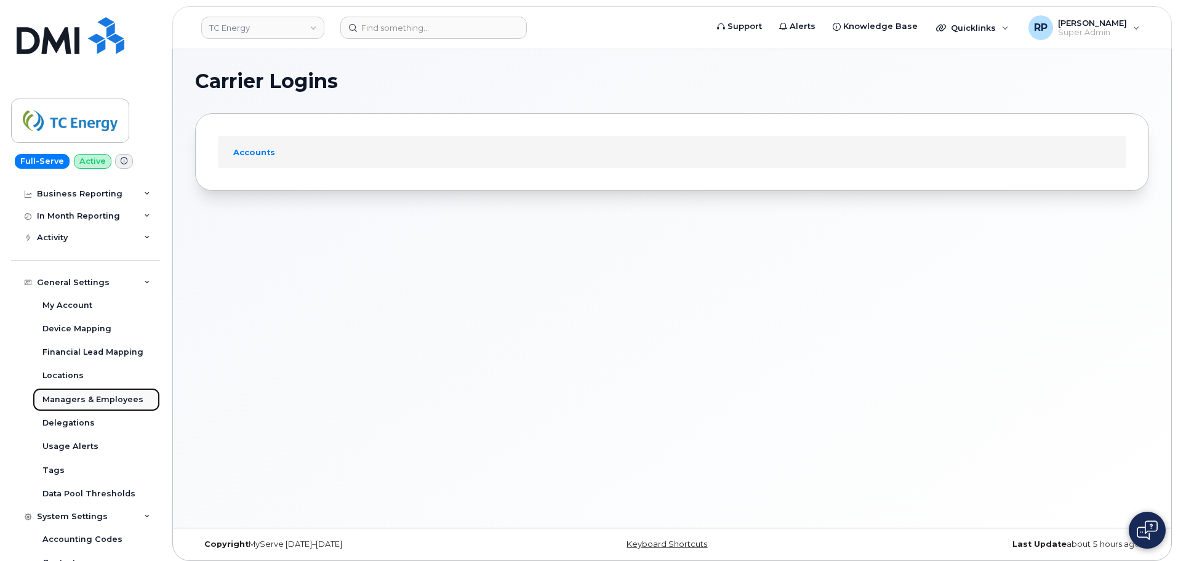
click at [87, 402] on div "Managers & Employees" at bounding box center [92, 399] width 101 height 11
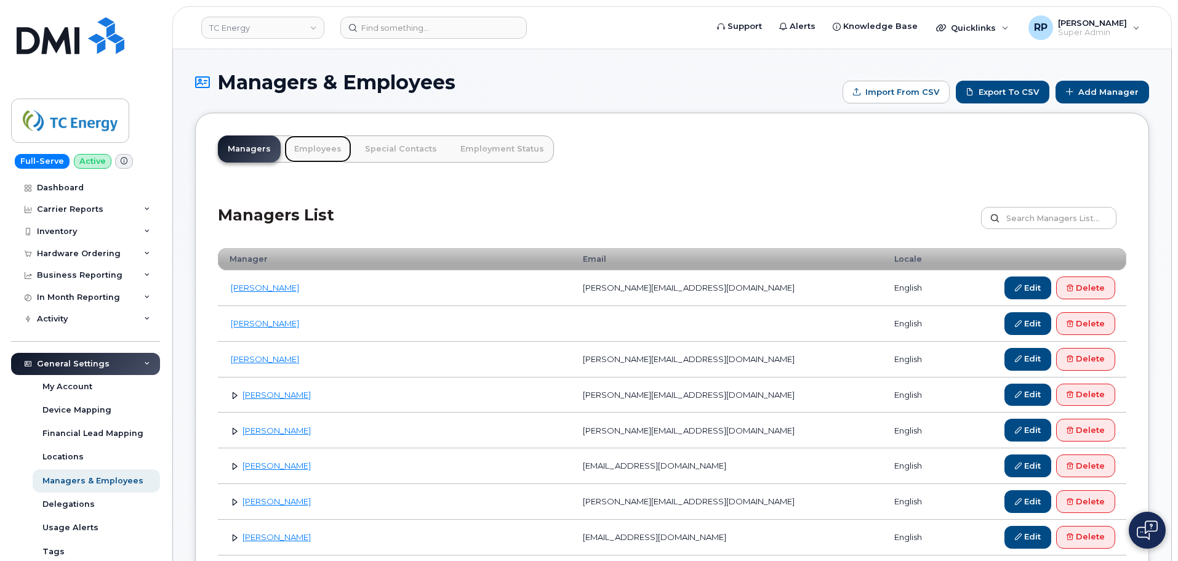
click at [331, 155] on link "Employees" at bounding box center [317, 148] width 67 height 27
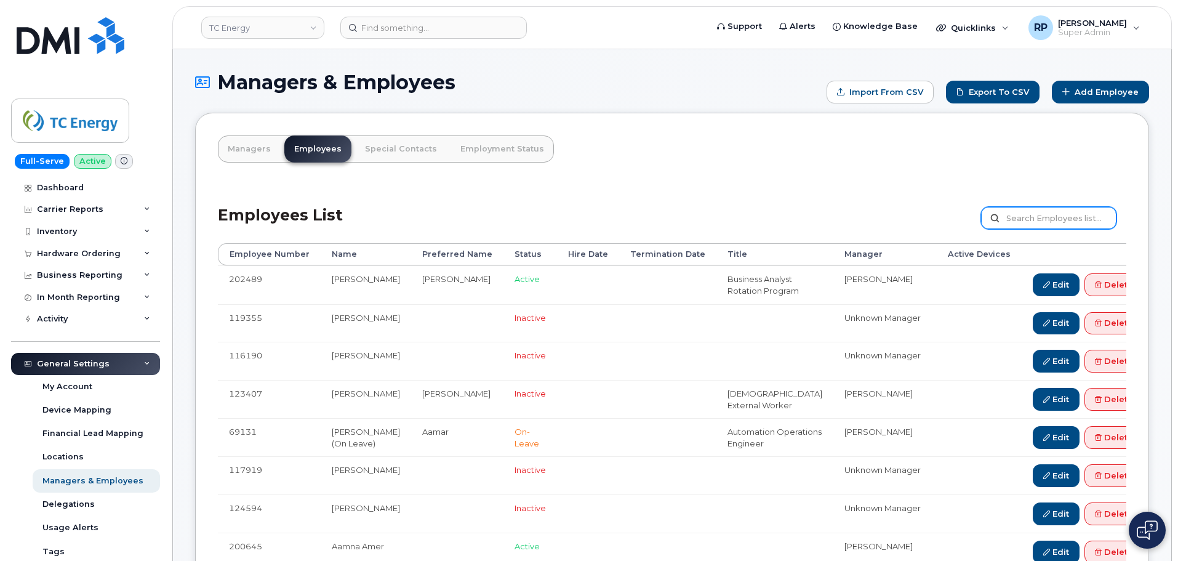
click at [1035, 219] on input "text" at bounding box center [1048, 218] width 135 height 22
type input "[PERSON_NAME]"
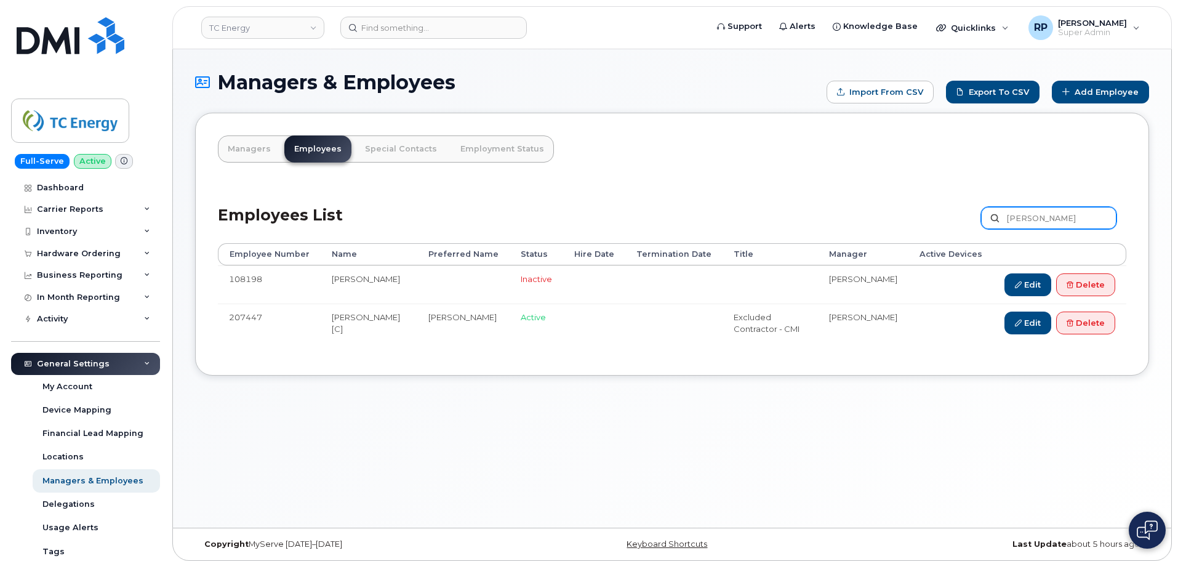
click at [1033, 219] on input "jeffrey smith" at bounding box center [1048, 218] width 135 height 22
type input "jeff smith"
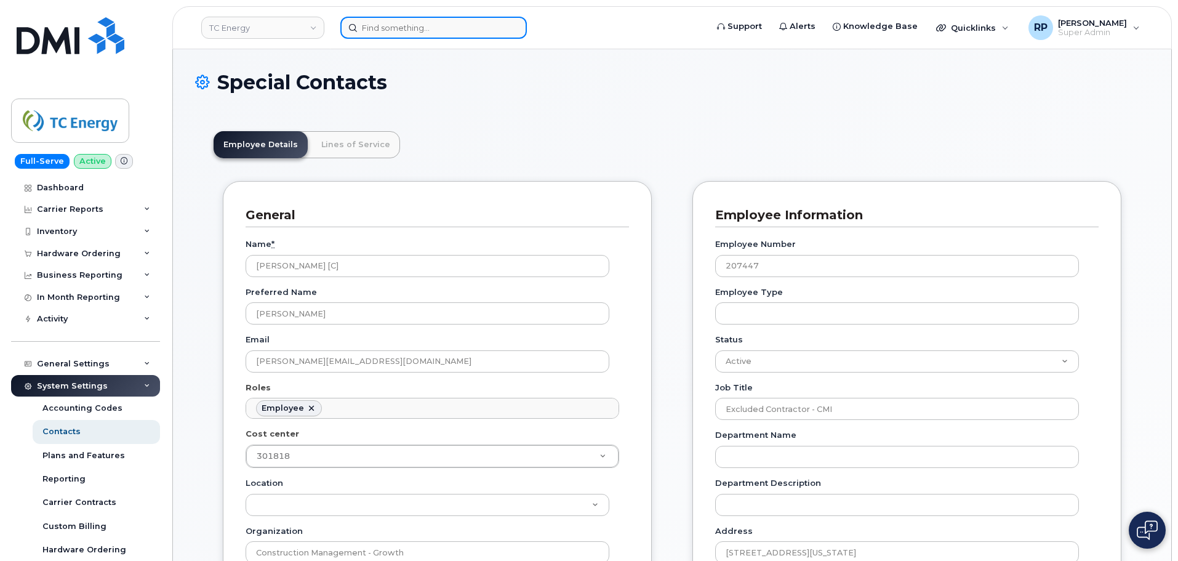
click at [409, 31] on input at bounding box center [433, 28] width 187 height 22
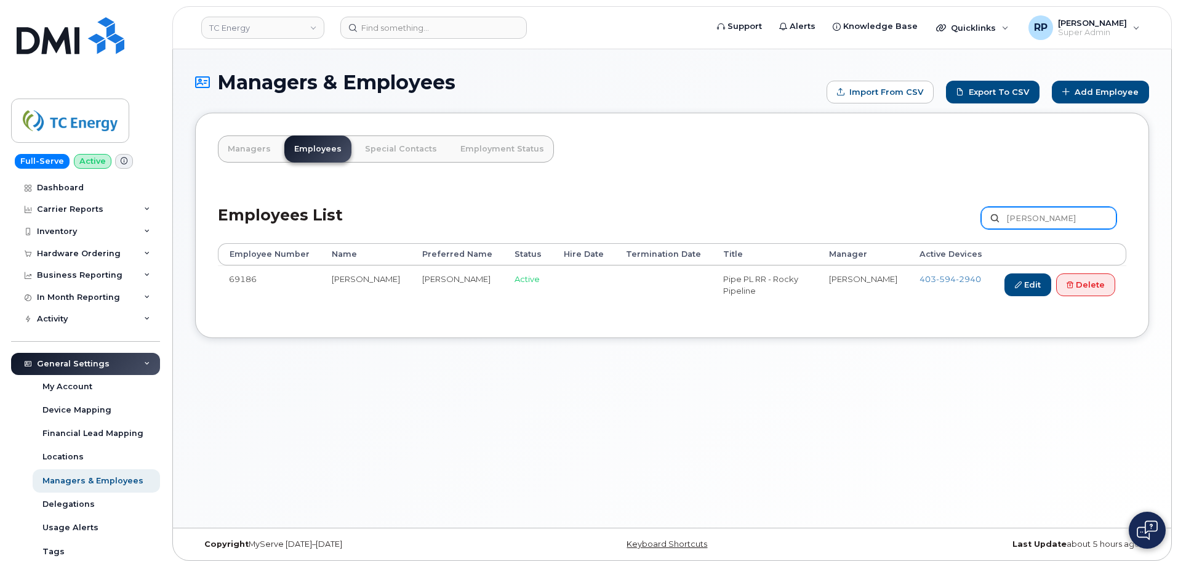
click at [1023, 217] on input "jeff smith" at bounding box center [1048, 218] width 135 height 22
type input "[PERSON_NAME]"
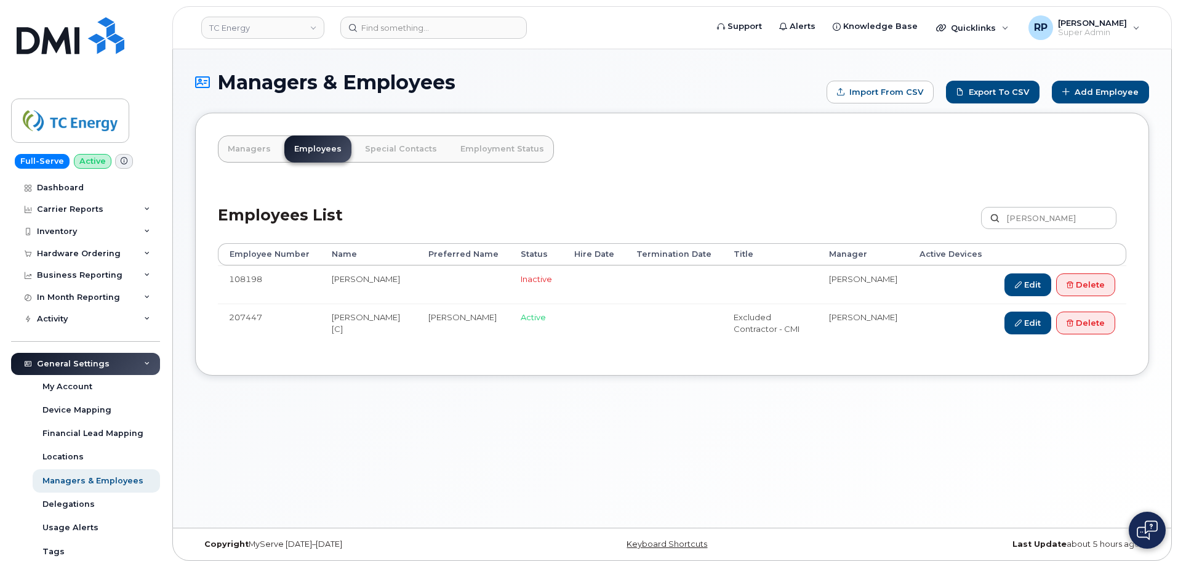
drag, startPoint x: 318, startPoint y: 316, endPoint x: 400, endPoint y: 318, distance: 81.9
click at [400, 318] on td "Jeffrey Smith [C]" at bounding box center [369, 323] width 97 height 38
copy td "Jeffrey Smith [C]"
click at [415, 34] on input at bounding box center [433, 28] width 187 height 22
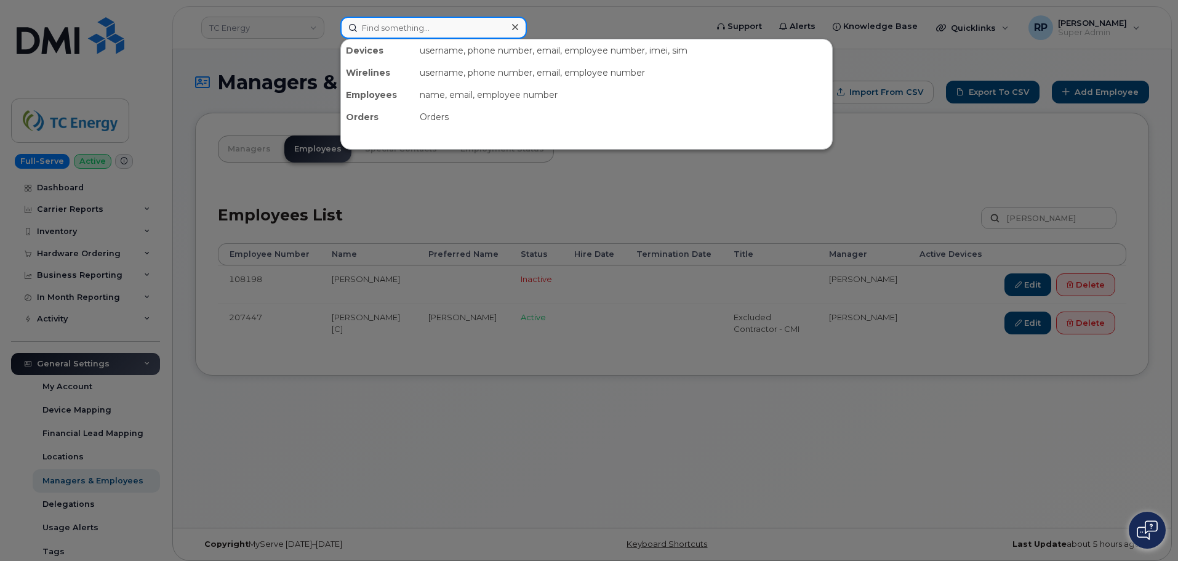
paste input "[PERSON_NAME] [C]"
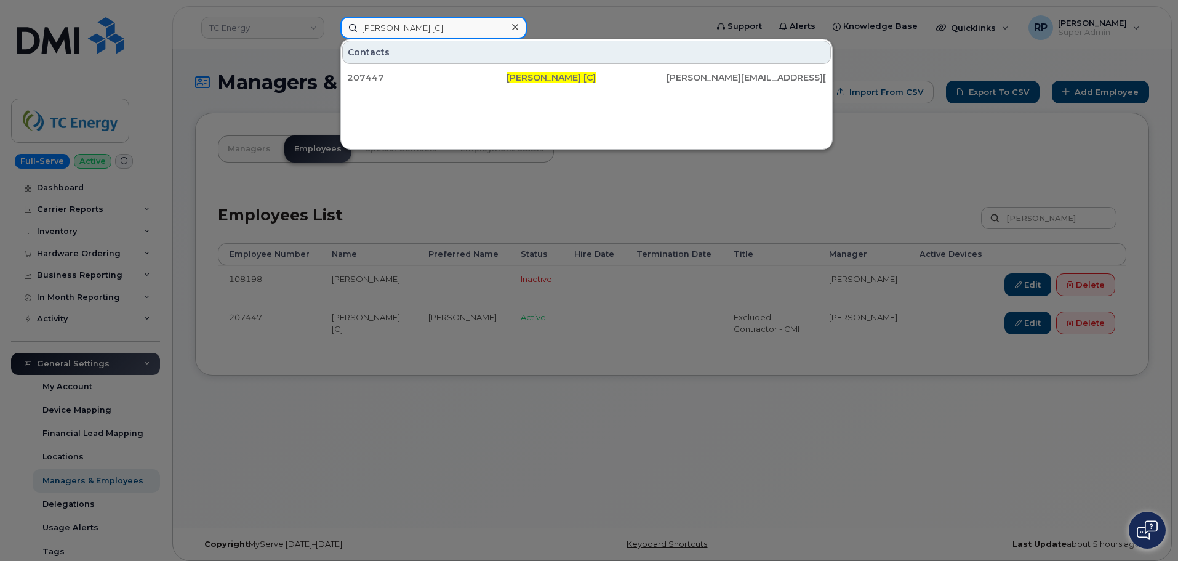
type input "[PERSON_NAME] [C]"
click at [805, 353] on div at bounding box center [589, 280] width 1178 height 561
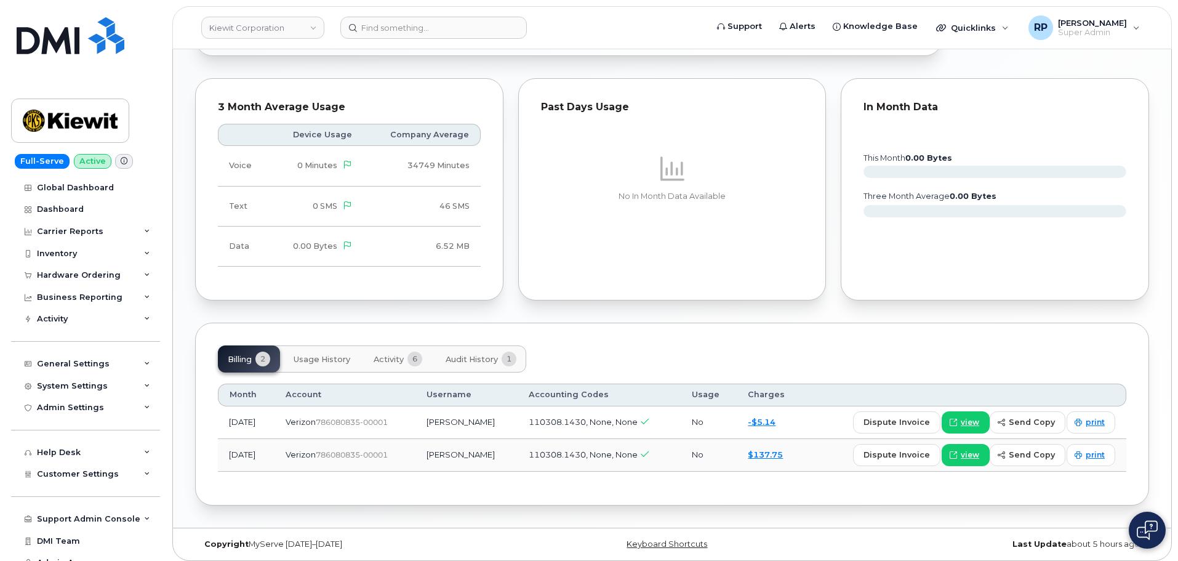
scroll to position [690, 0]
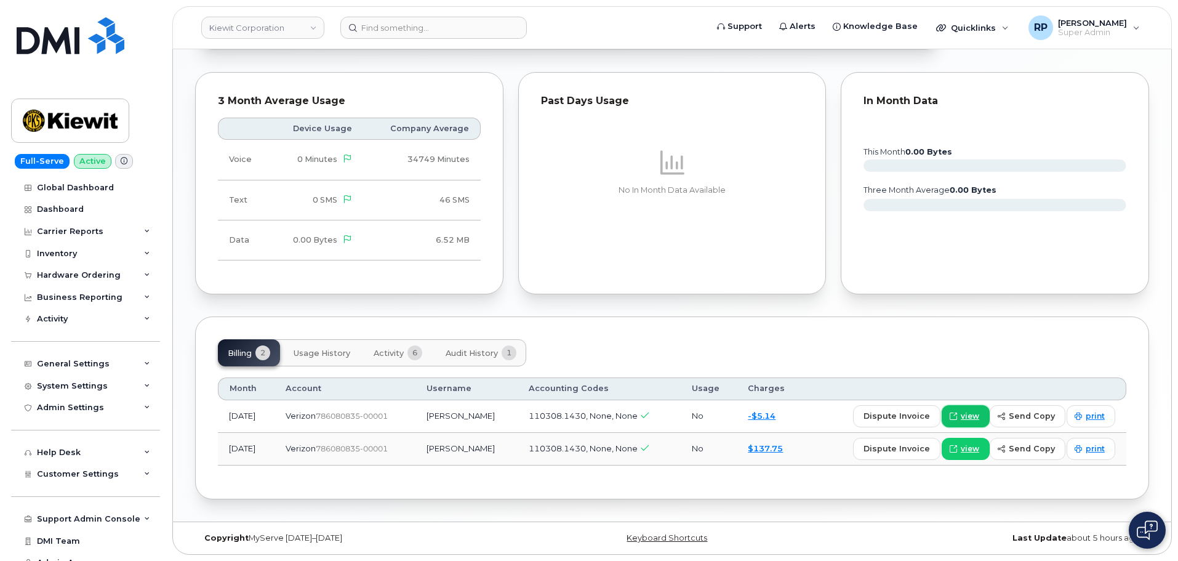
click at [973, 421] on span "view" at bounding box center [970, 416] width 18 height 11
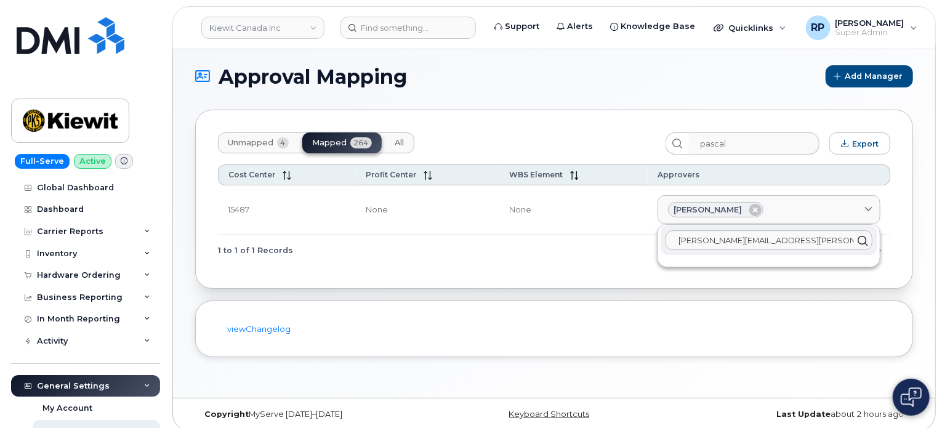
scroll to position [177, 0]
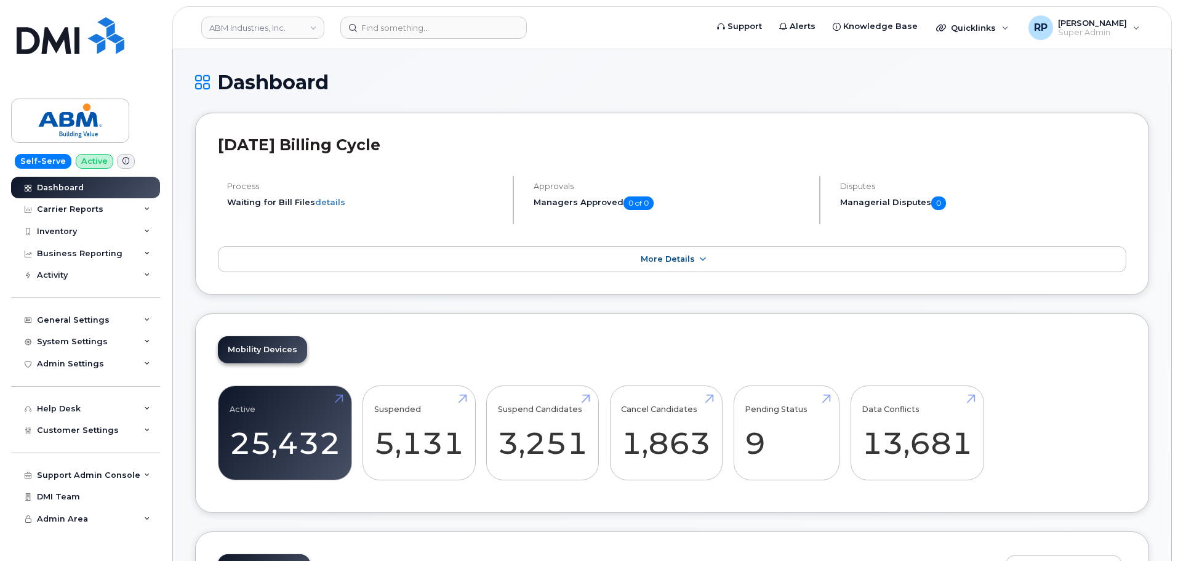
scroll to position [1641, 0]
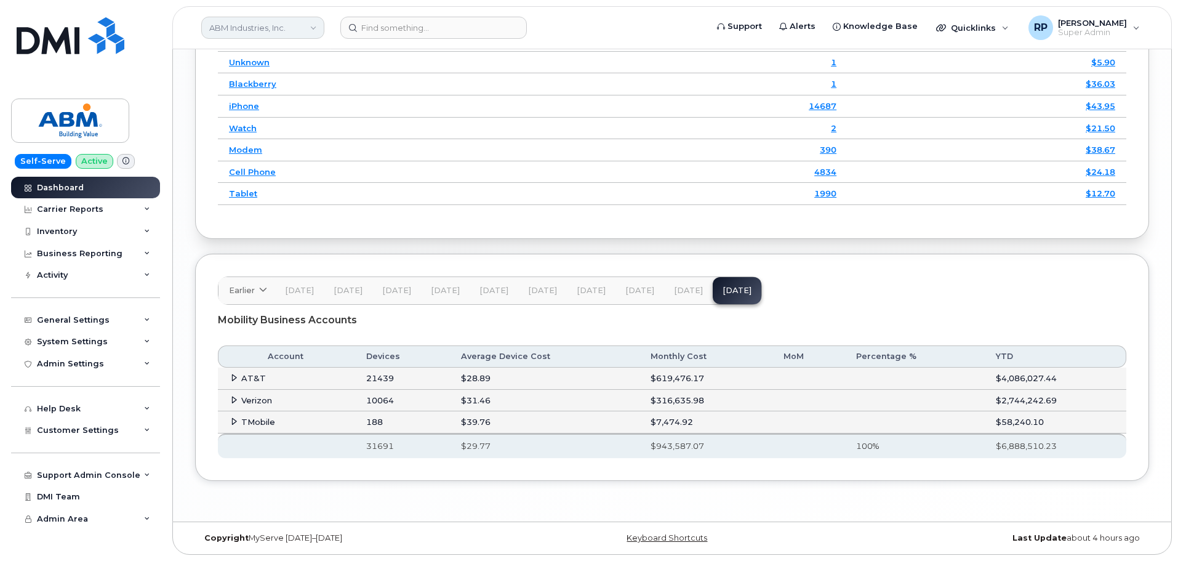
click at [256, 38] on link "ABM Industries, Inc." at bounding box center [262, 28] width 123 height 22
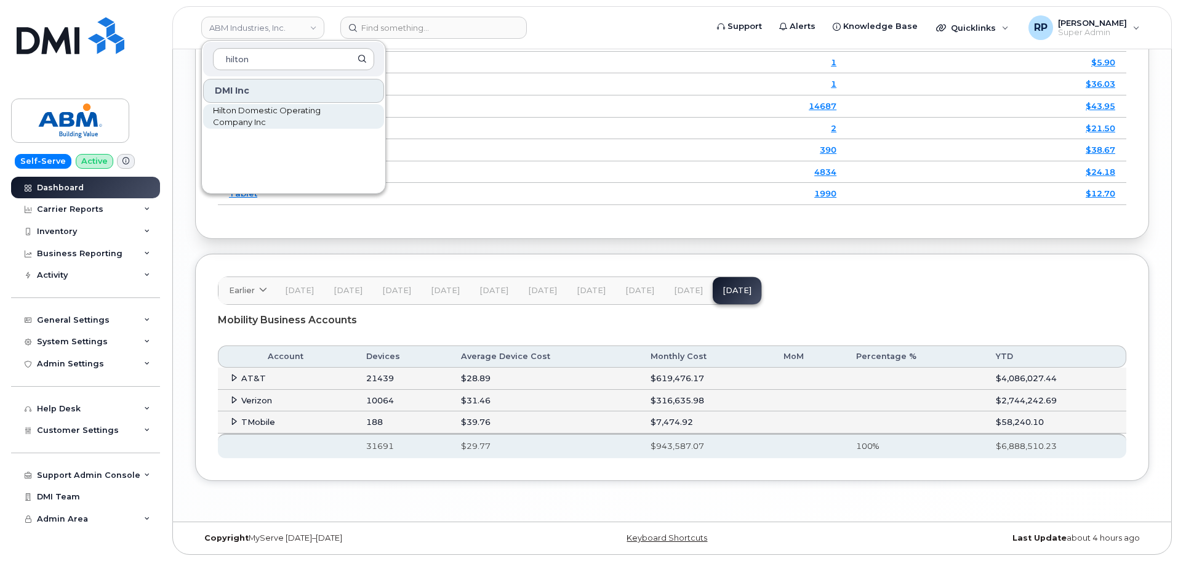
type input "hilton"
click at [256, 122] on span "Hilton Domestic Operating Company Inc" at bounding box center [284, 117] width 142 height 24
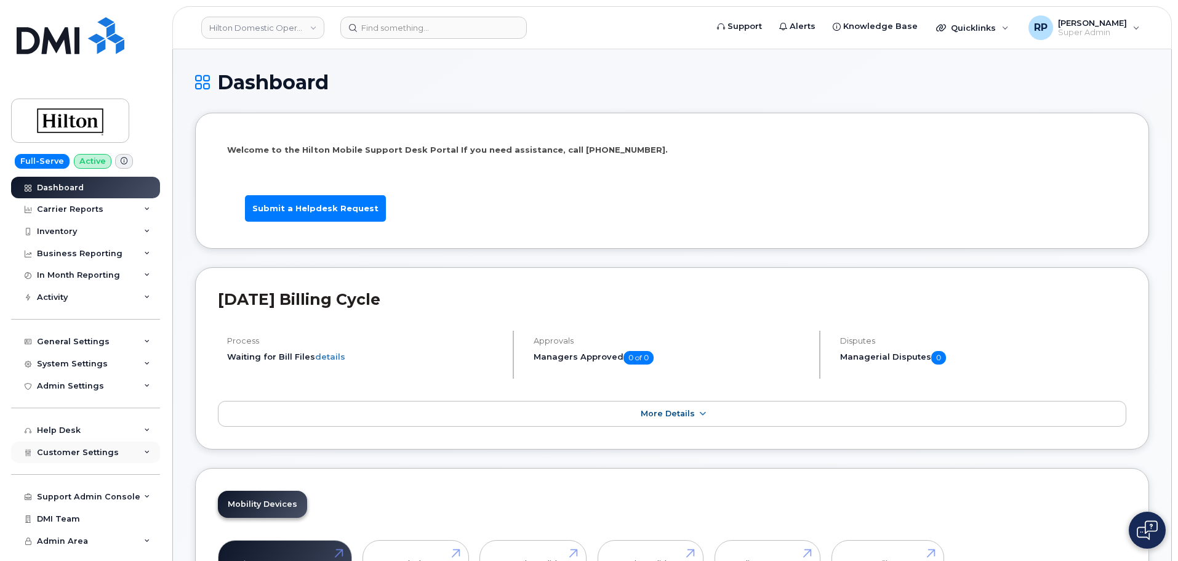
click at [73, 452] on span "Customer Settings" at bounding box center [78, 452] width 82 height 9
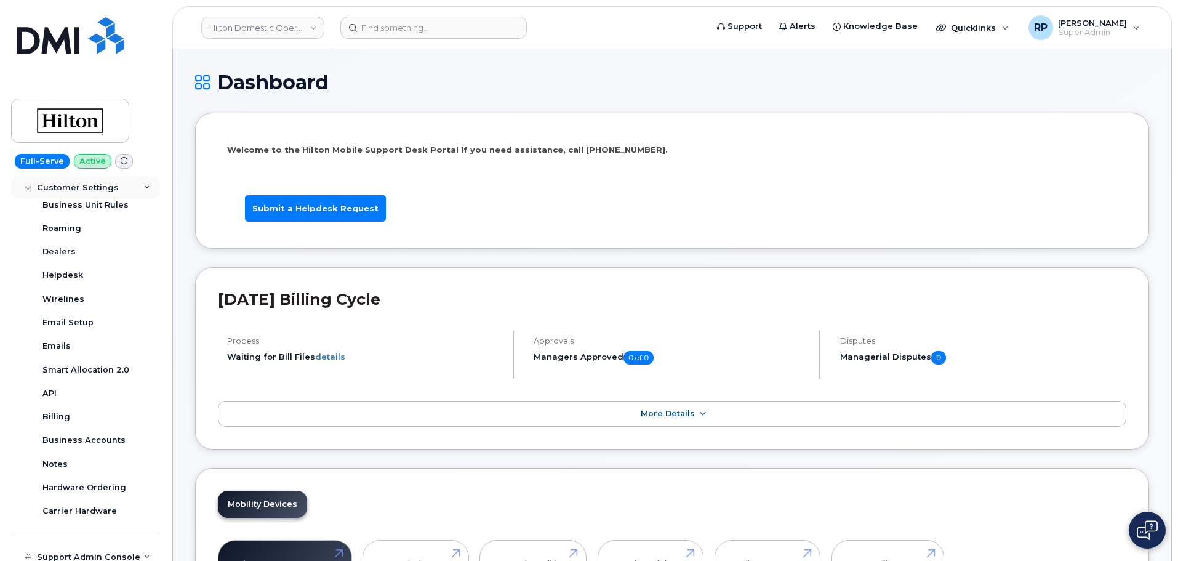
scroll to position [308, 0]
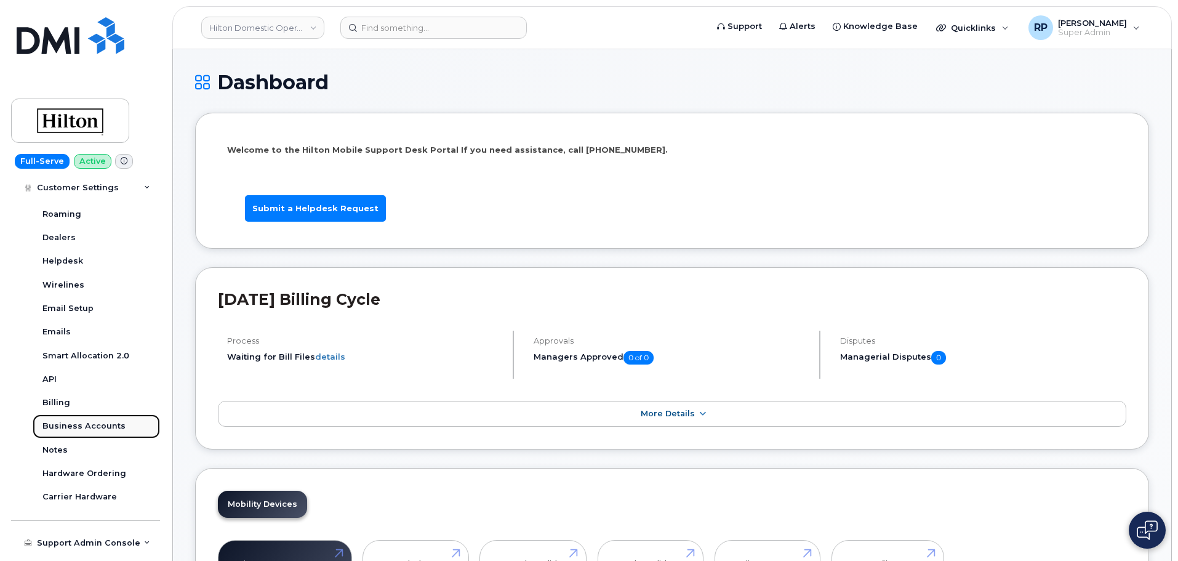
click at [77, 423] on div "Business Accounts" at bounding box center [83, 426] width 83 height 11
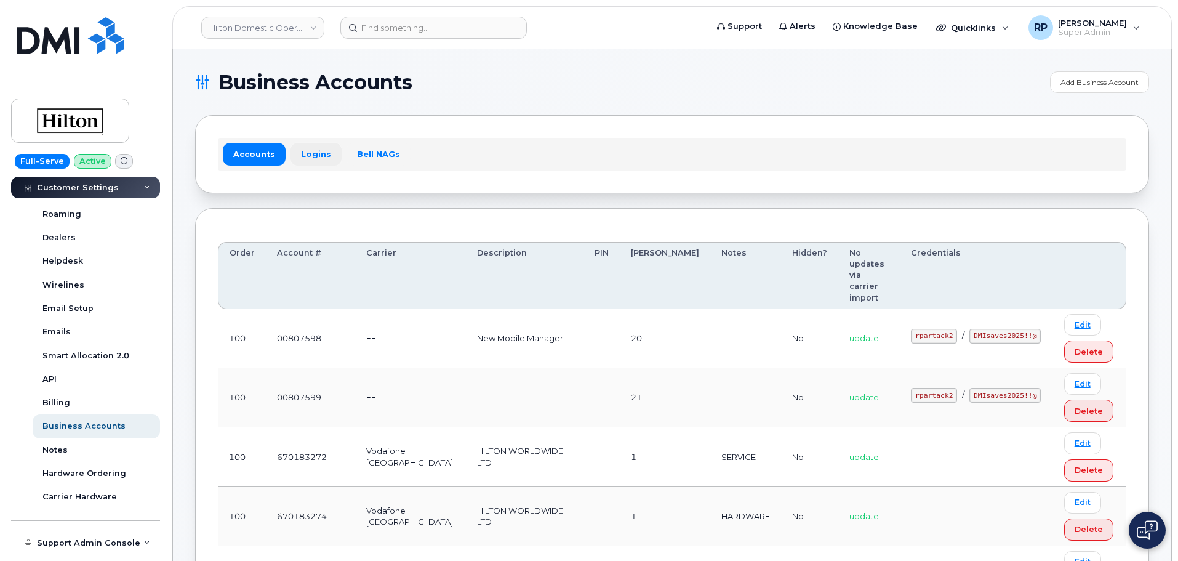
click at [320, 156] on link "Logins" at bounding box center [316, 154] width 51 height 22
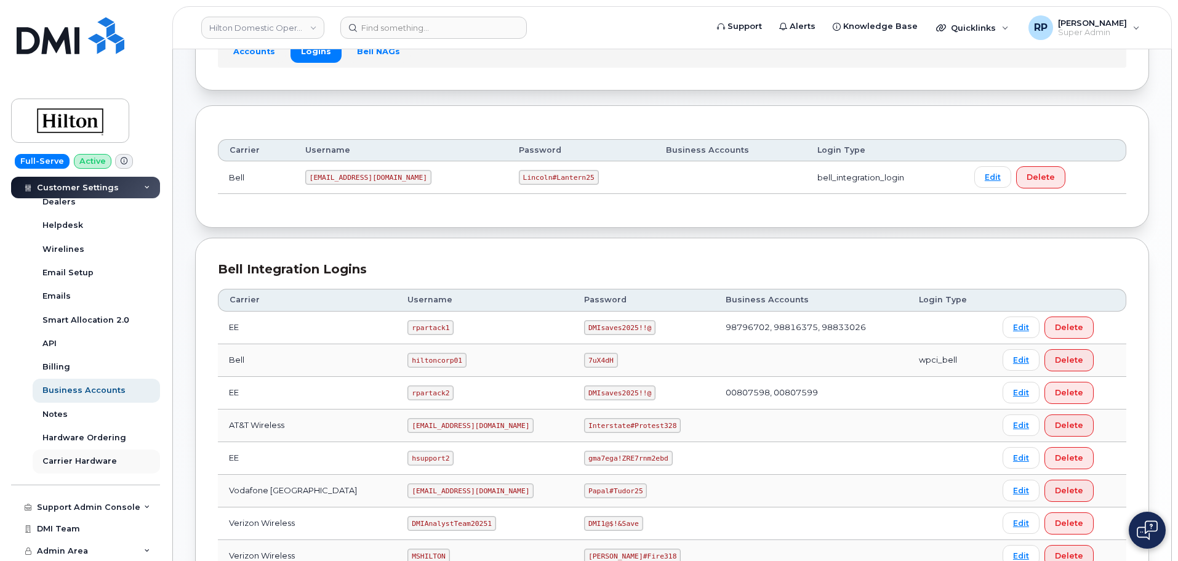
scroll to position [36, 0]
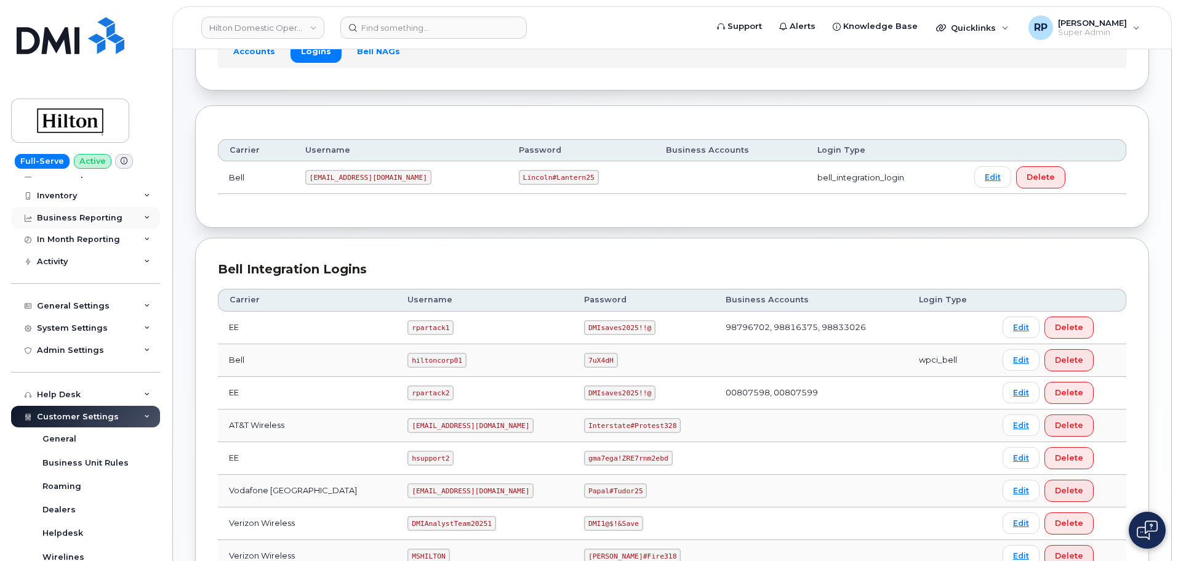
click at [95, 219] on div "Business Reporting" at bounding box center [80, 218] width 86 height 10
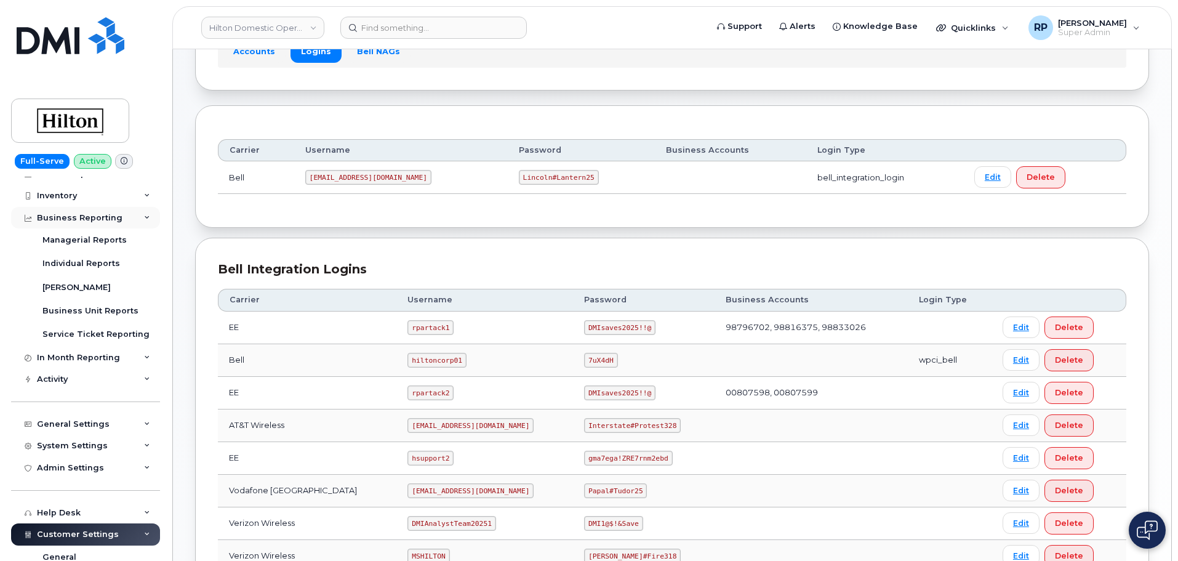
click at [84, 220] on div "Business Reporting" at bounding box center [80, 218] width 86 height 10
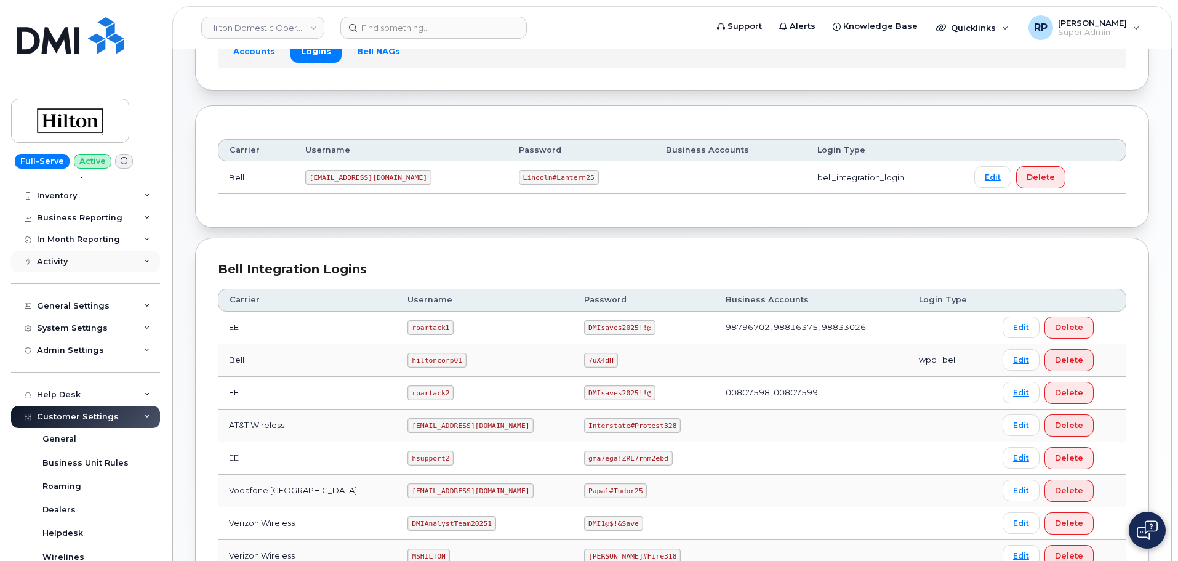
scroll to position [0, 0]
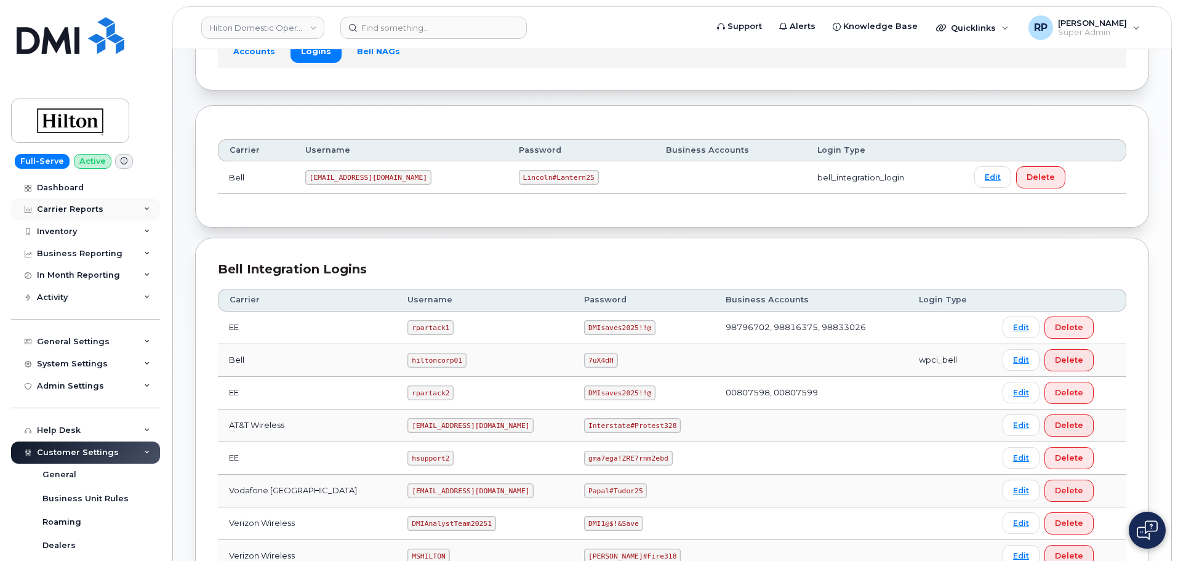
click at [92, 198] on div "Carrier Reports" at bounding box center [85, 209] width 149 height 22
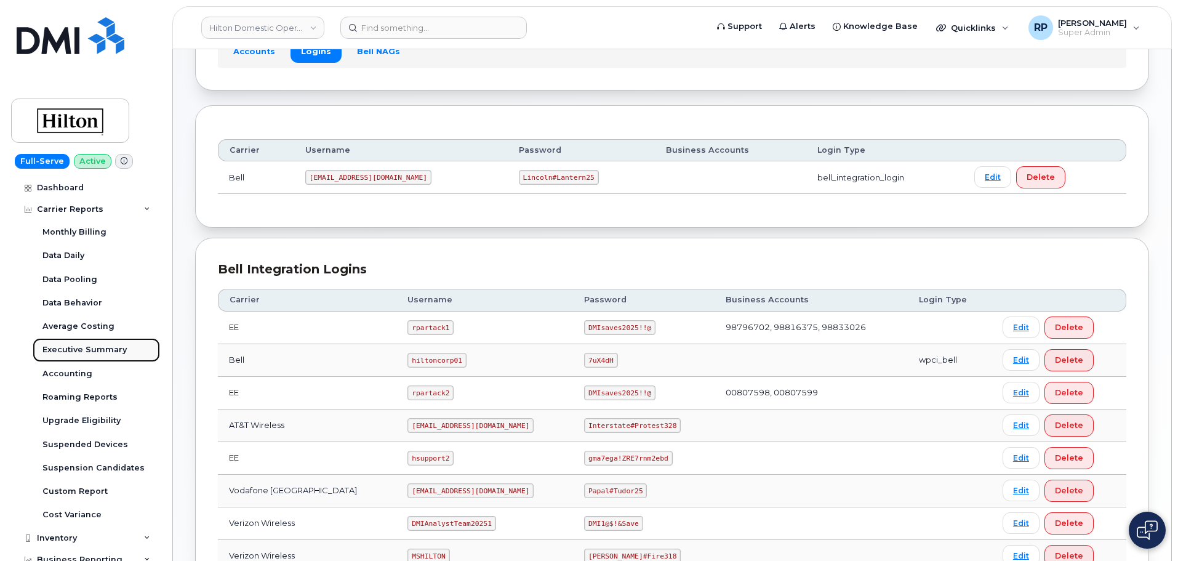
click at [78, 345] on div "Executive Summary" at bounding box center [84, 349] width 84 height 11
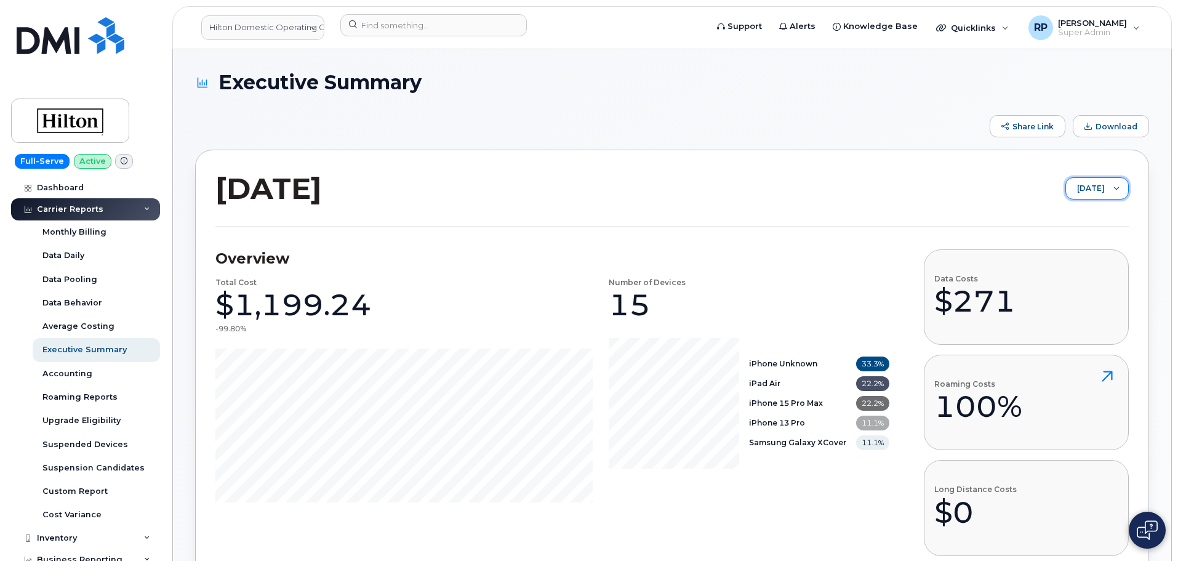
click at [1104, 192] on span "August 2025" at bounding box center [1085, 189] width 39 height 22
click at [1085, 230] on li "July 2025" at bounding box center [1087, 237] width 83 height 22
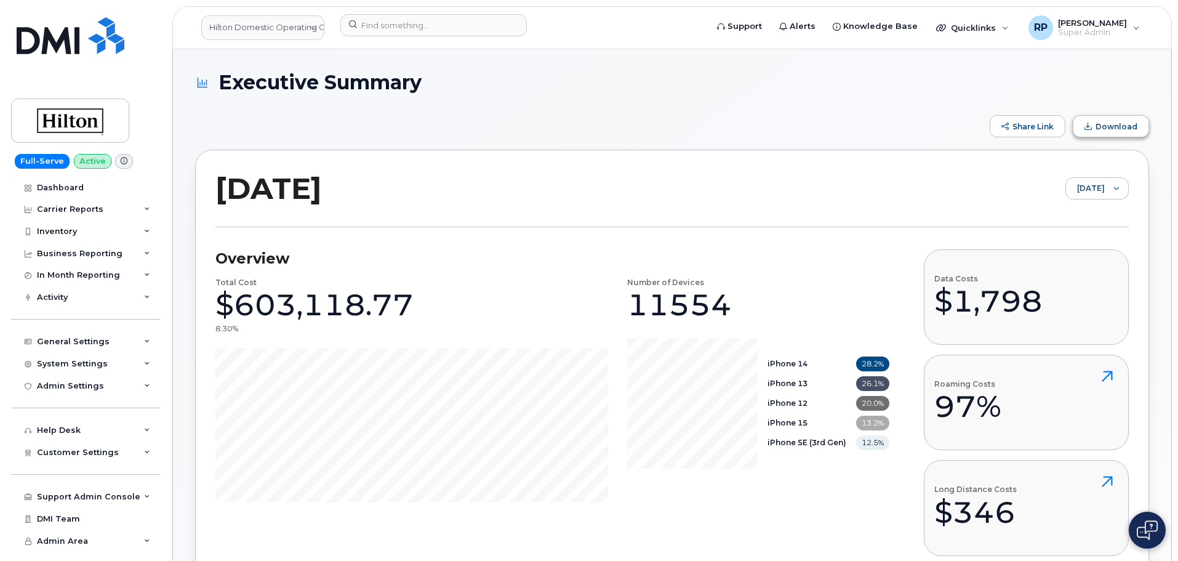
click at [1107, 131] on button "Download" at bounding box center [1111, 126] width 76 height 22
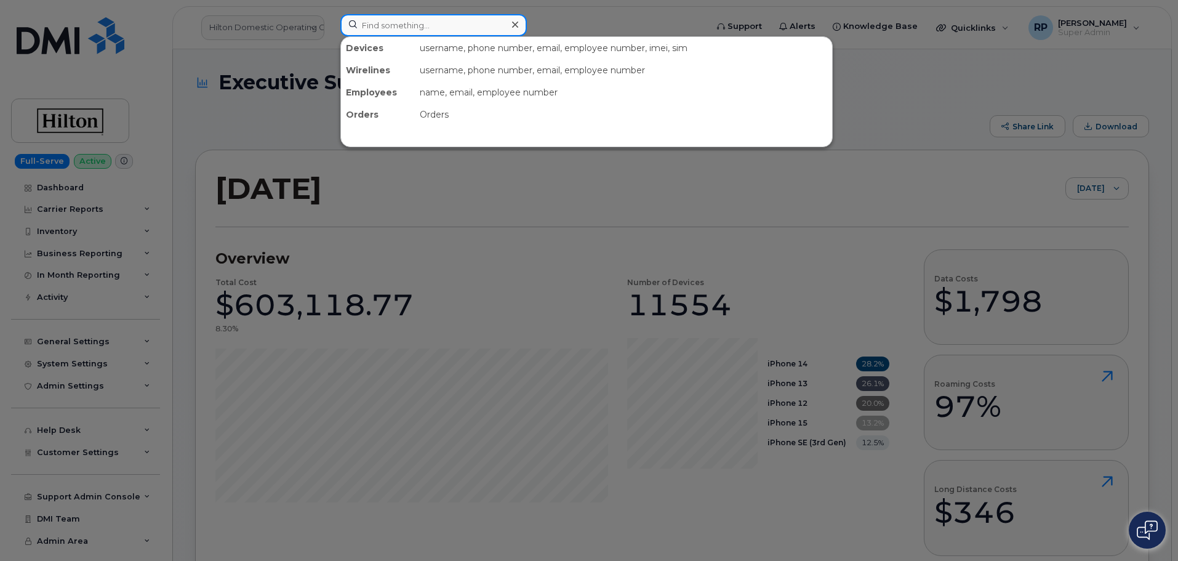
paste input "2018198330"
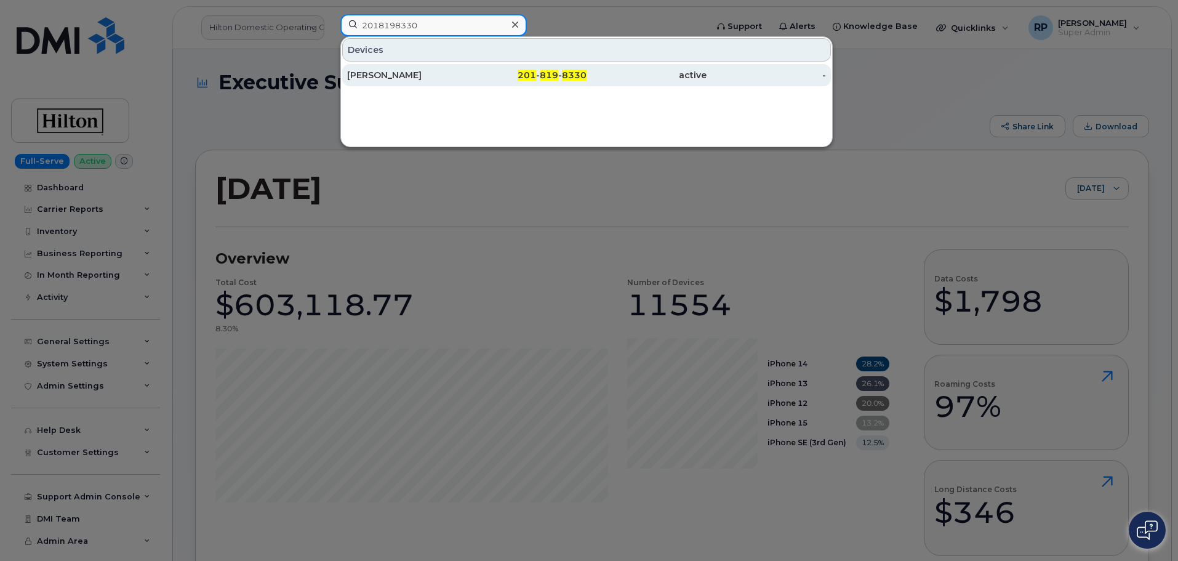
type input "2018198330"
click at [459, 78] on div "ROCCO LAFORGIA" at bounding box center [407, 75] width 120 height 12
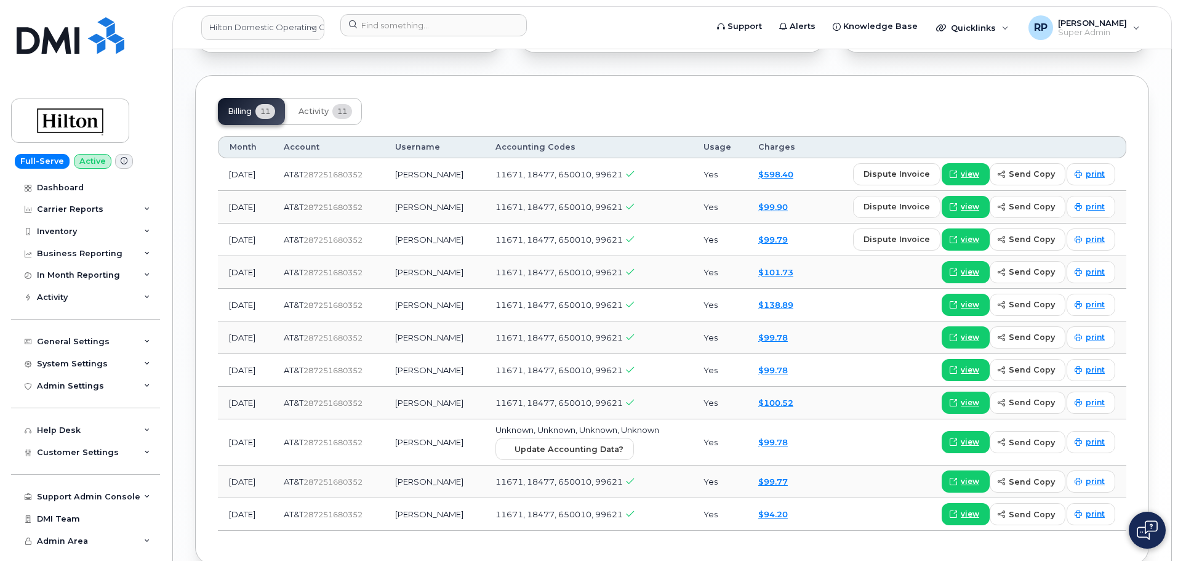
scroll to position [1026, 0]
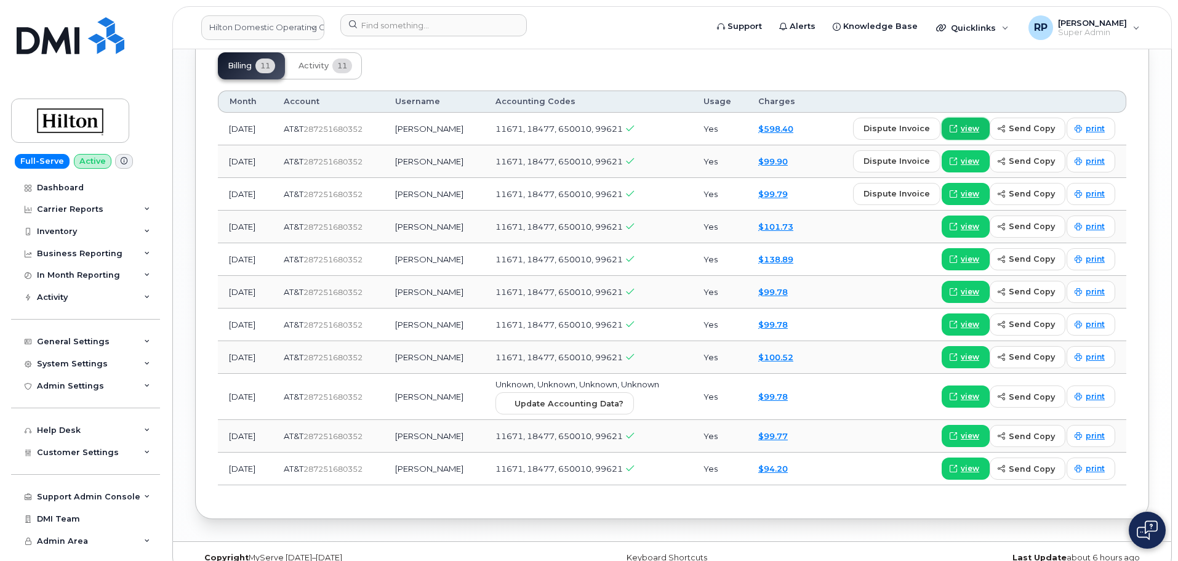
click at [975, 123] on span "view" at bounding box center [970, 128] width 18 height 11
click at [470, 28] on input at bounding box center [433, 25] width 187 height 22
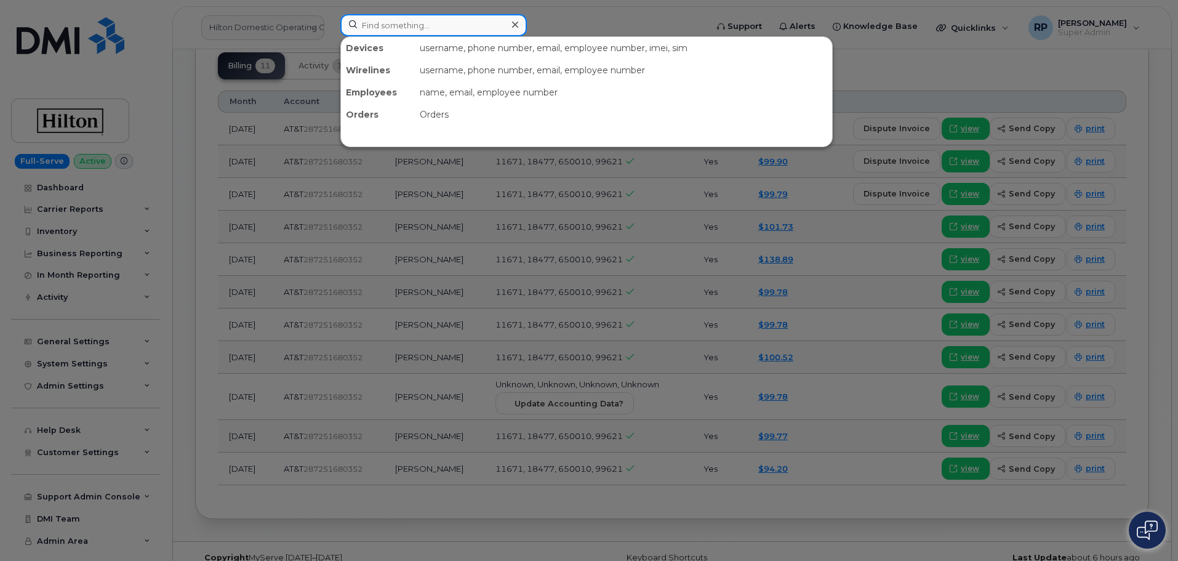
paste input "9546145591"
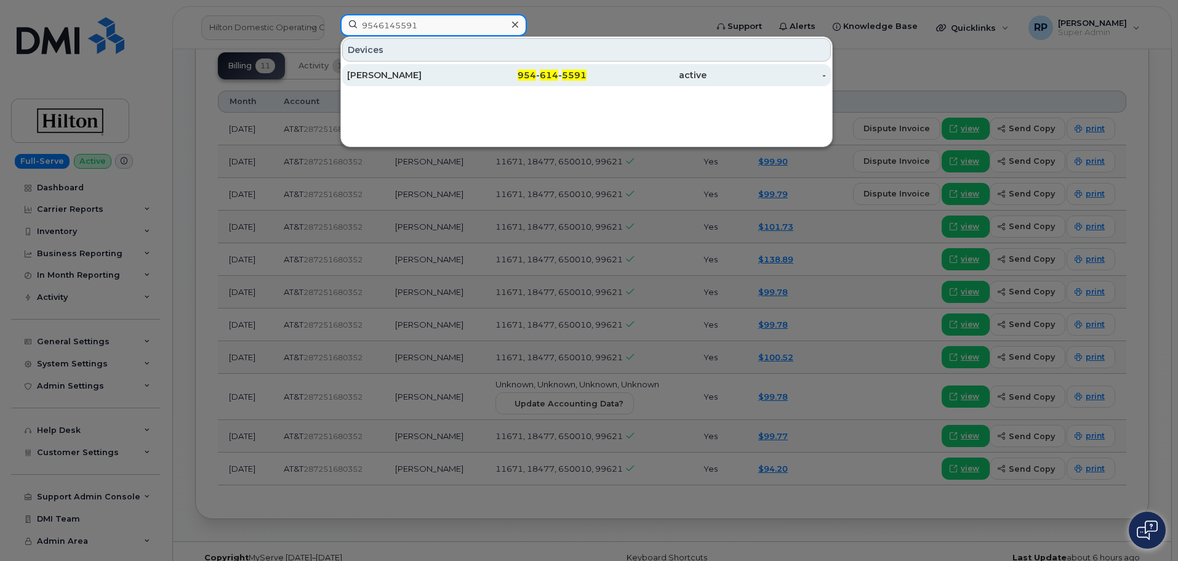
type input "9546145591"
click at [440, 72] on div "[PERSON_NAME]" at bounding box center [407, 75] width 120 height 12
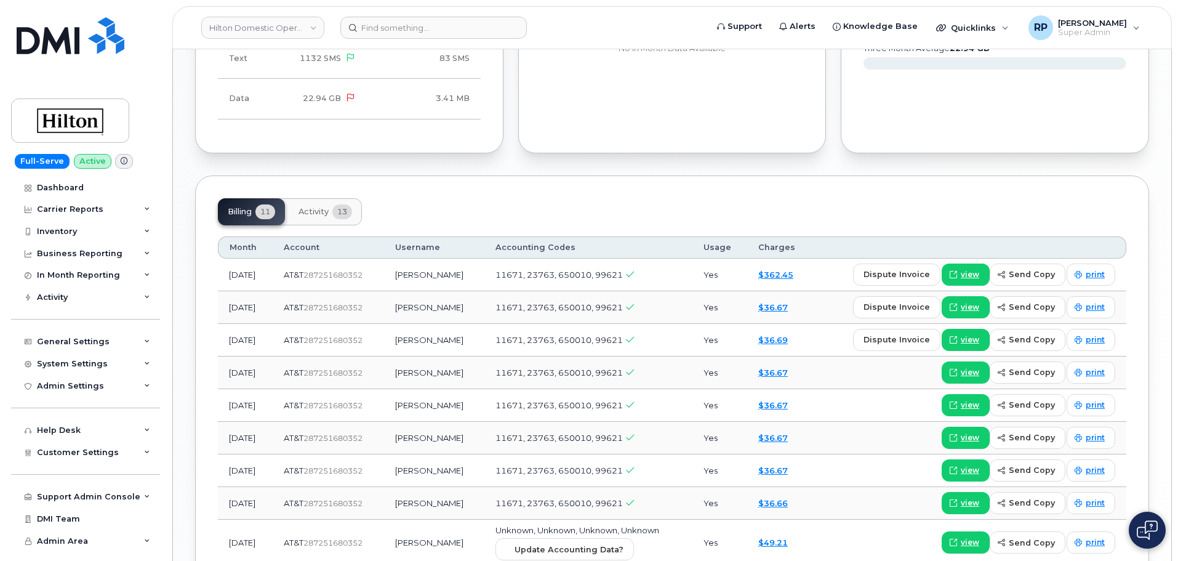
scroll to position [821, 0]
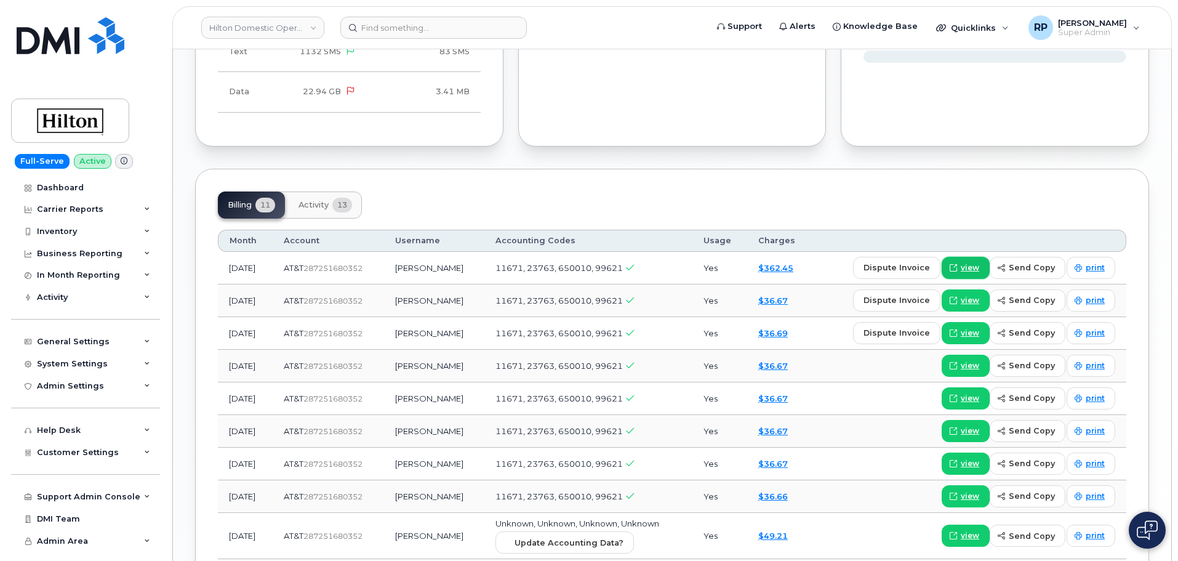
click at [964, 257] on link "view" at bounding box center [966, 268] width 48 height 22
